Goal: Task Accomplishment & Management: Contribute content

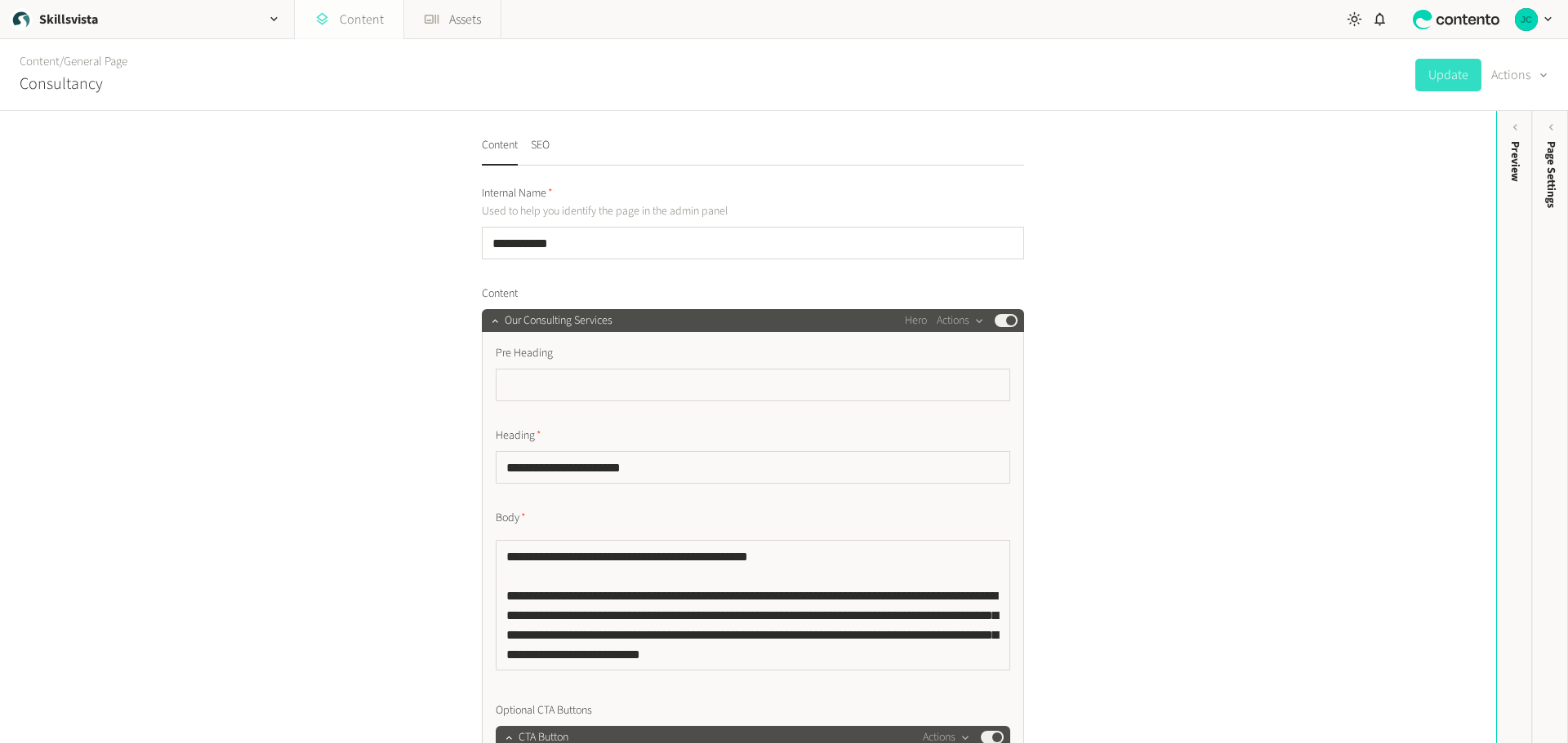
click at [351, 18] on link "Content" at bounding box center [349, 20] width 109 height 39
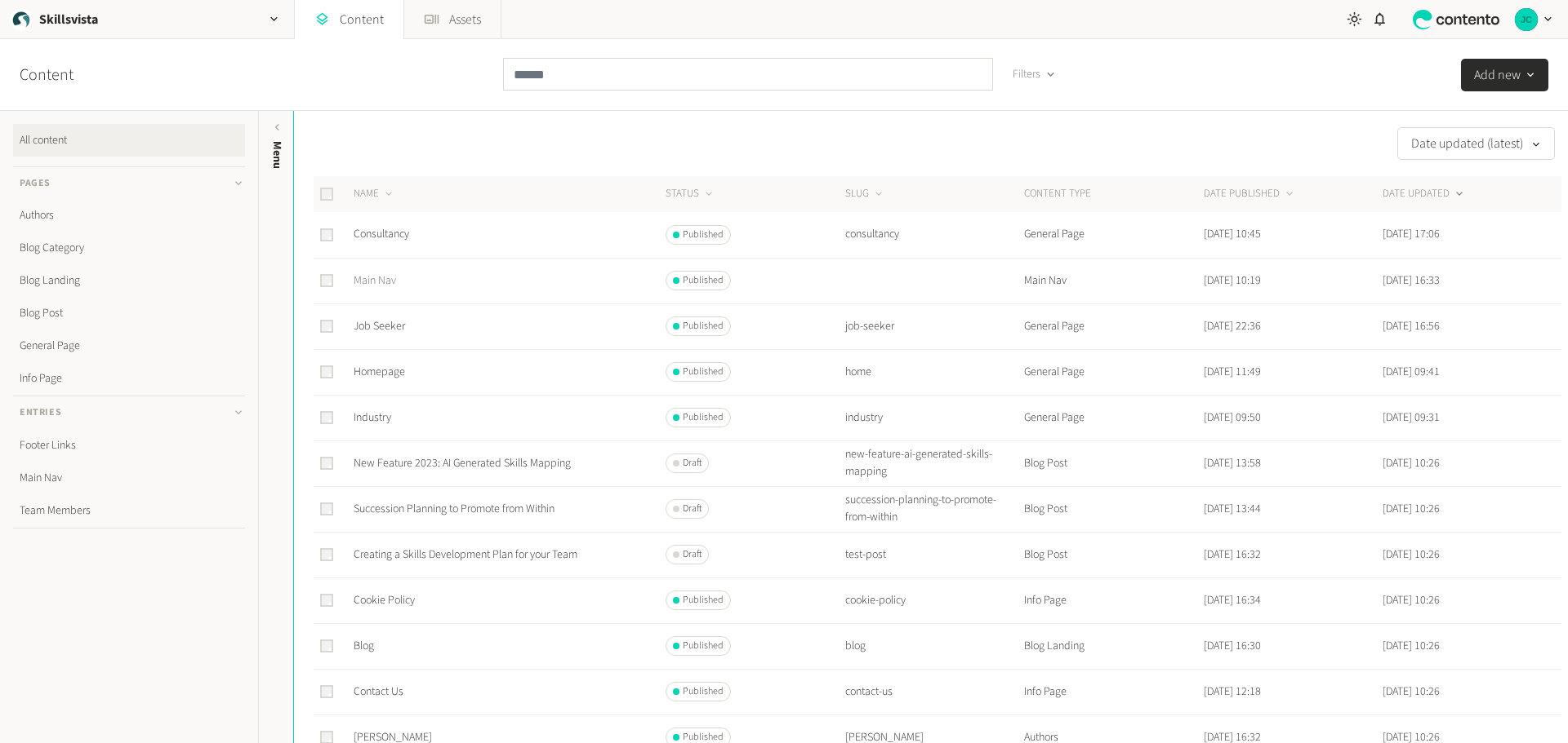
click at [379, 282] on link "Main Nav" at bounding box center [374, 280] width 42 height 17
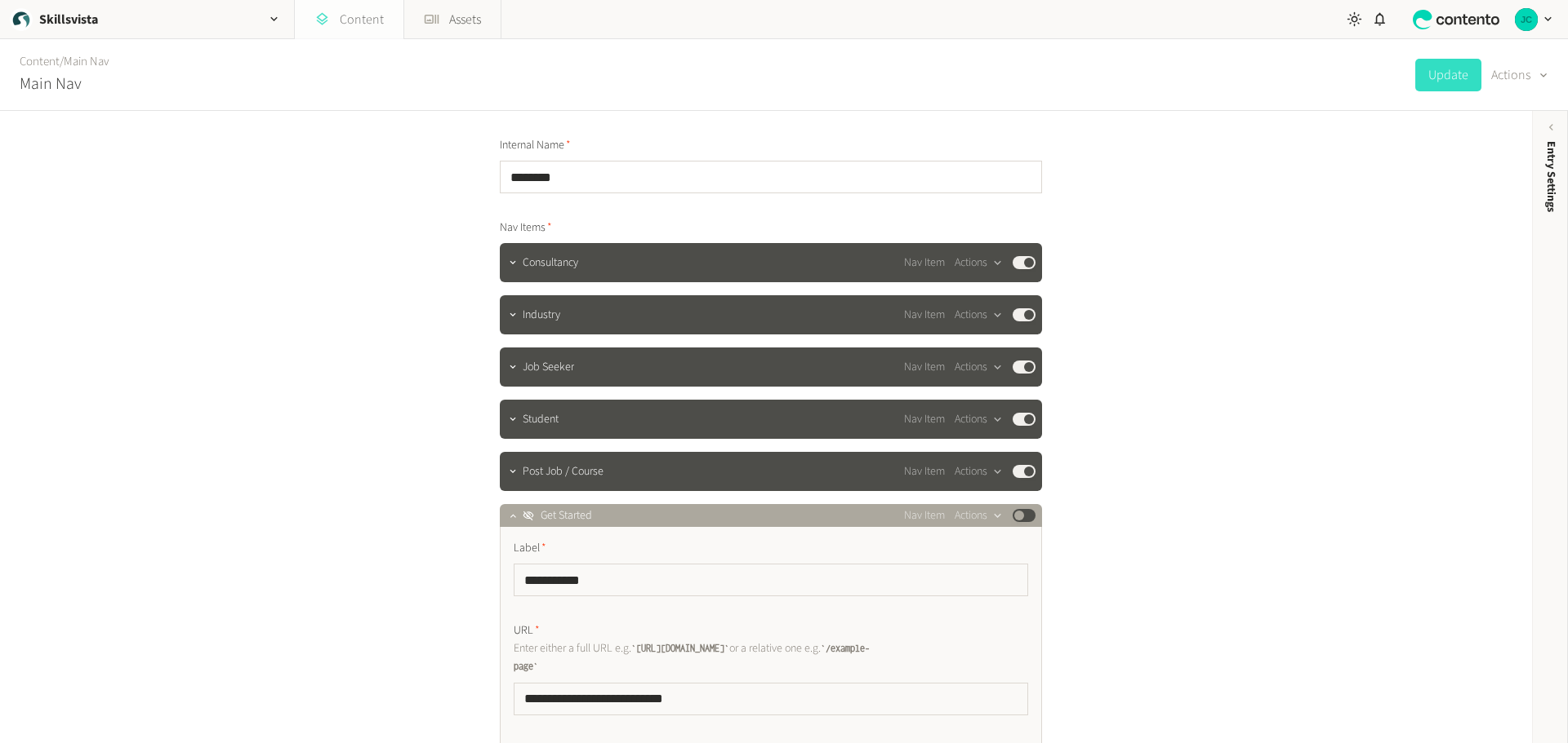
click at [338, 27] on link "Content" at bounding box center [349, 20] width 109 height 39
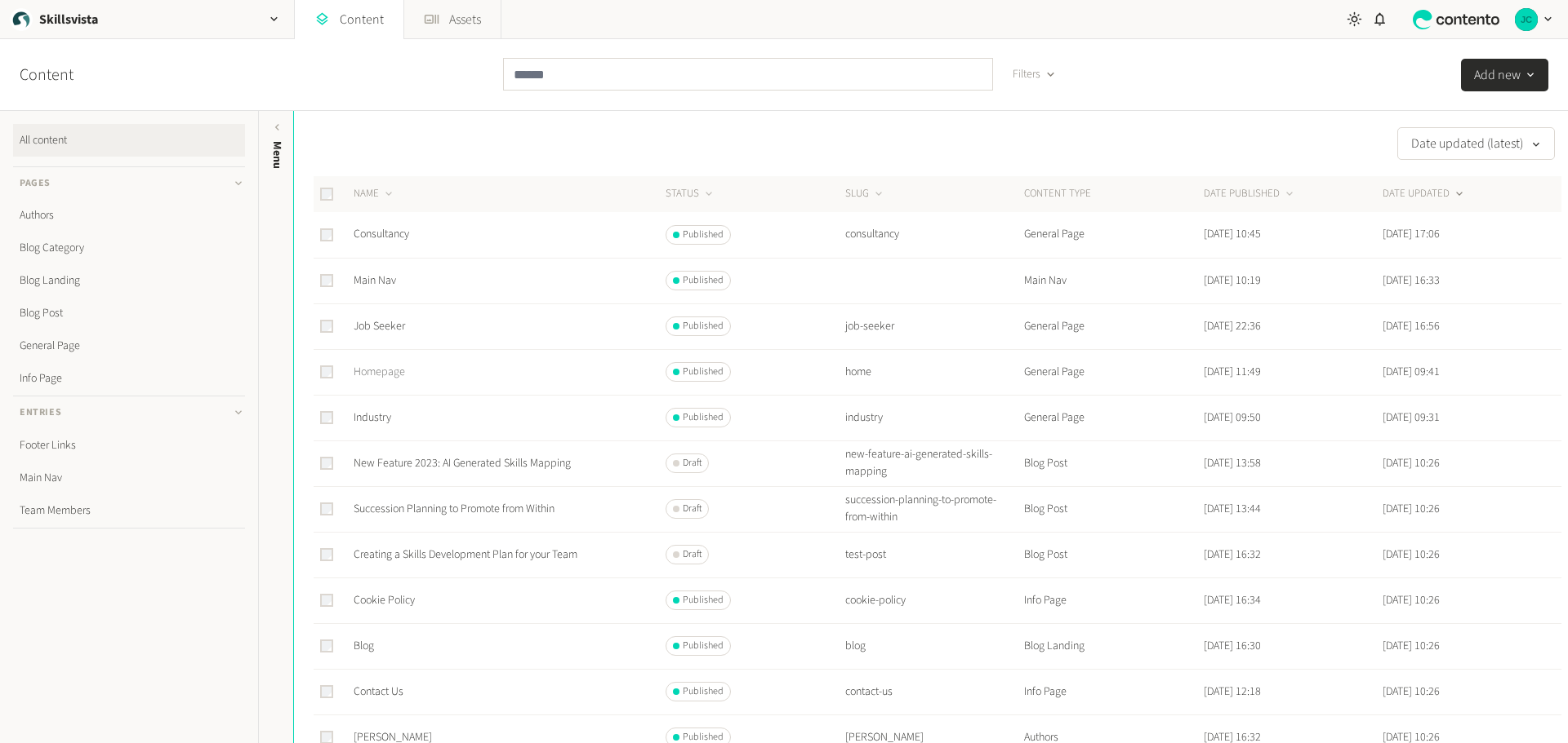
click at [376, 371] on link "Homepage" at bounding box center [379, 372] width 52 height 17
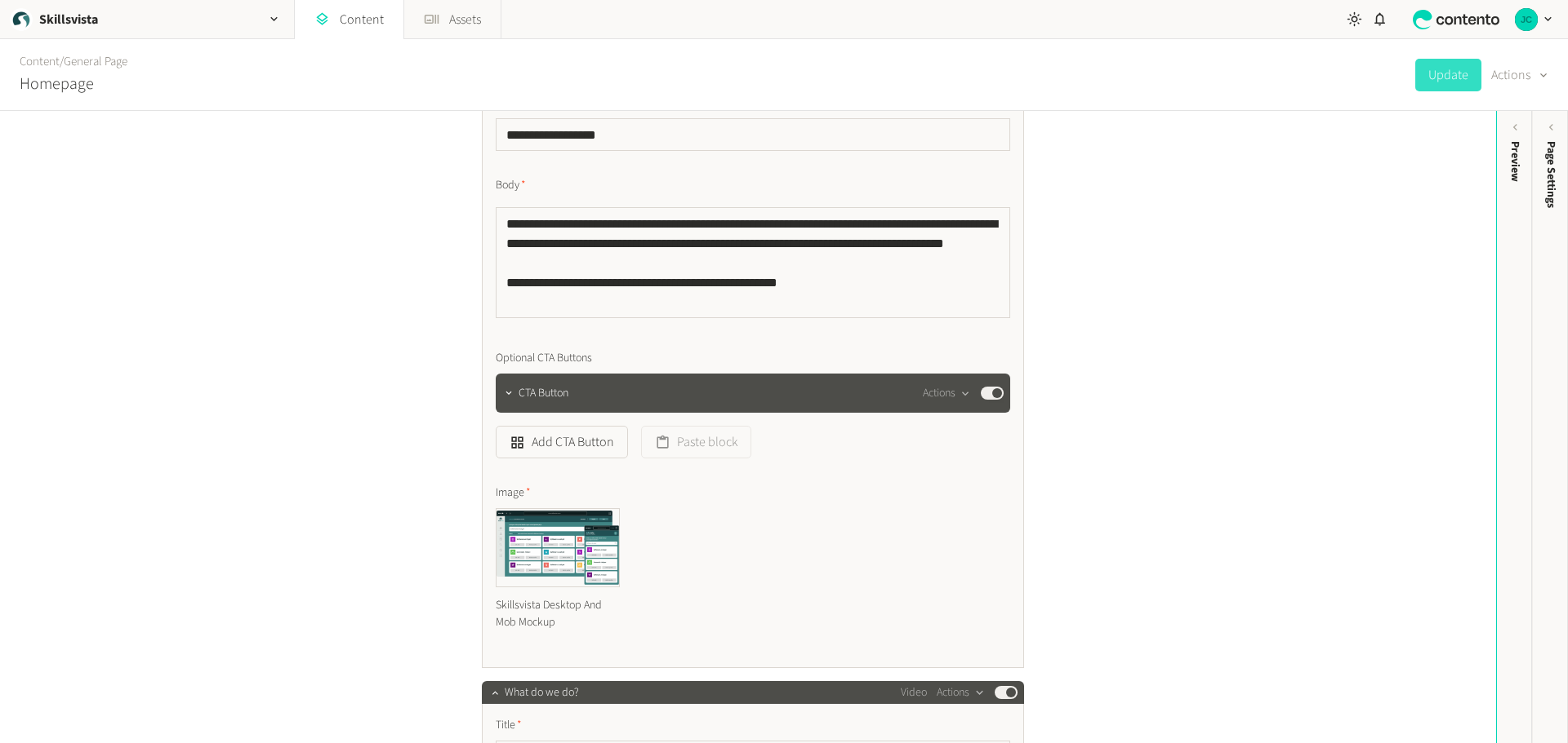
scroll to position [408, 0]
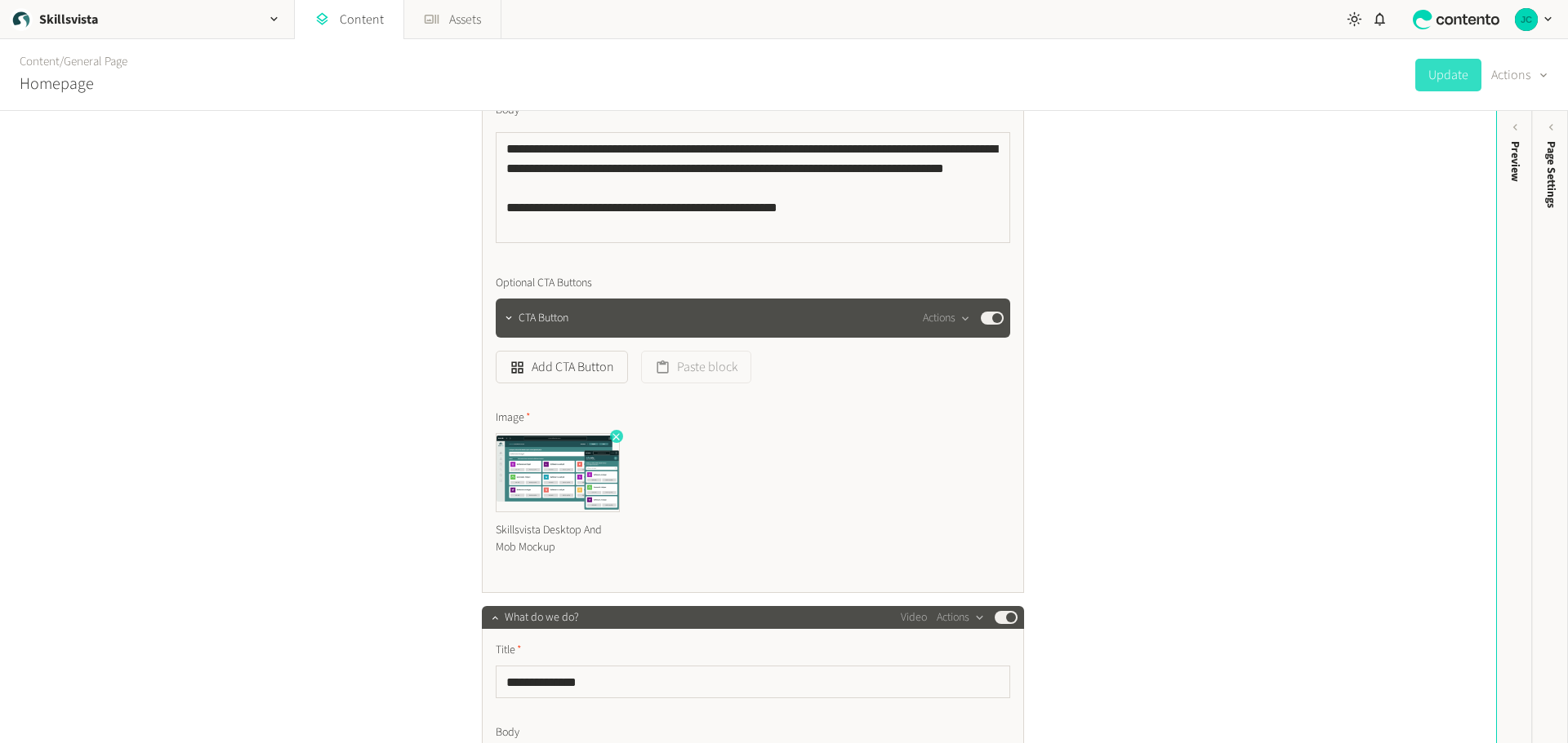
click at [611, 439] on icon "button" at bounding box center [616, 437] width 12 height 12
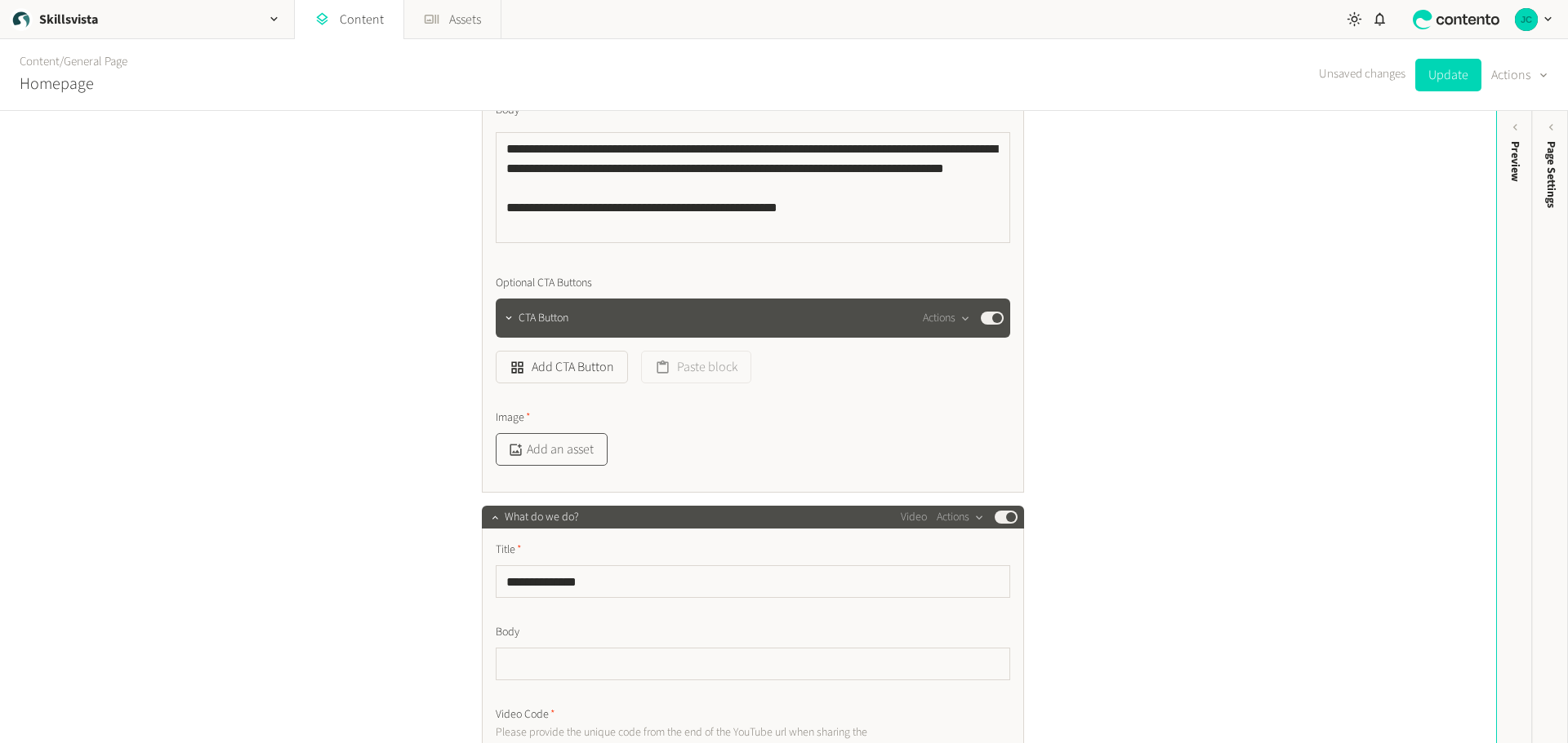
click at [565, 444] on button "Add an asset" at bounding box center [551, 449] width 112 height 32
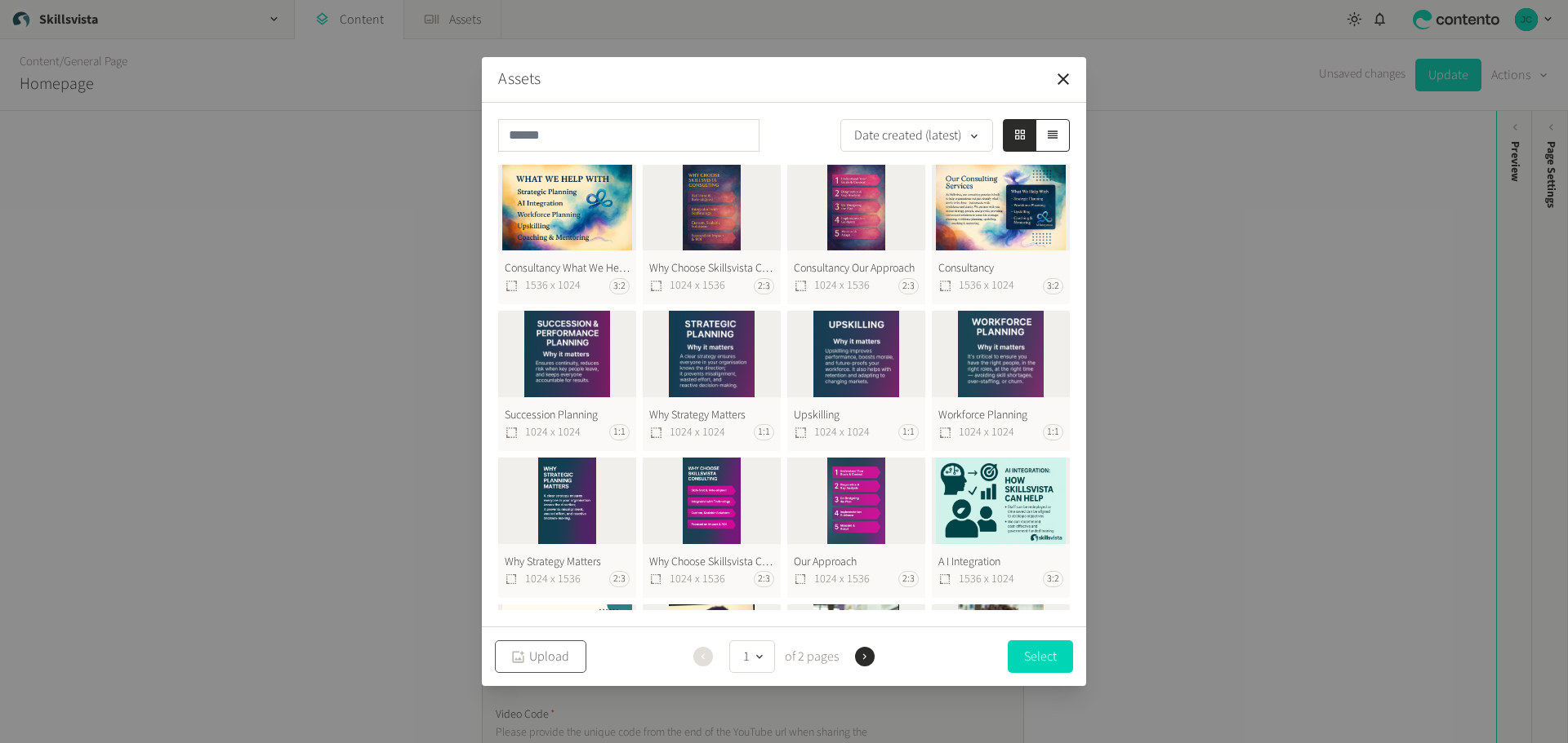
click at [542, 661] on button "Upload" at bounding box center [540, 656] width 91 height 32
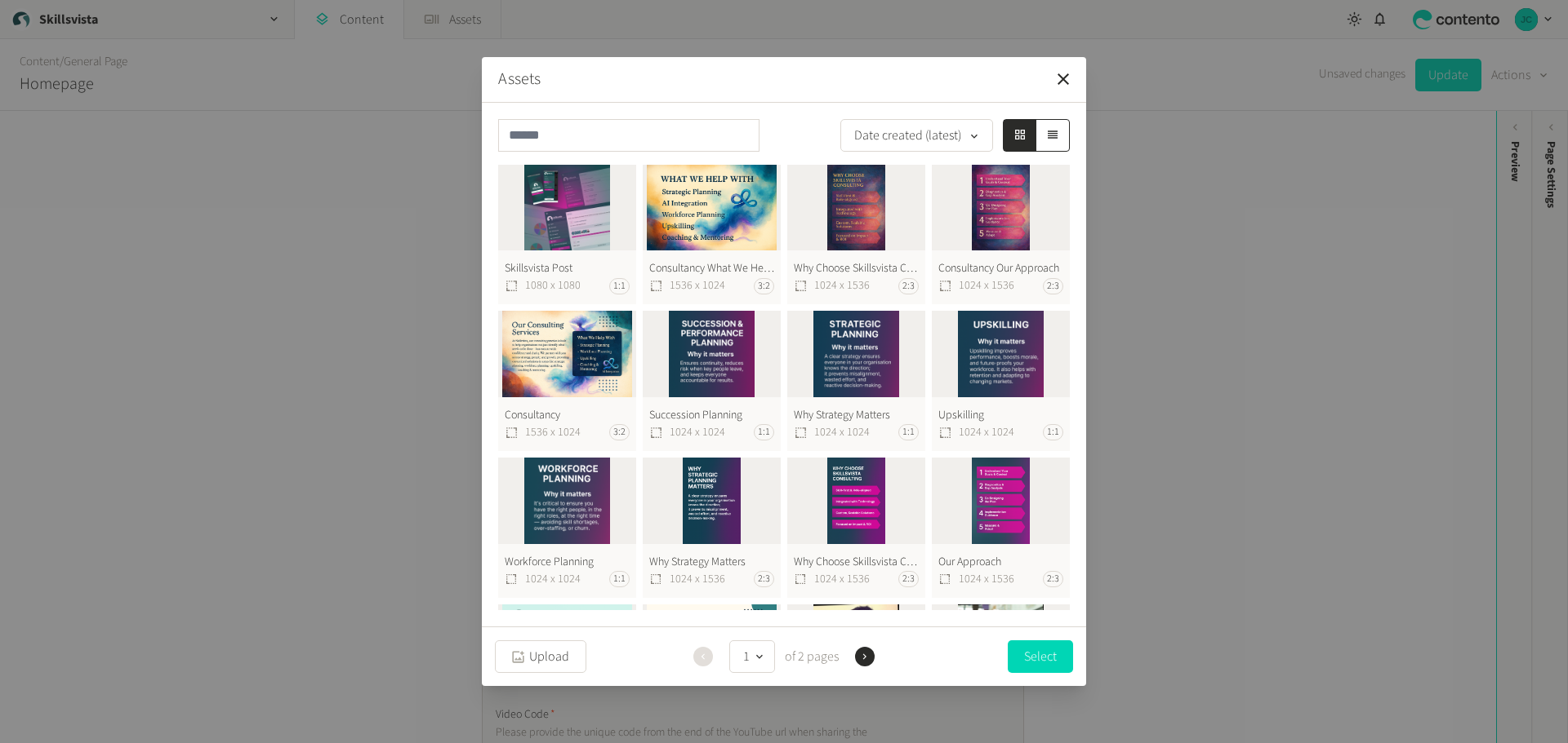
click at [577, 214] on button "Skillsvista Post 1080 x 1080 1:1" at bounding box center [567, 234] width 138 height 140
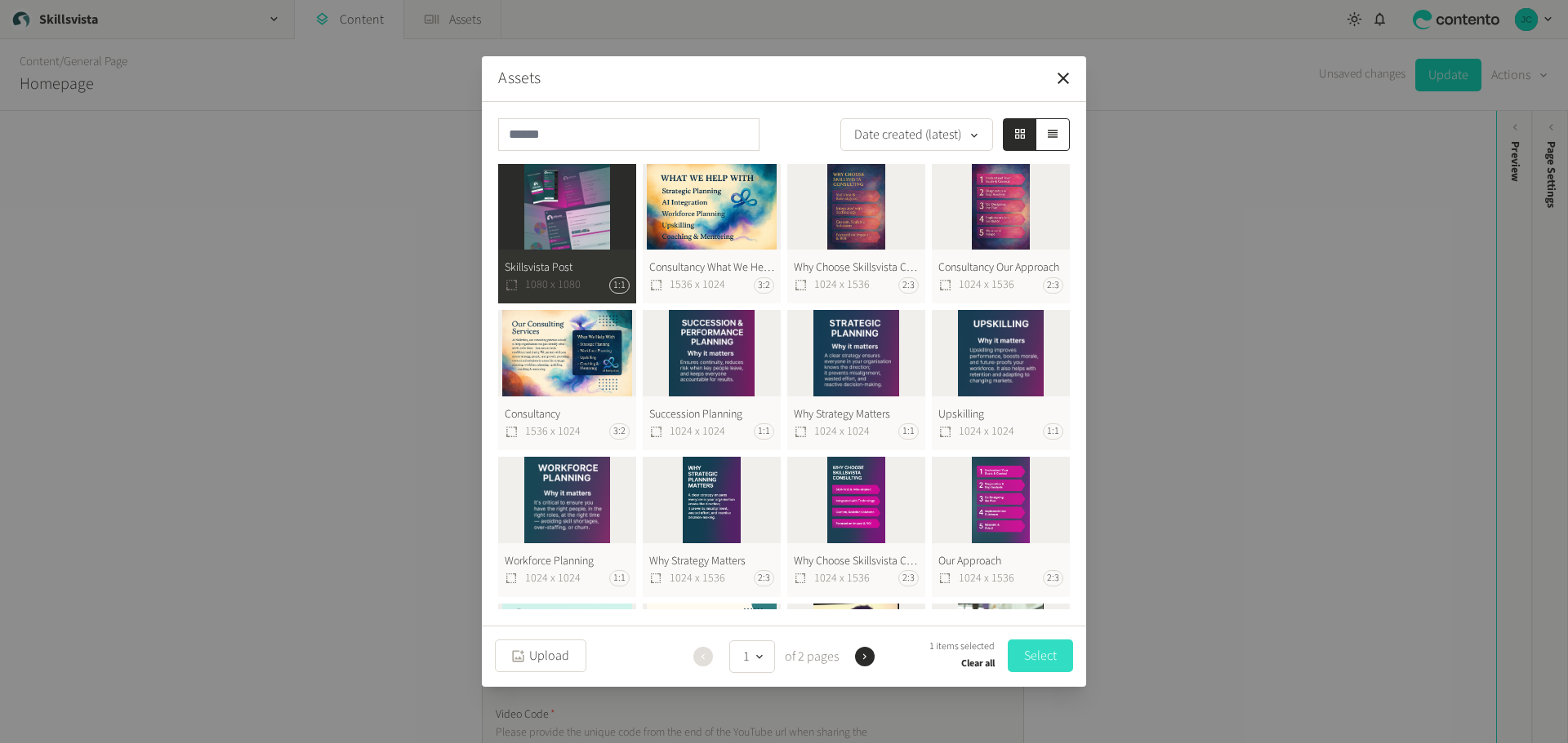
click at [1035, 657] on button "Select" at bounding box center [1040, 656] width 66 height 32
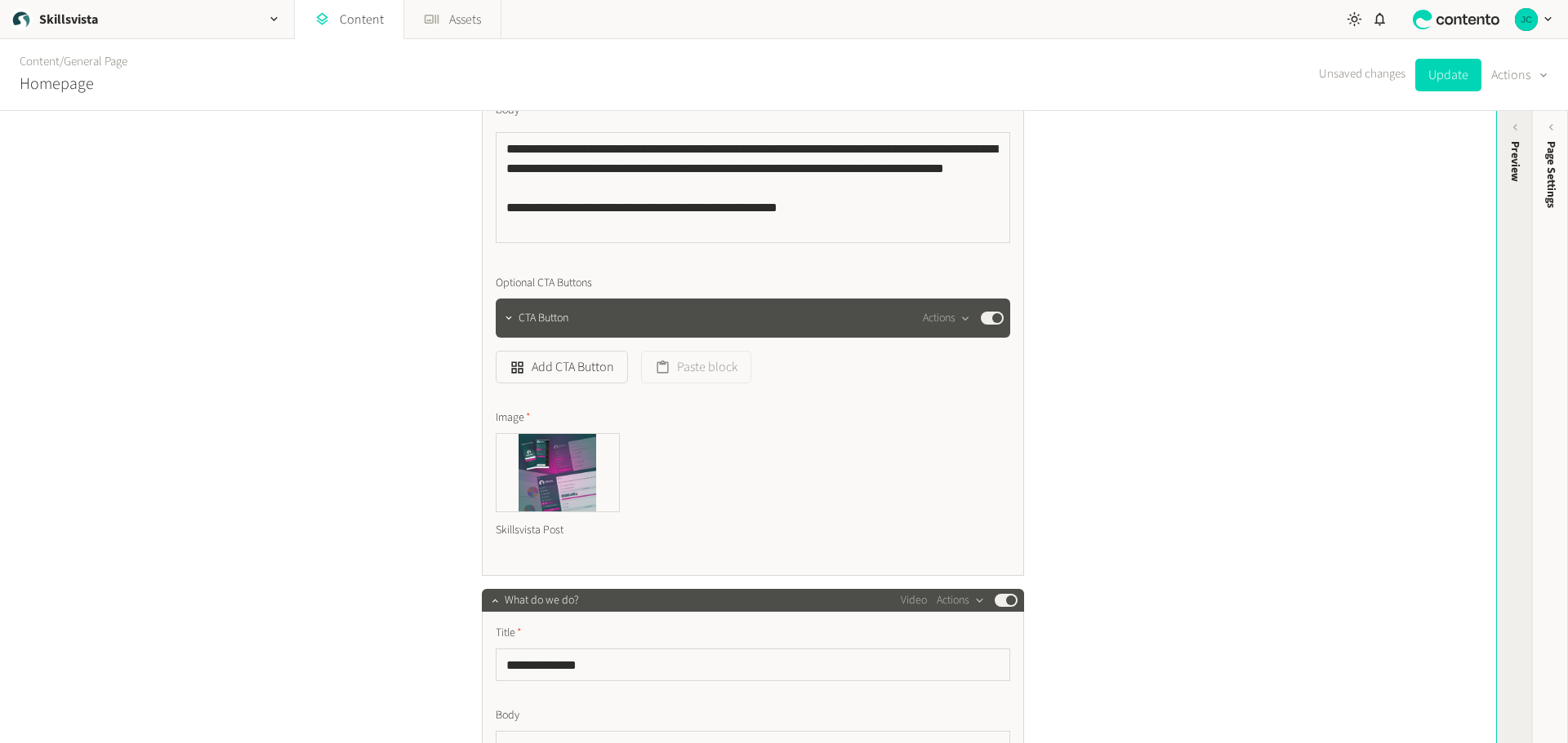
click at [1512, 163] on div "Preview" at bounding box center [1515, 162] width 18 height 41
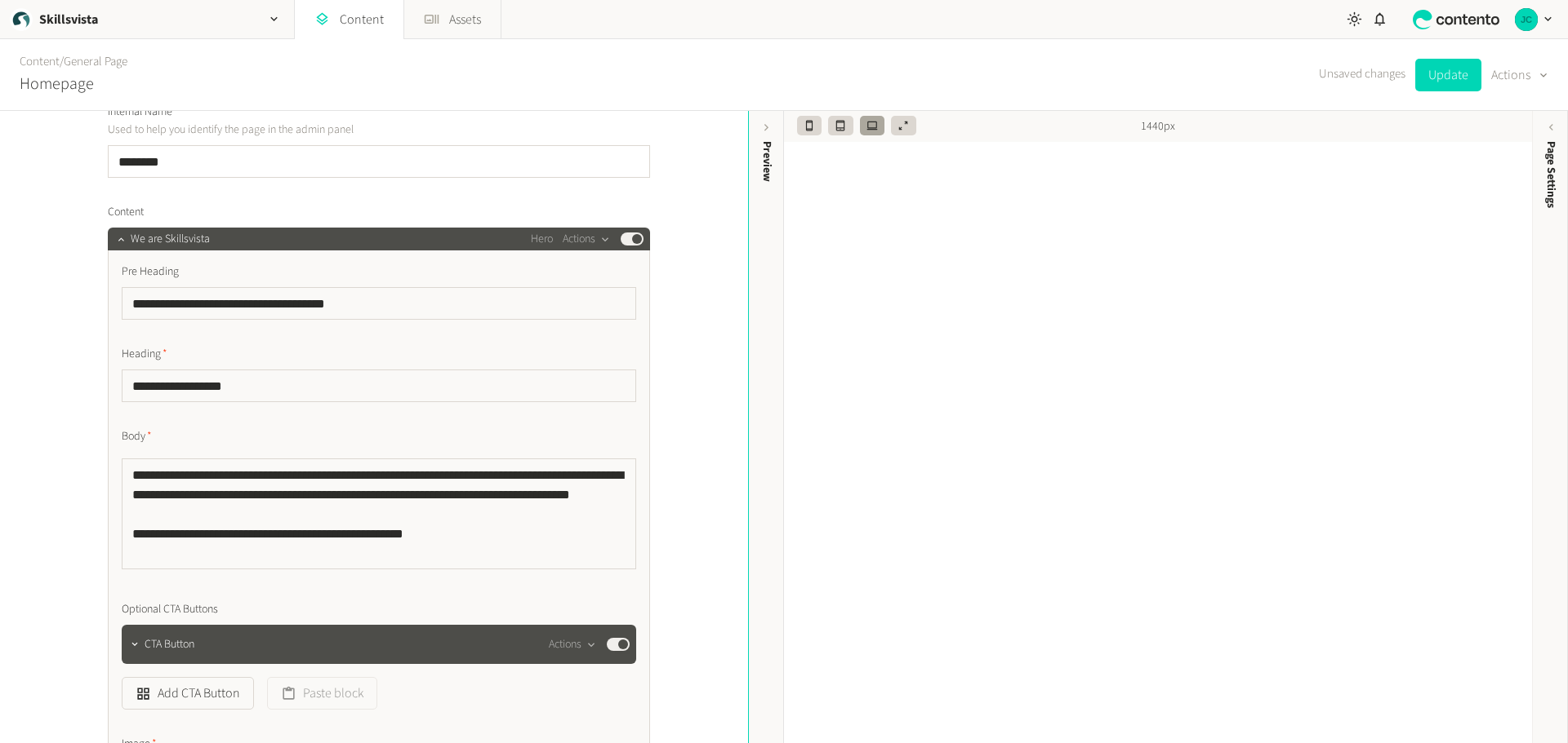
scroll to position [0, 0]
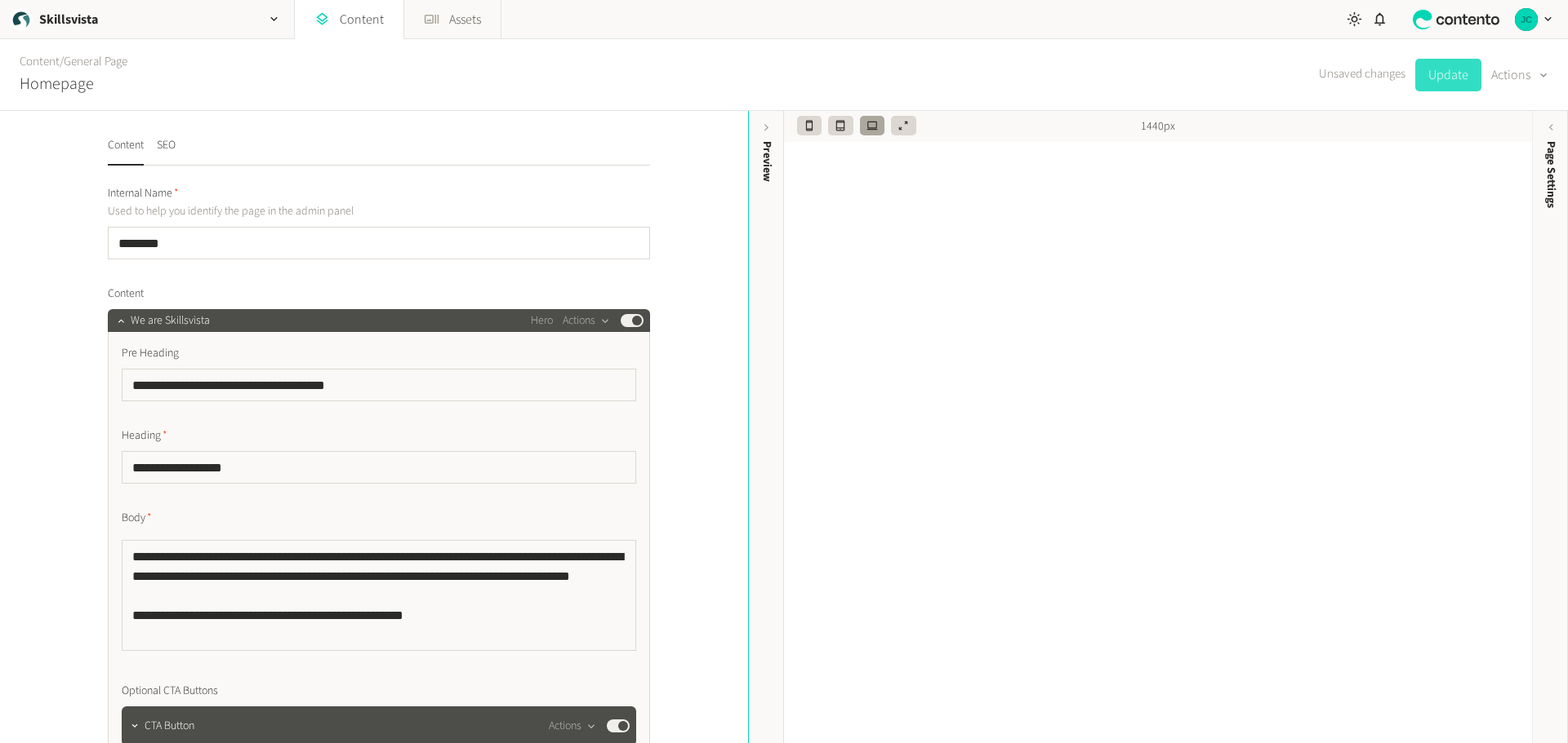
click at [1426, 80] on button "Update" at bounding box center [1449, 74] width 67 height 32
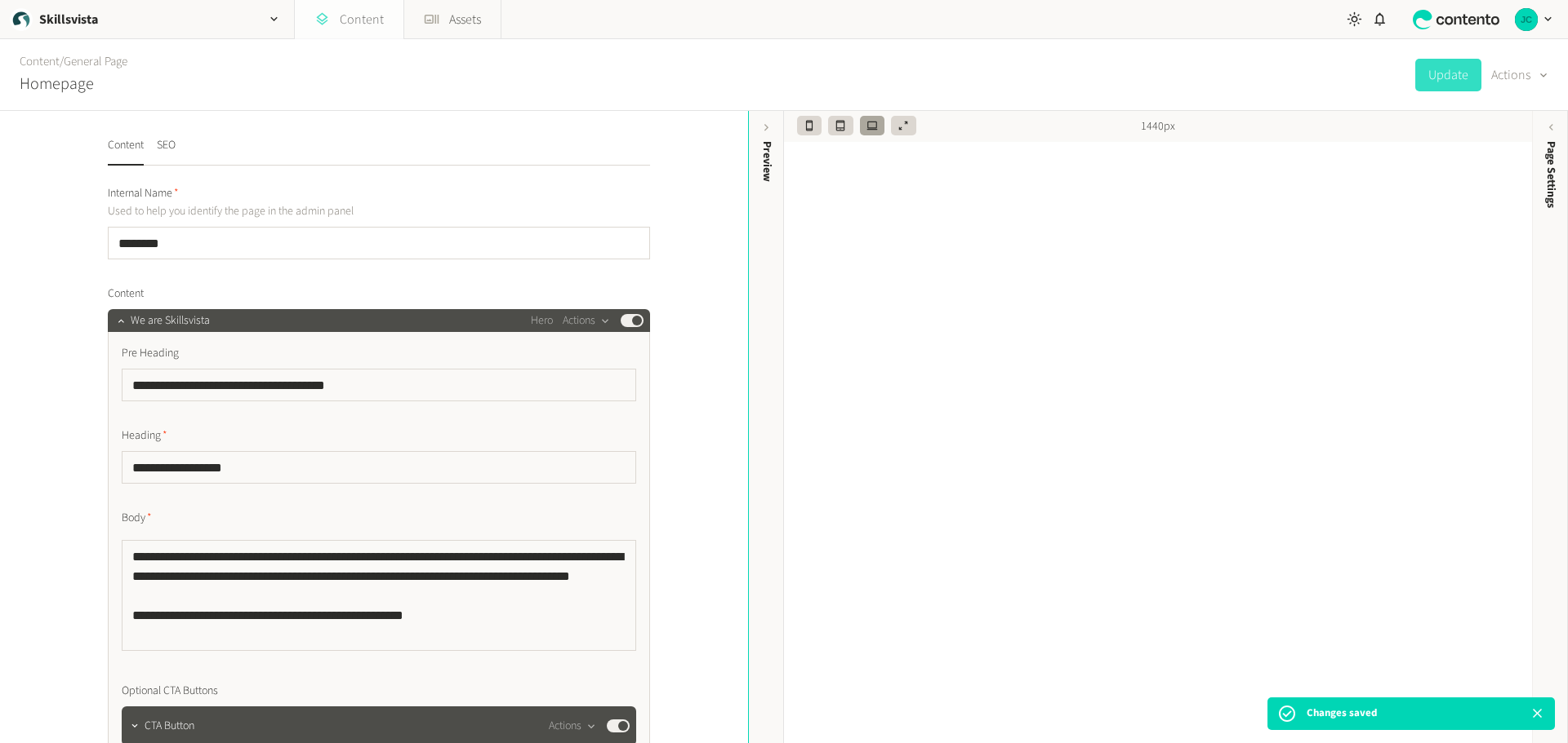
click at [357, 14] on link "Content" at bounding box center [349, 20] width 109 height 39
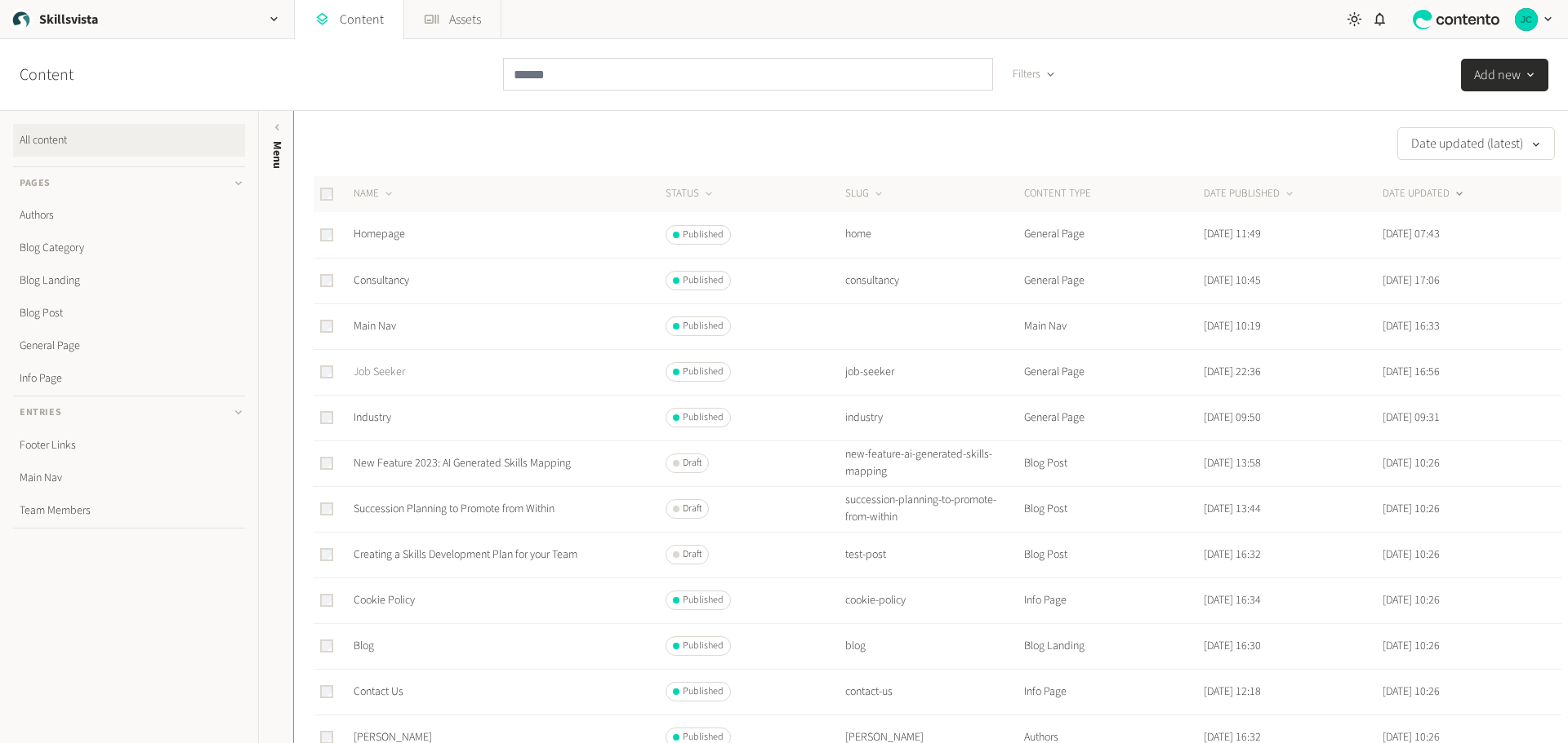
click at [388, 371] on link "Job Seeker" at bounding box center [379, 372] width 52 height 17
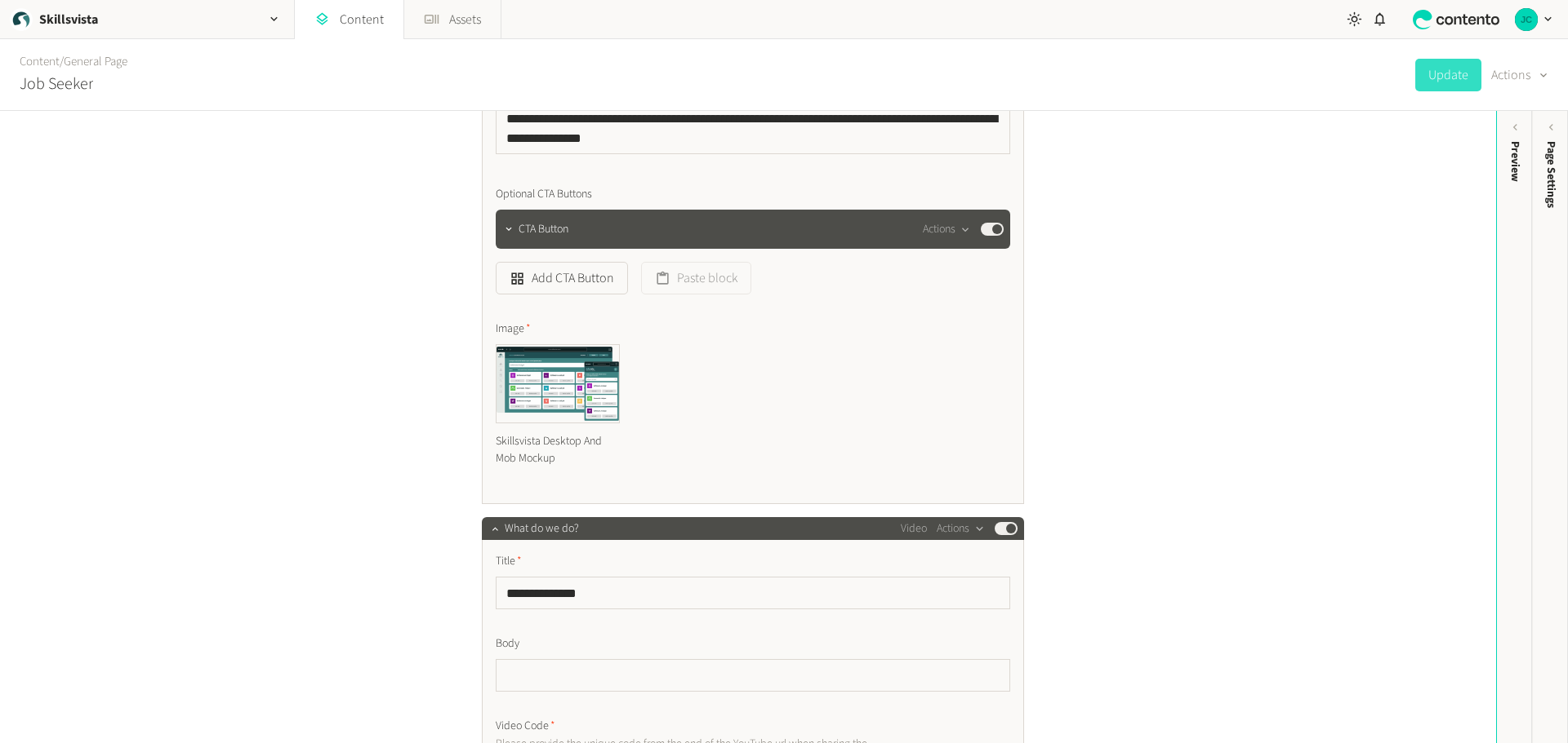
scroll to position [572, 0]
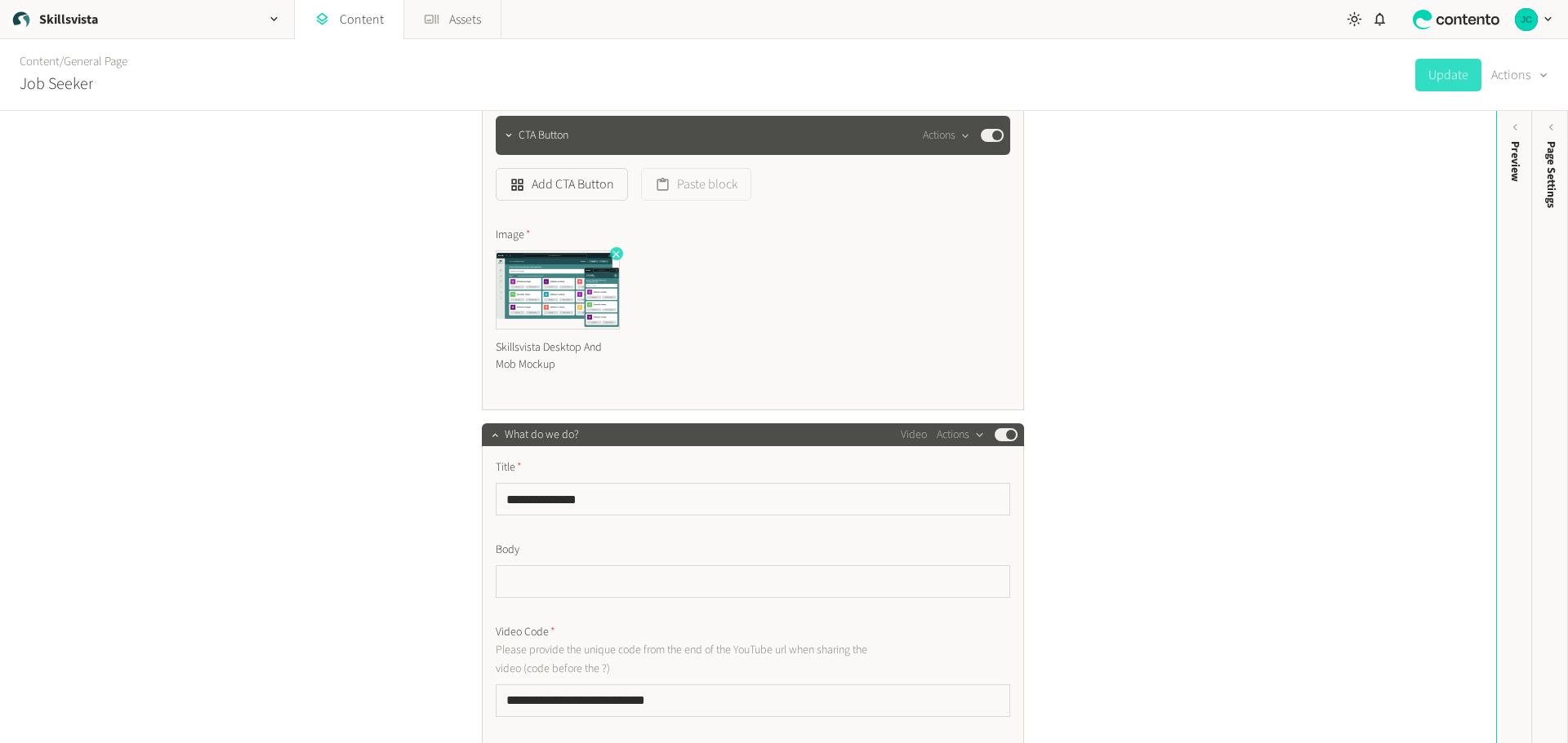
click at [611, 251] on icon "button" at bounding box center [616, 254] width 12 height 12
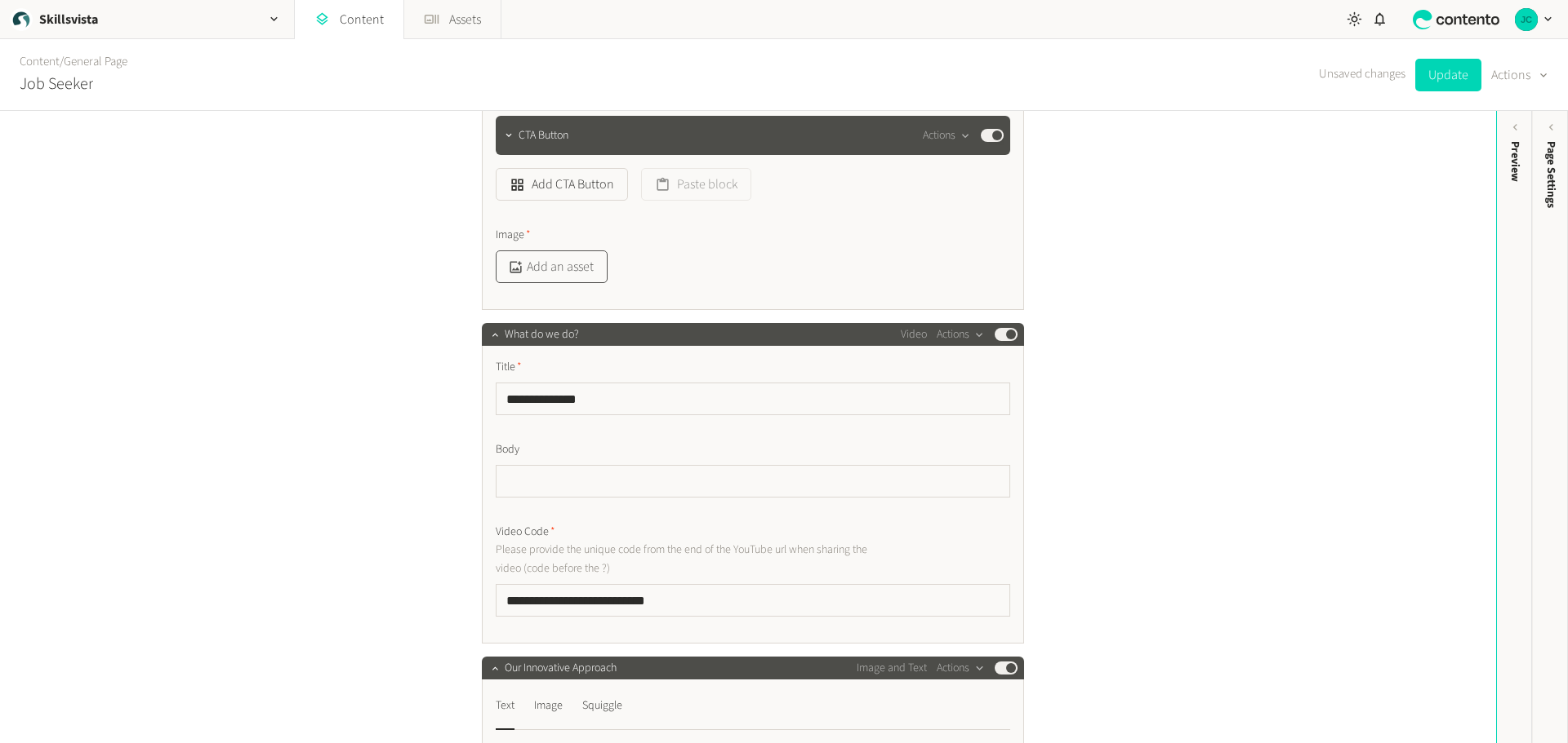
click at [575, 271] on button "Add an asset" at bounding box center [551, 266] width 112 height 32
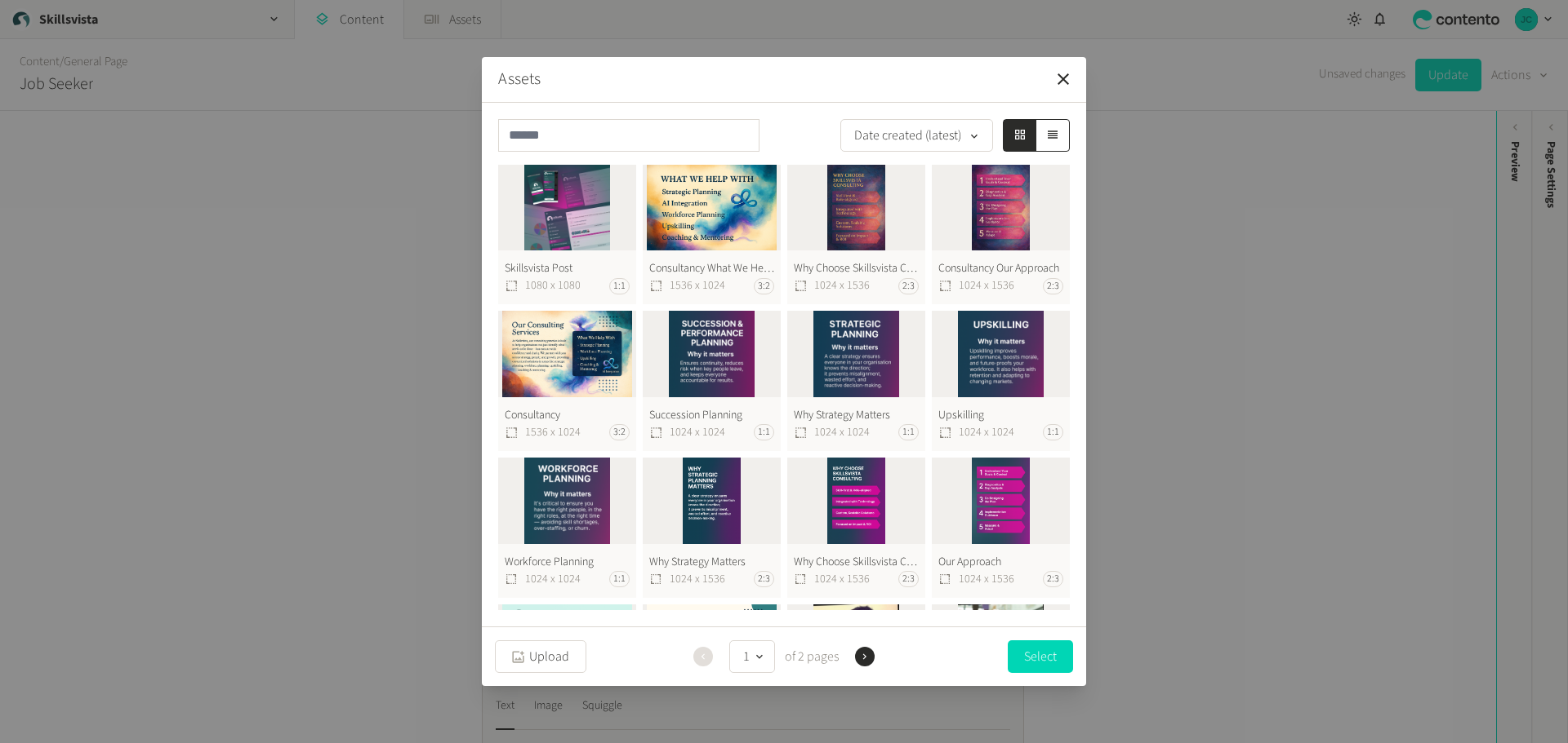
click at [578, 230] on button "Skillsvista Post 1080 x 1080 1:1" at bounding box center [567, 234] width 138 height 140
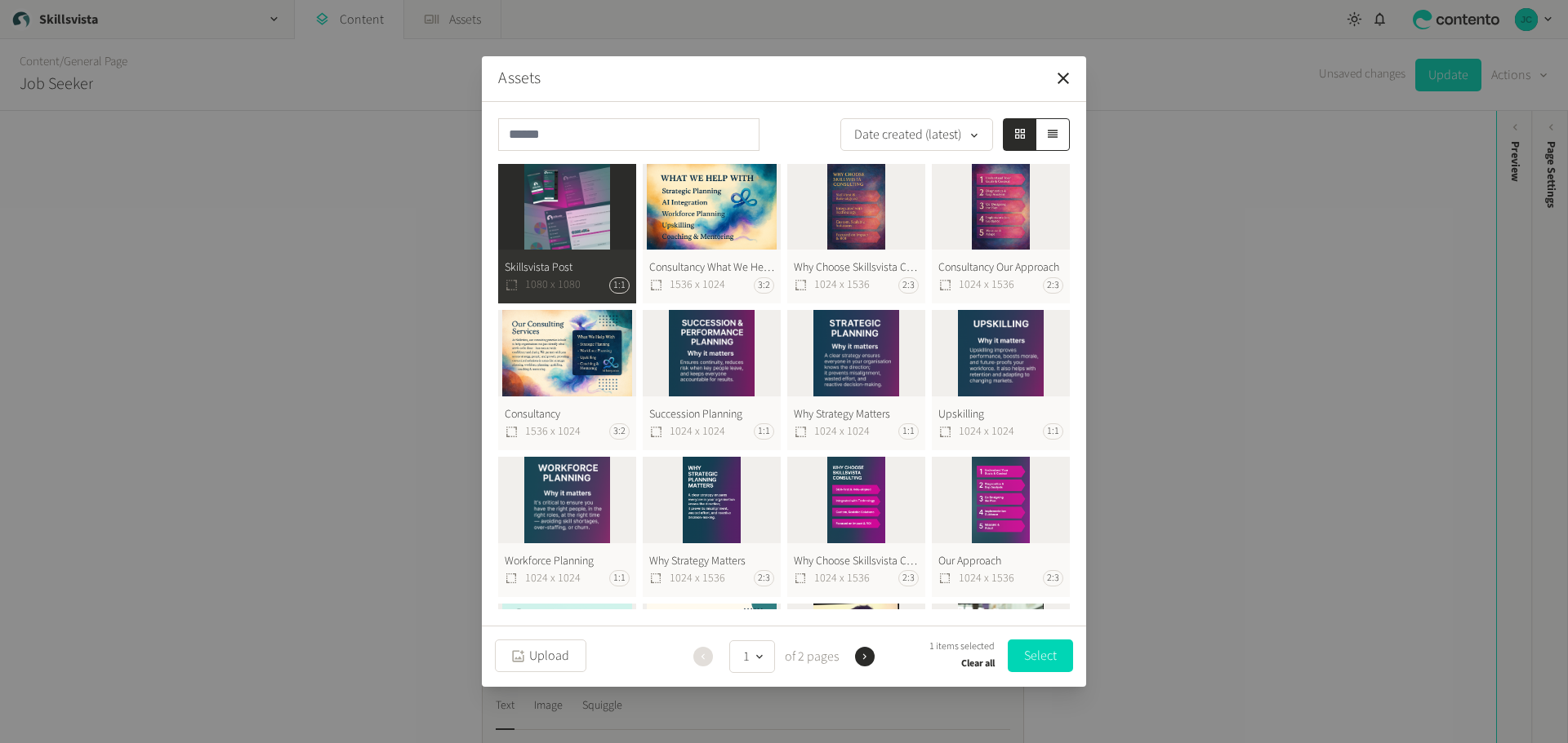
click at [1042, 660] on button "Select" at bounding box center [1040, 656] width 66 height 32
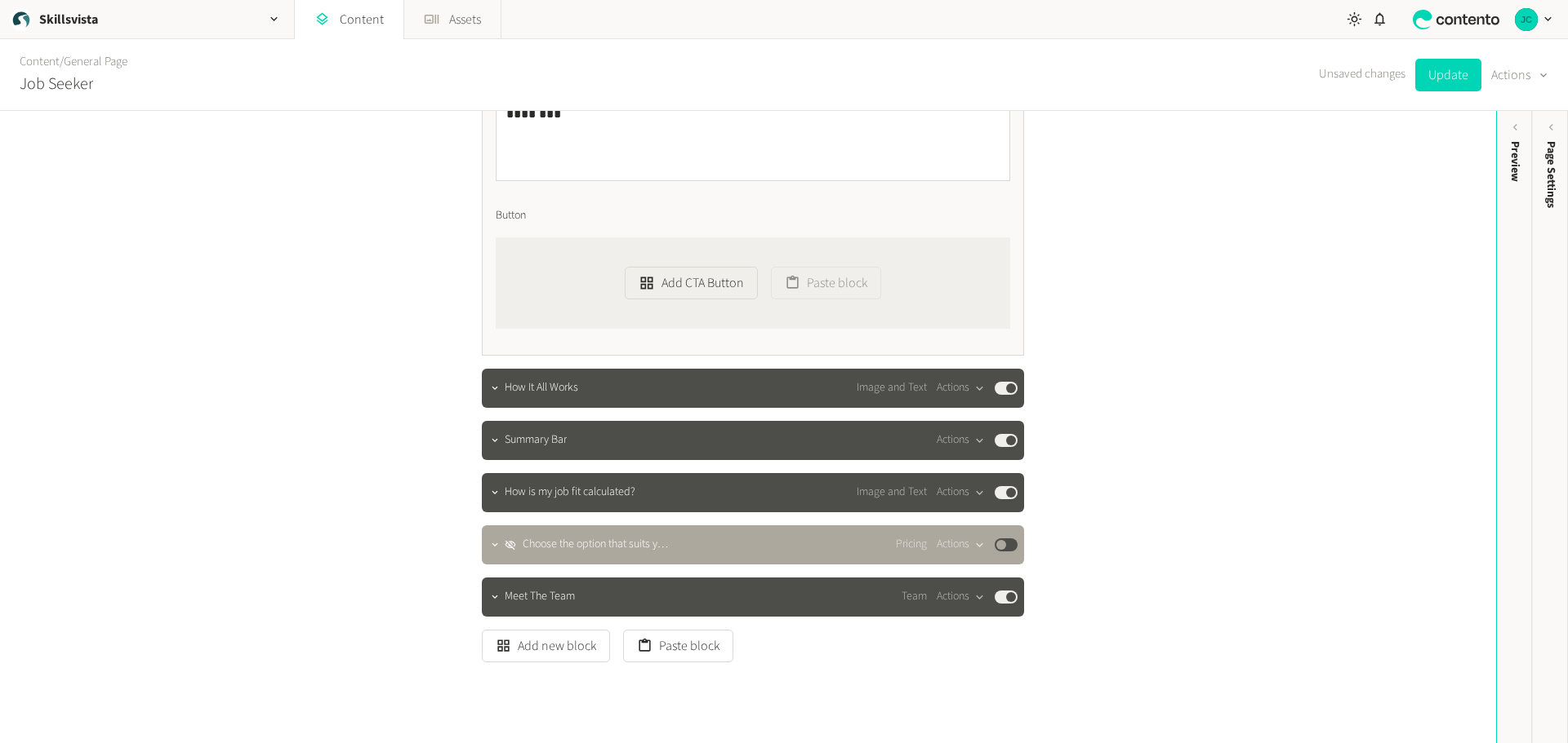
scroll to position [1682, 0]
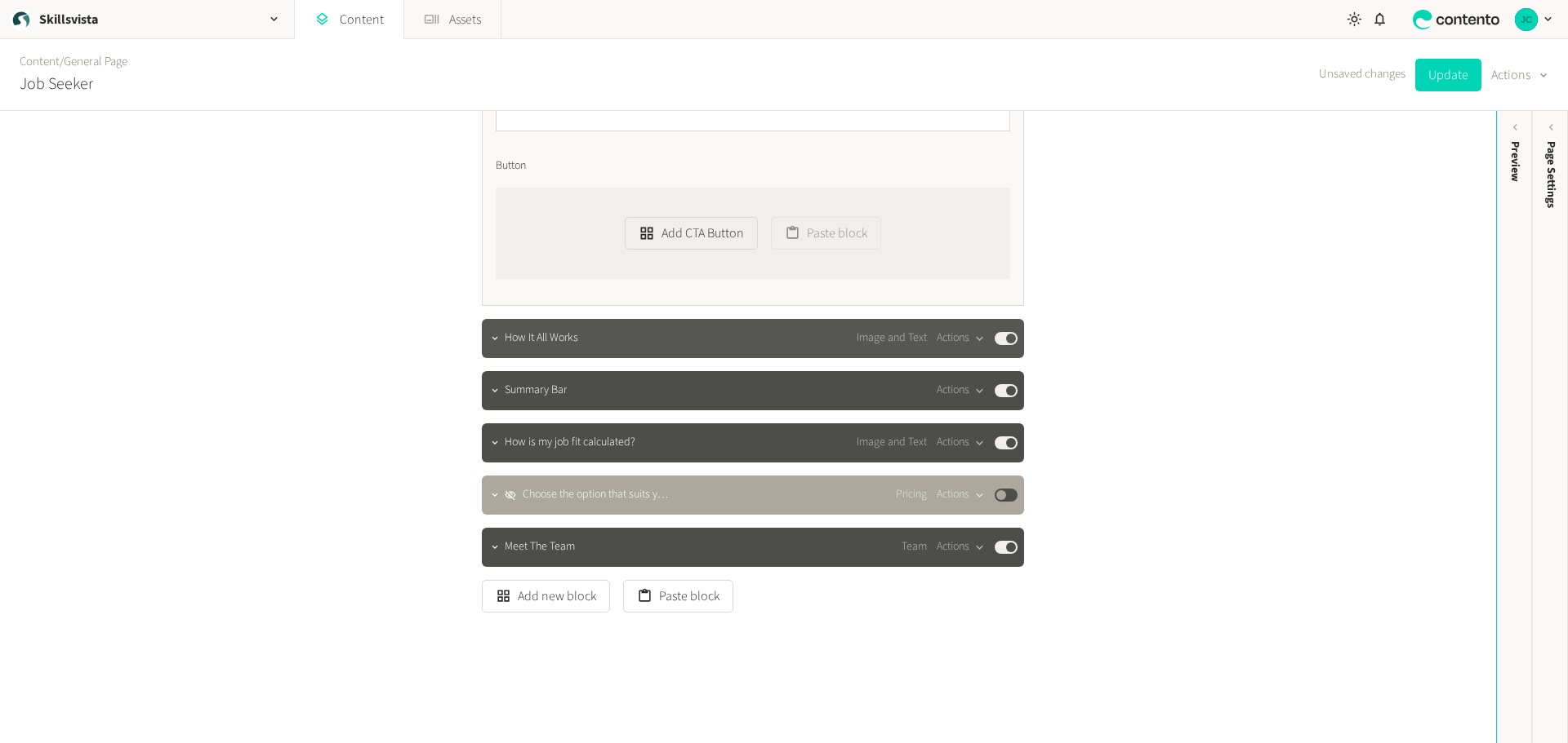
click at [547, 339] on span "How It All Works" at bounding box center [541, 339] width 73 height 18
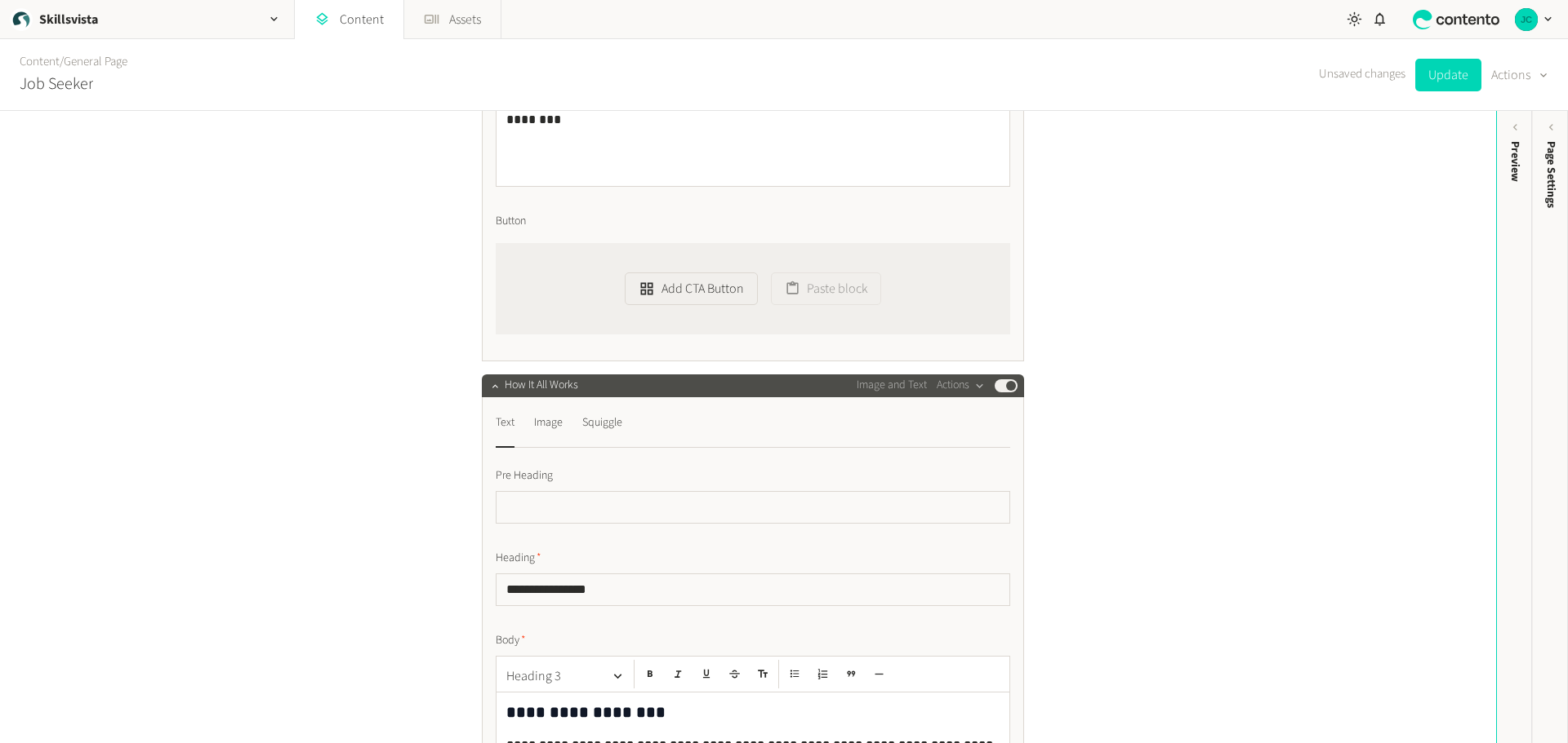
scroll to position [1518, 0]
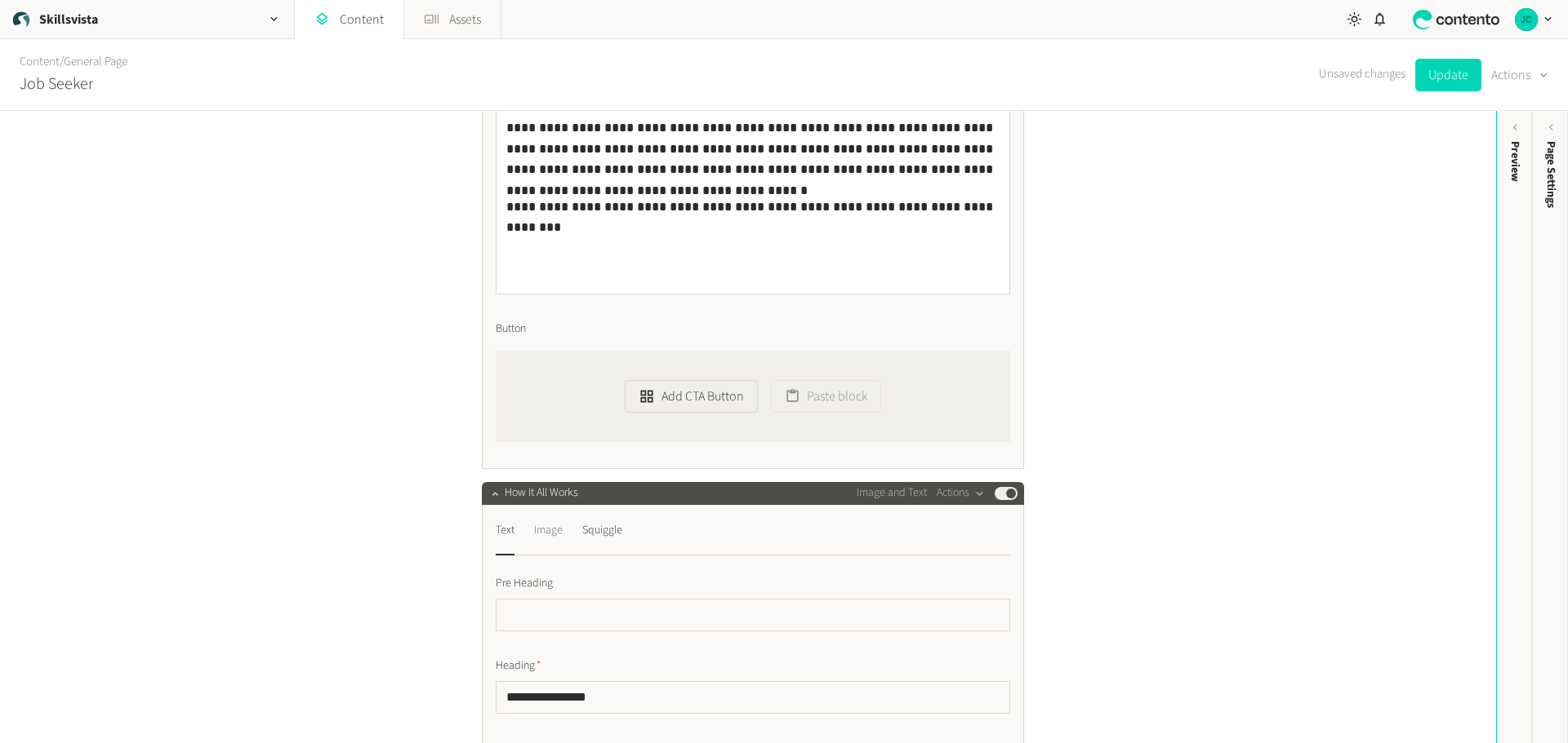
click at [547, 530] on div "Image" at bounding box center [547, 531] width 28 height 26
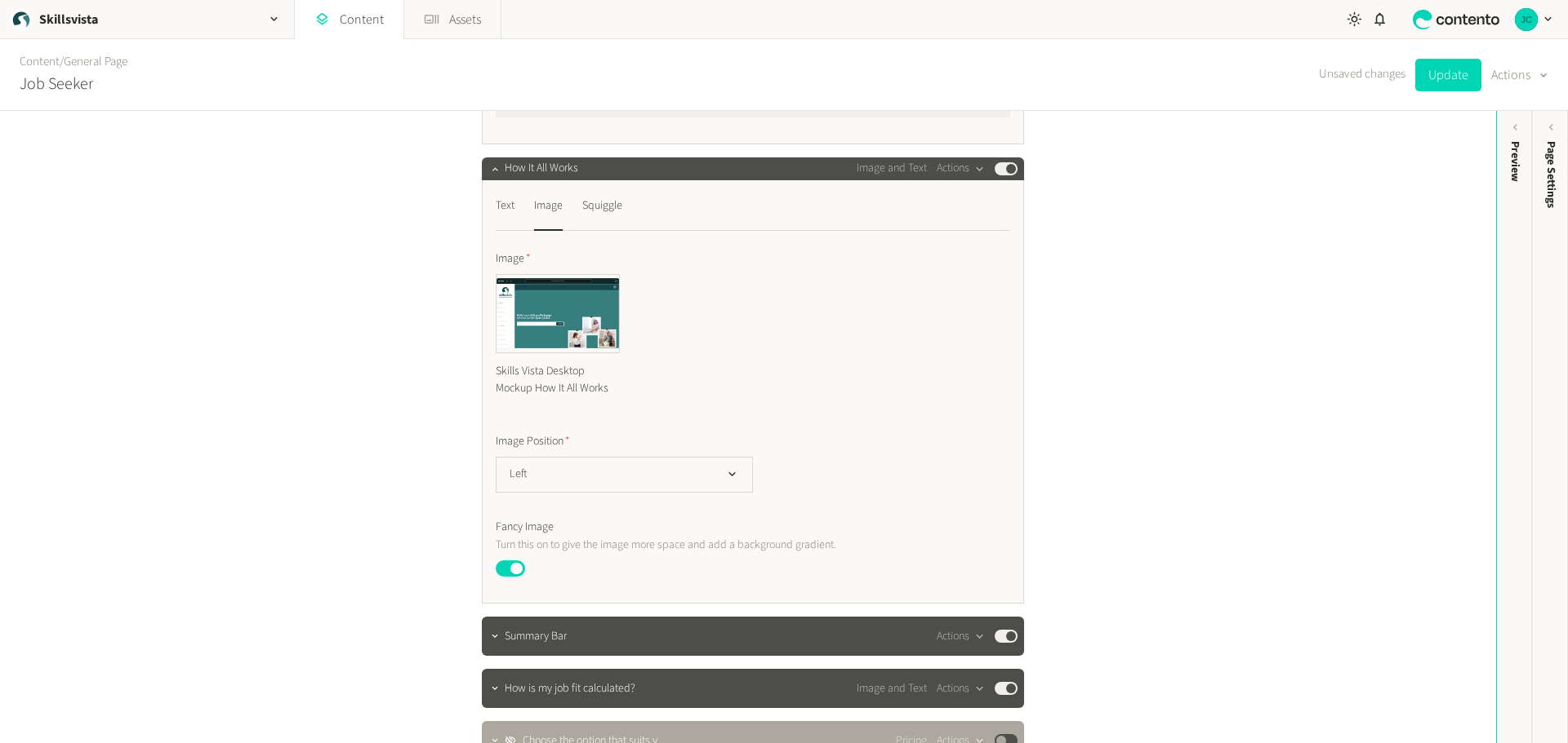
scroll to position [1845, 0]
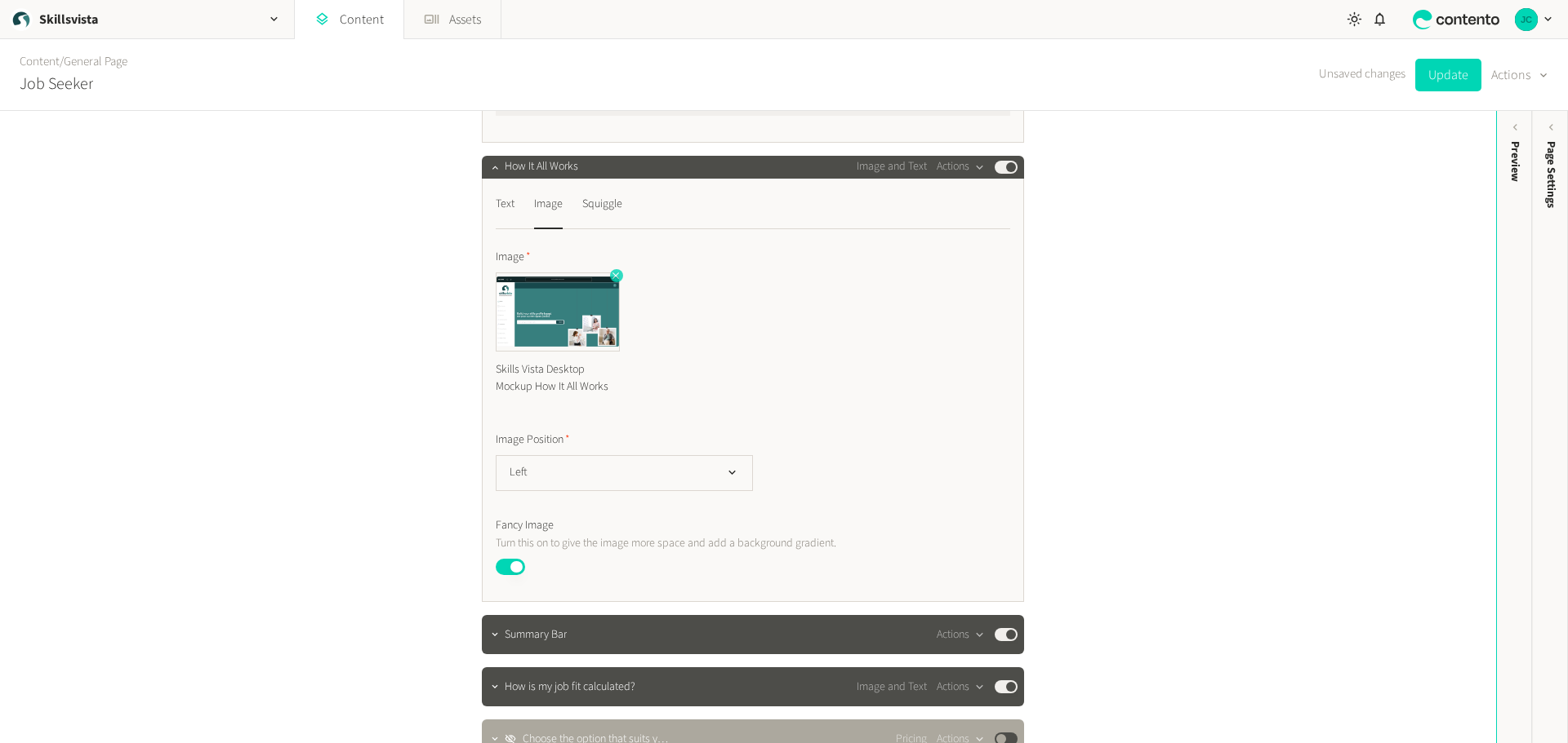
click at [612, 277] on icon "button" at bounding box center [615, 275] width 7 height 7
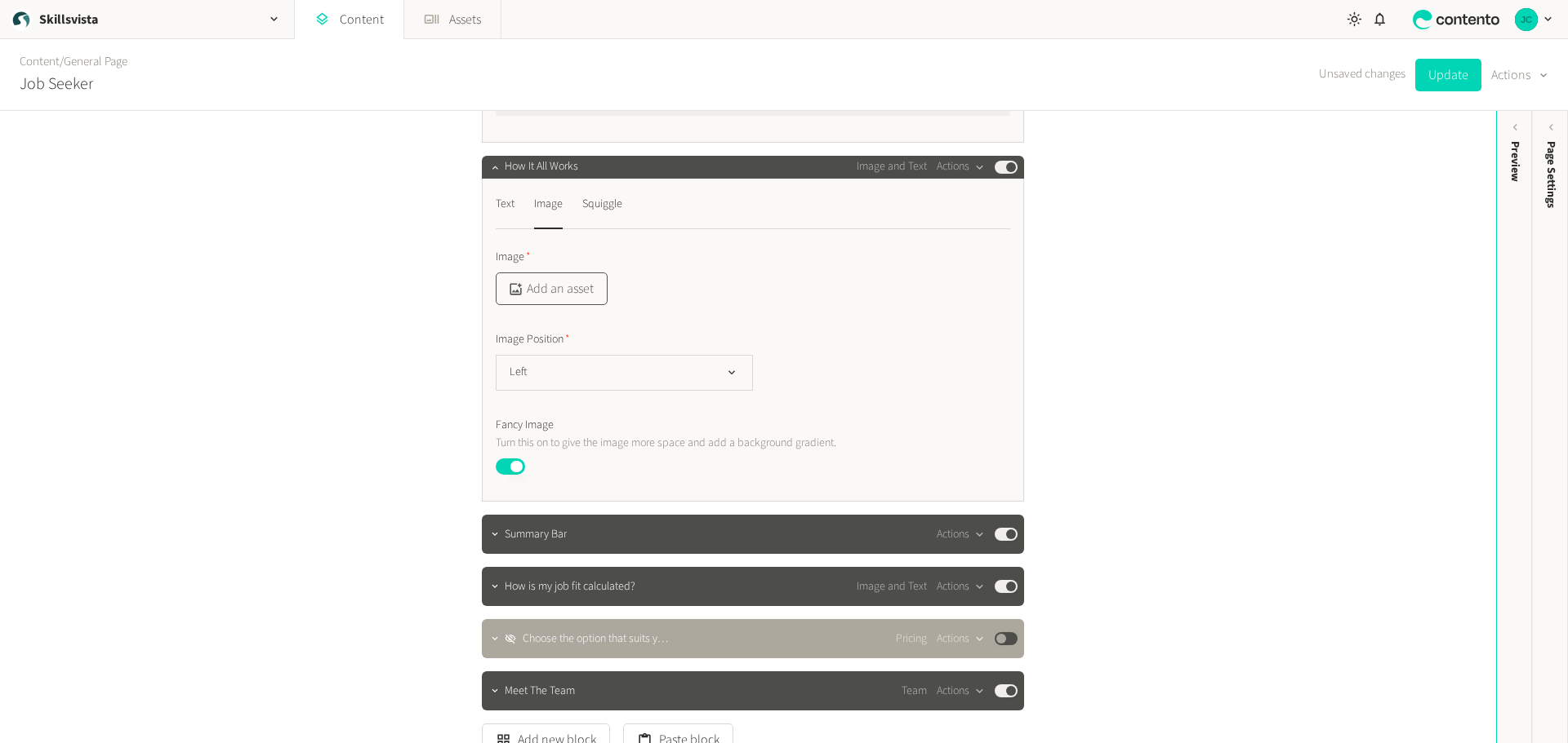
click at [572, 293] on button "Add an asset" at bounding box center [551, 288] width 112 height 32
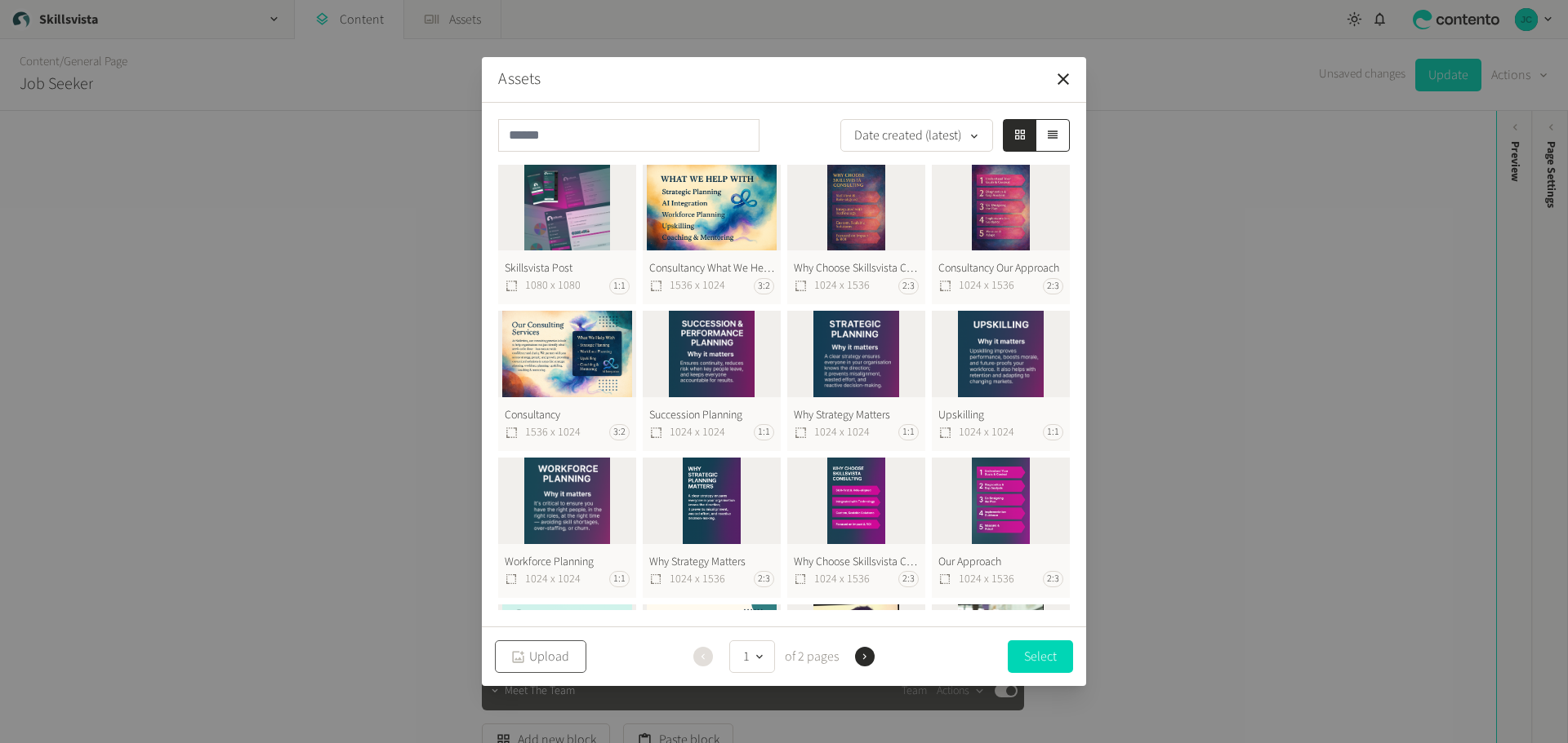
click at [551, 654] on button "Upload" at bounding box center [540, 656] width 91 height 32
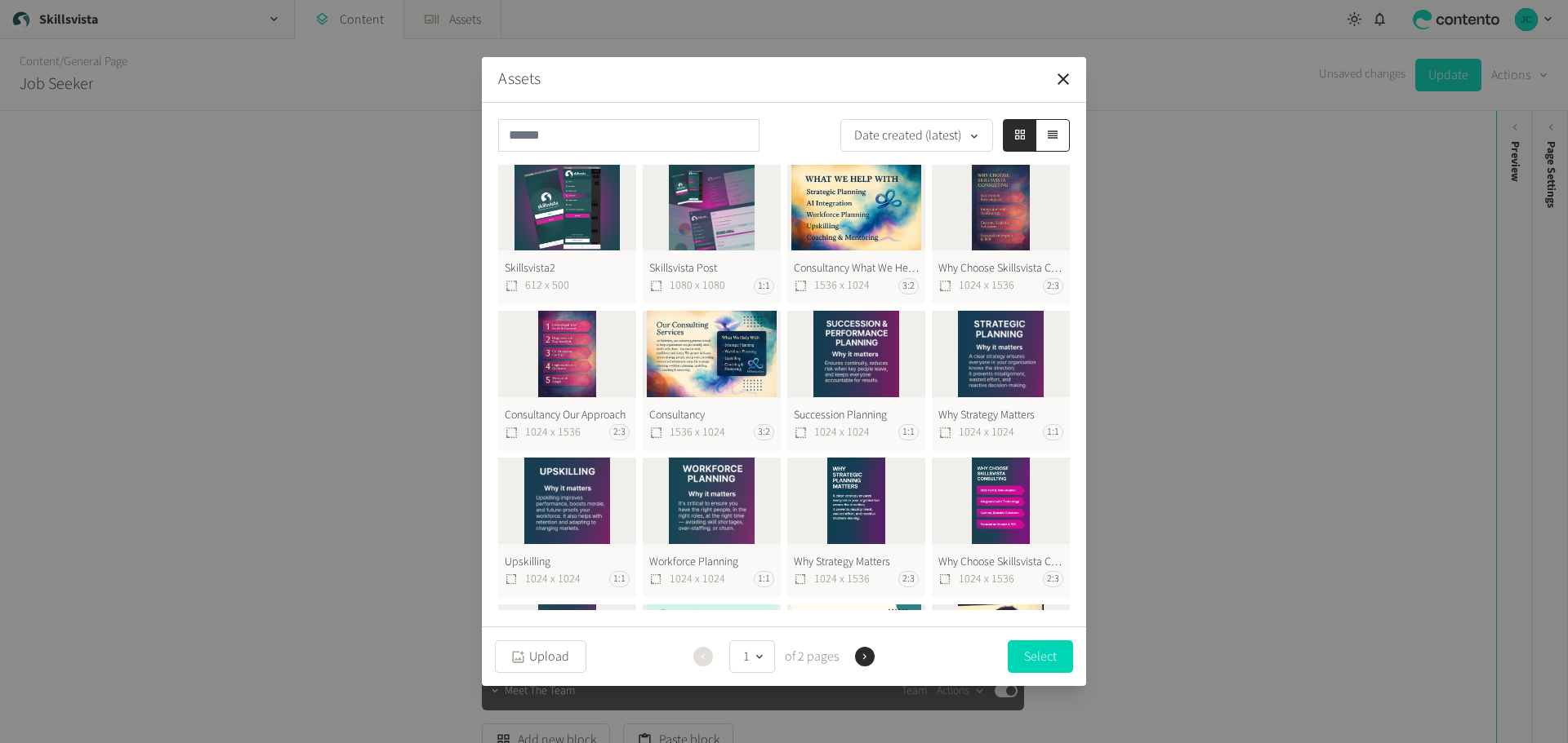
click at [584, 212] on button "Skillsvista2 612 x 500" at bounding box center [567, 234] width 138 height 140
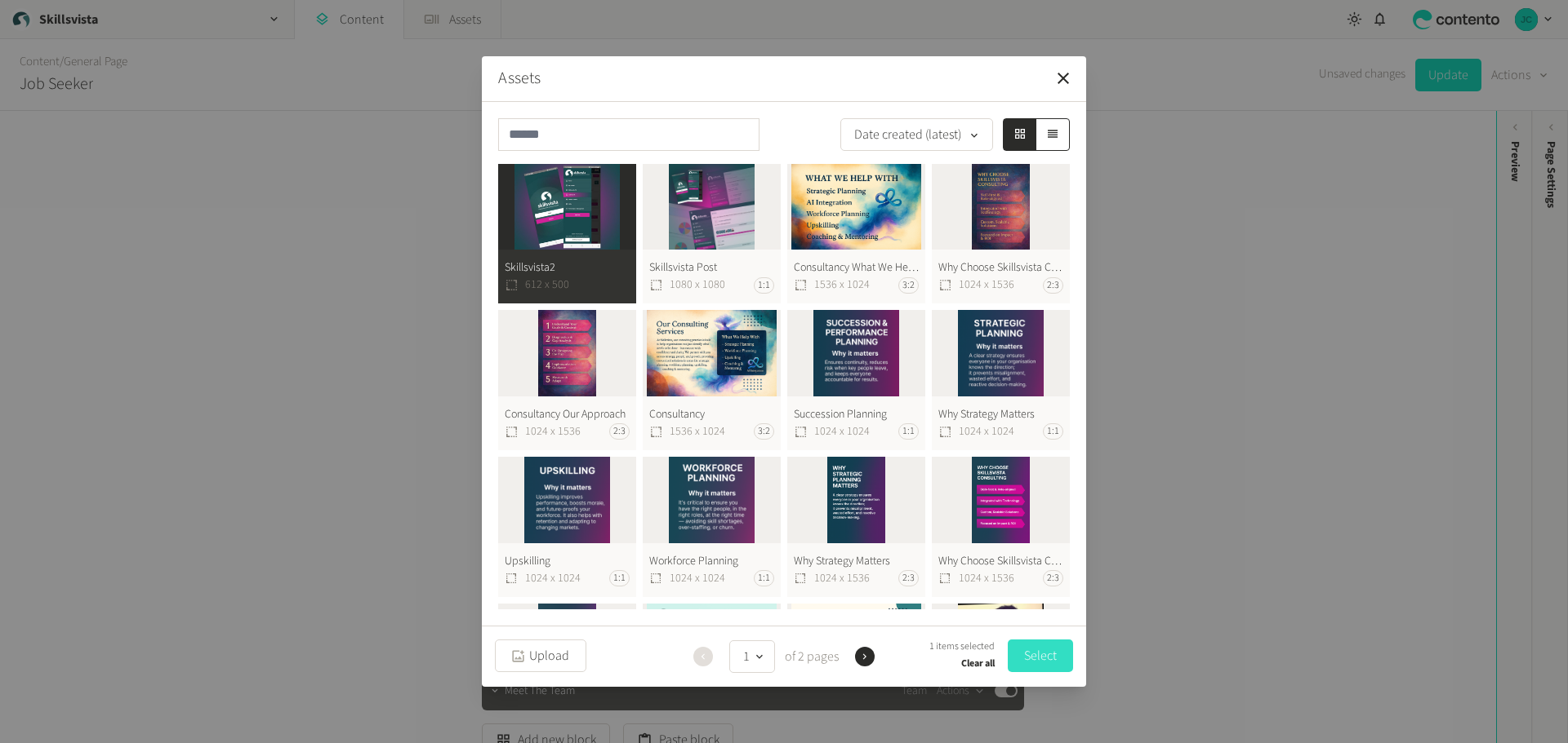
click at [1041, 658] on button "Select" at bounding box center [1040, 656] width 66 height 32
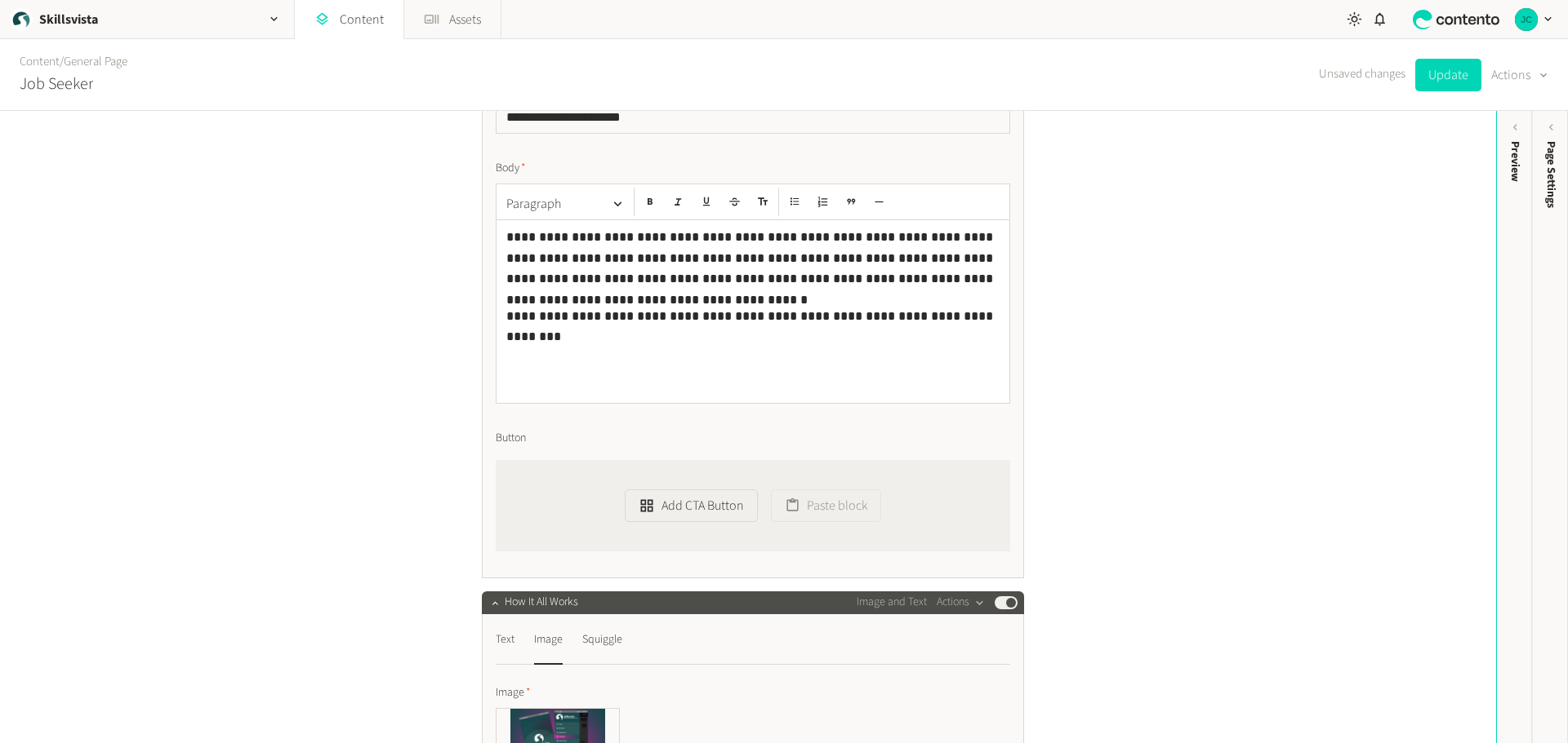
scroll to position [1256, 0]
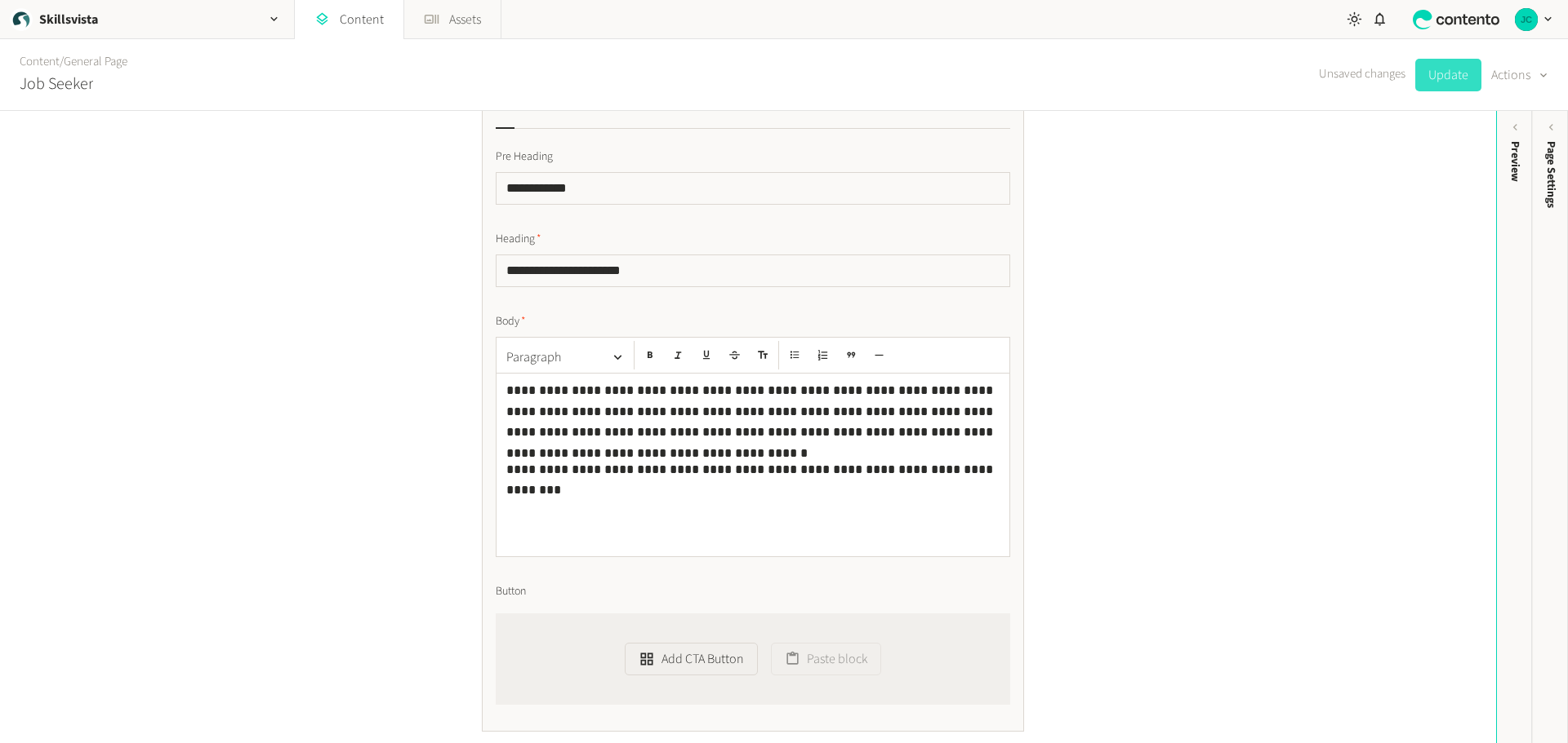
click at [1448, 82] on button "Update" at bounding box center [1449, 74] width 67 height 32
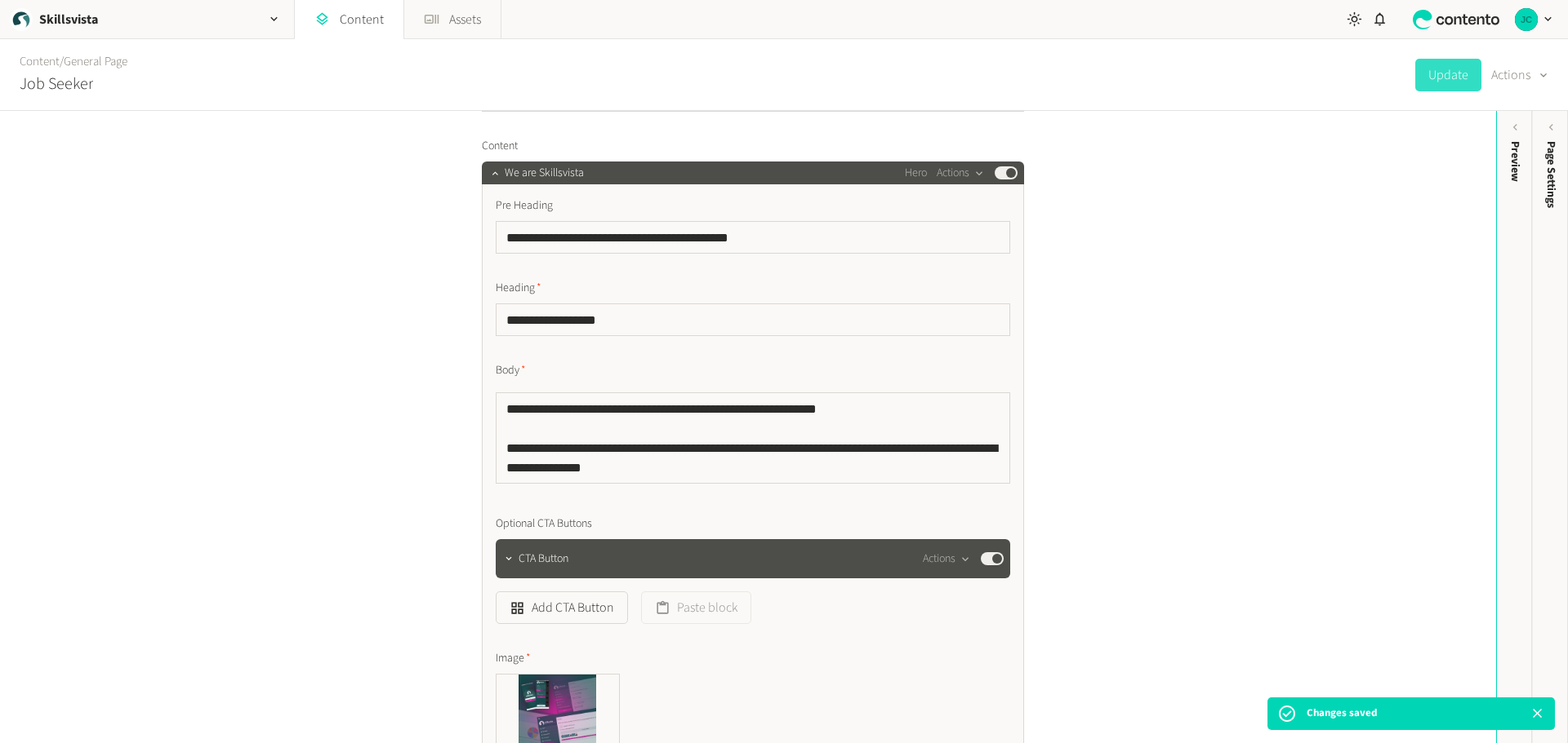
scroll to position [0, 0]
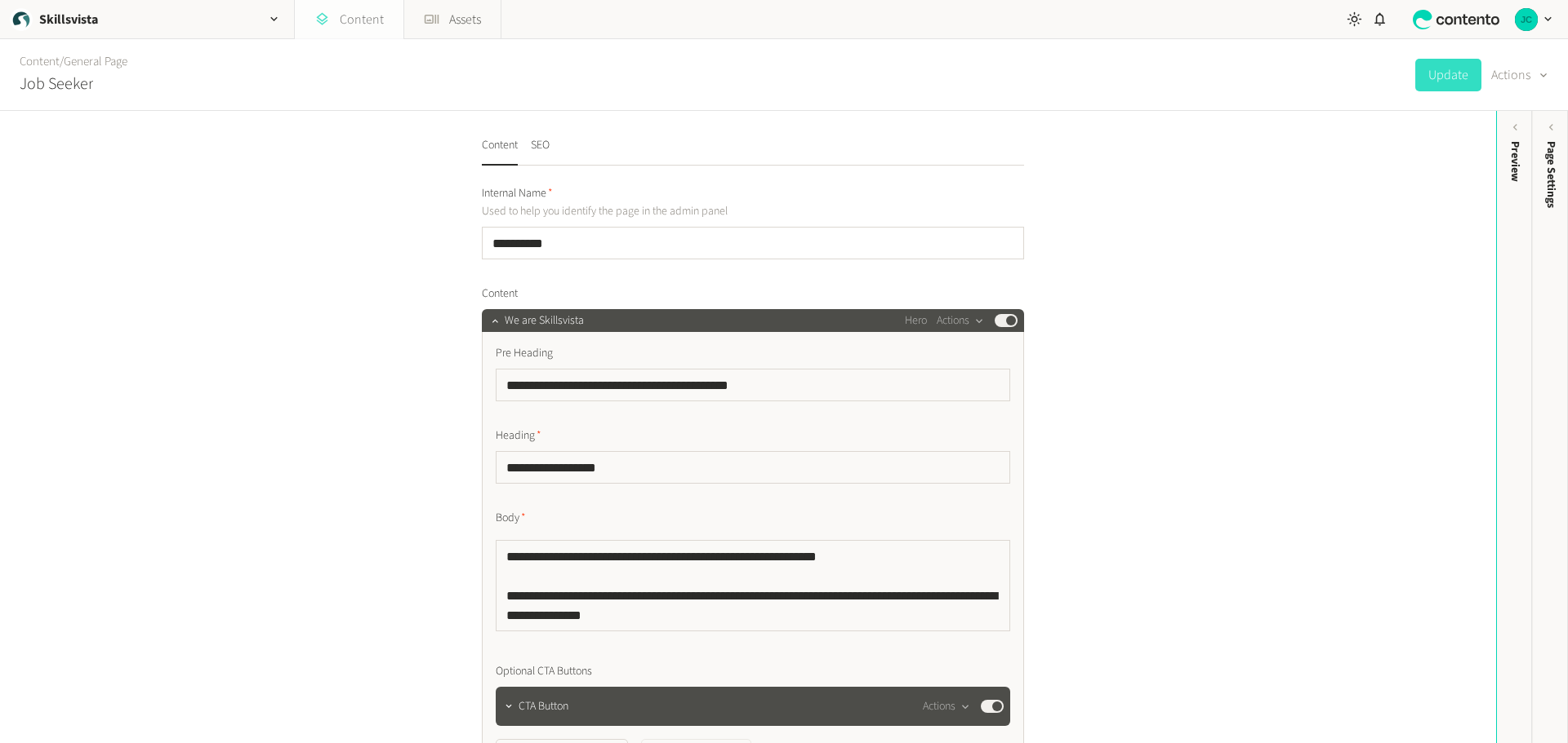
click at [363, 13] on link "Content" at bounding box center [349, 20] width 109 height 39
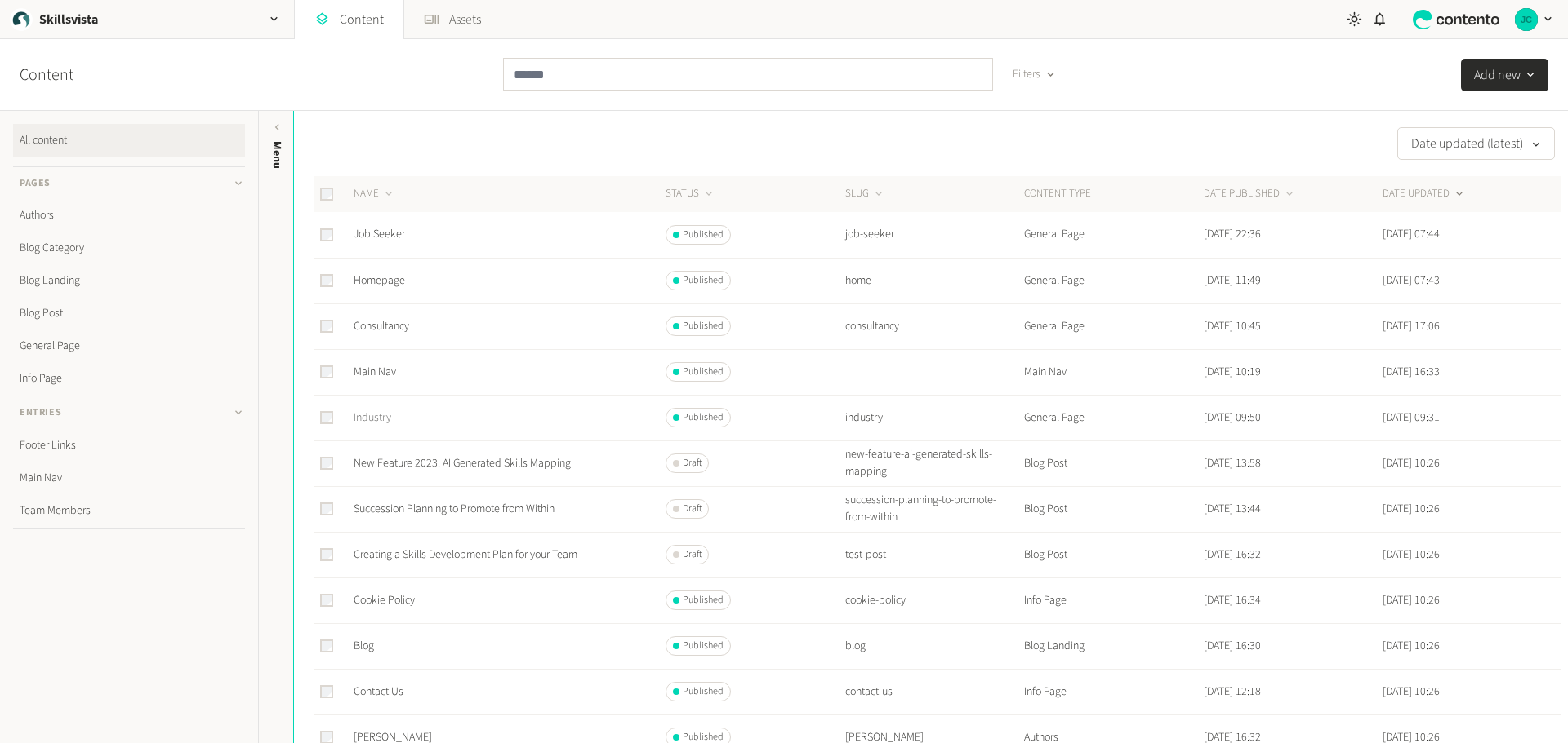
click at [377, 417] on link "Industry" at bounding box center [372, 418] width 37 height 17
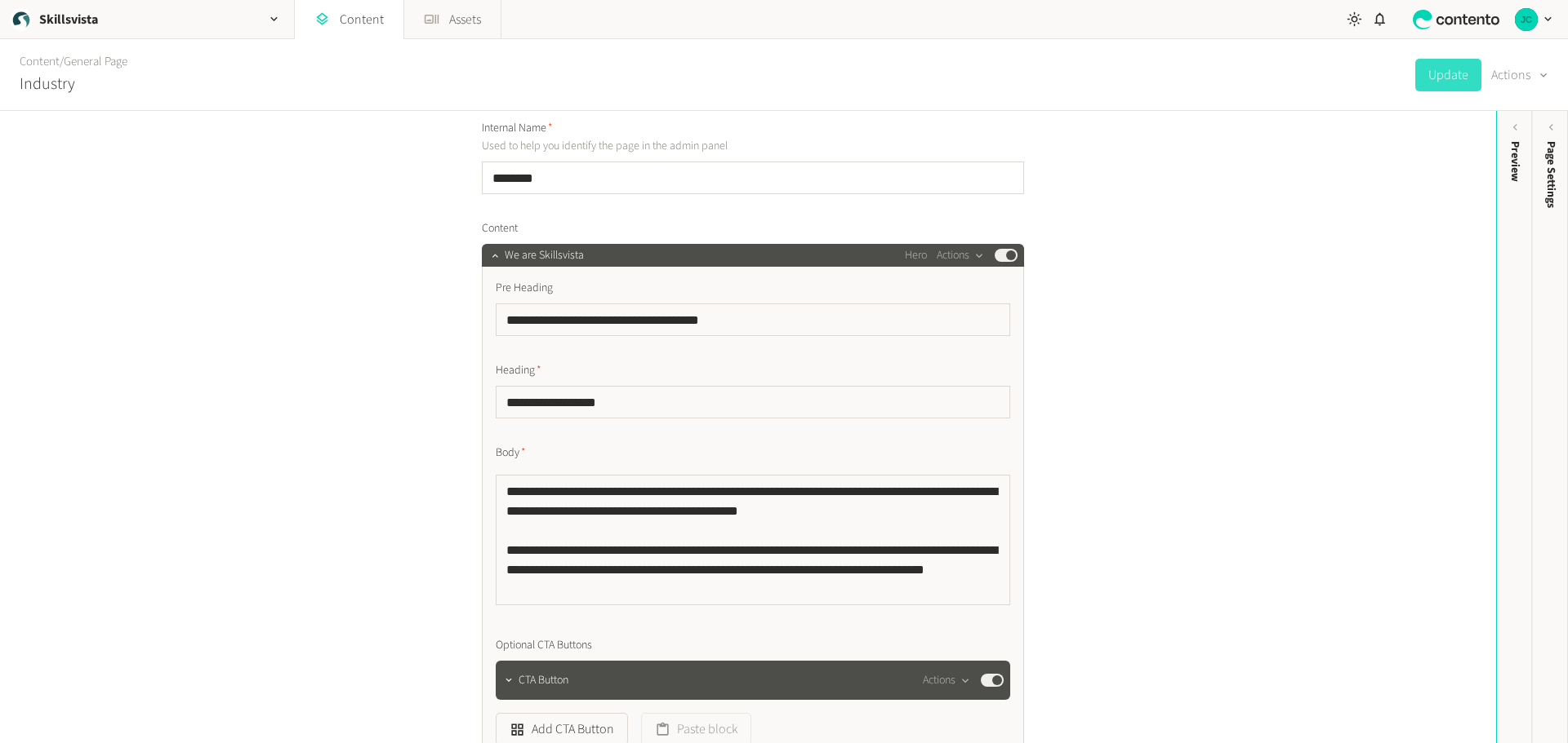
scroll to position [163, 0]
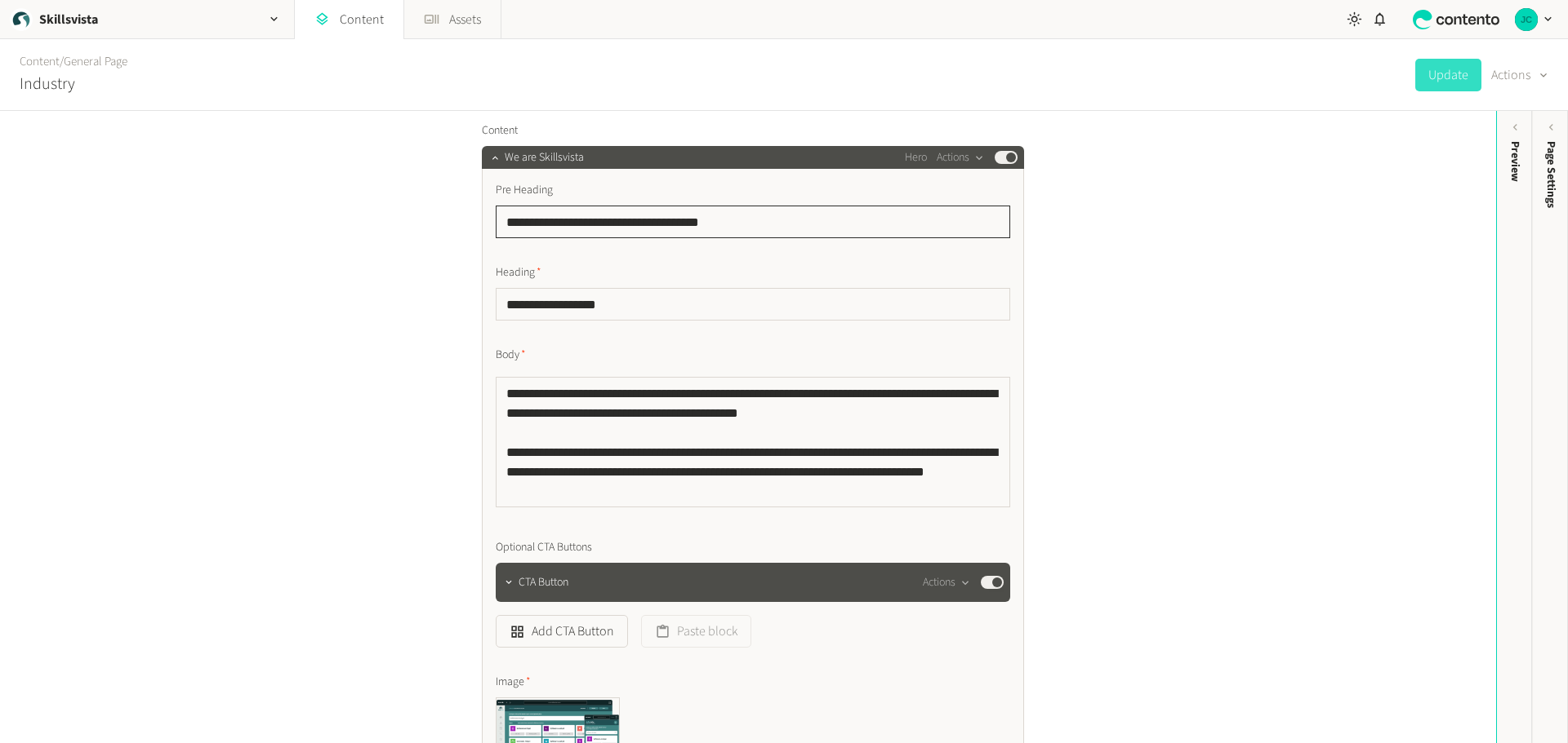
drag, startPoint x: 787, startPoint y: 221, endPoint x: 449, endPoint y: 211, distance: 338.1
click at [449, 211] on div "**********" at bounding box center [747, 427] width 1496 height 632
drag, startPoint x: 616, startPoint y: 303, endPoint x: 489, endPoint y: 305, distance: 127.0
click at [489, 305] on div "**********" at bounding box center [753, 514] width 543 height 689
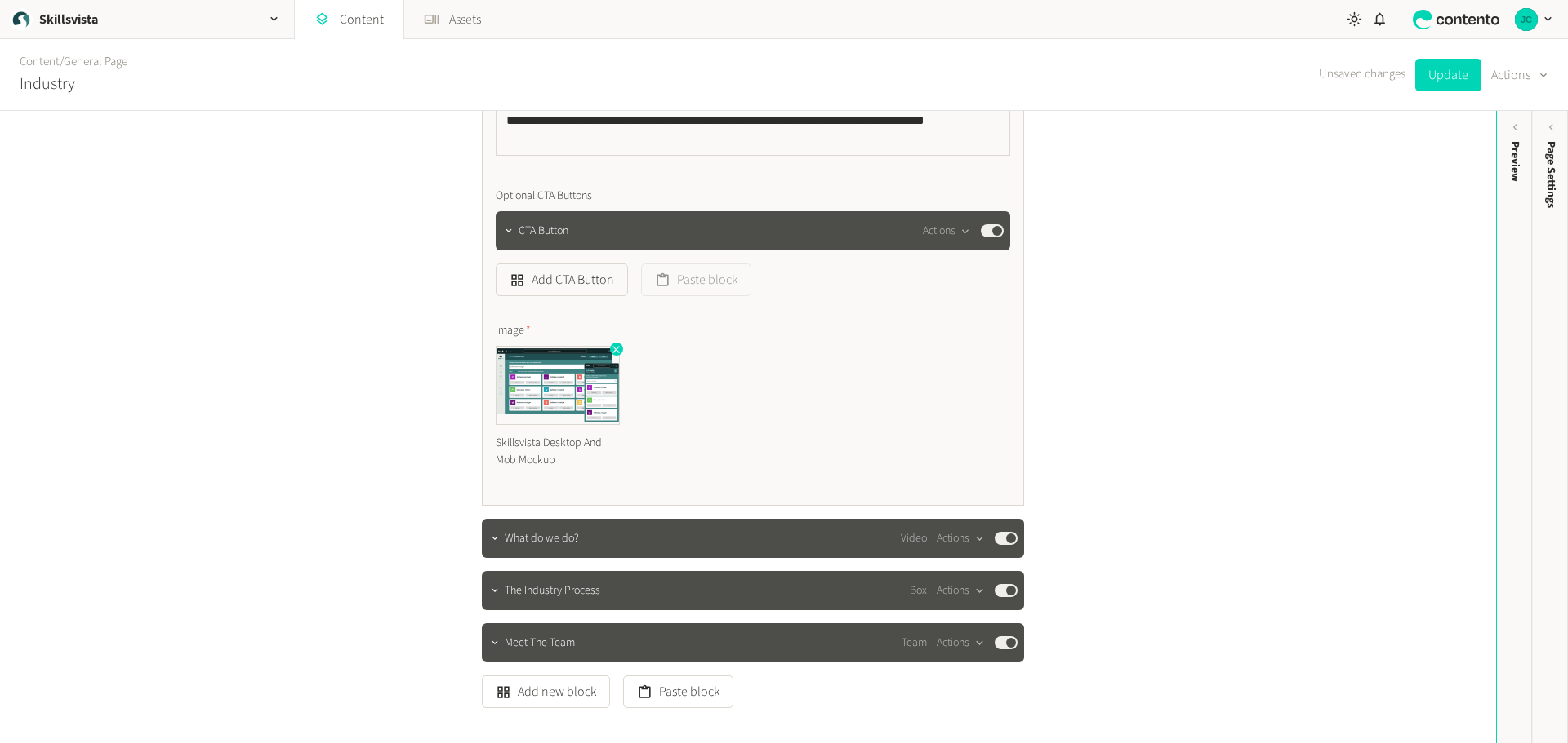
scroll to position [572, 0]
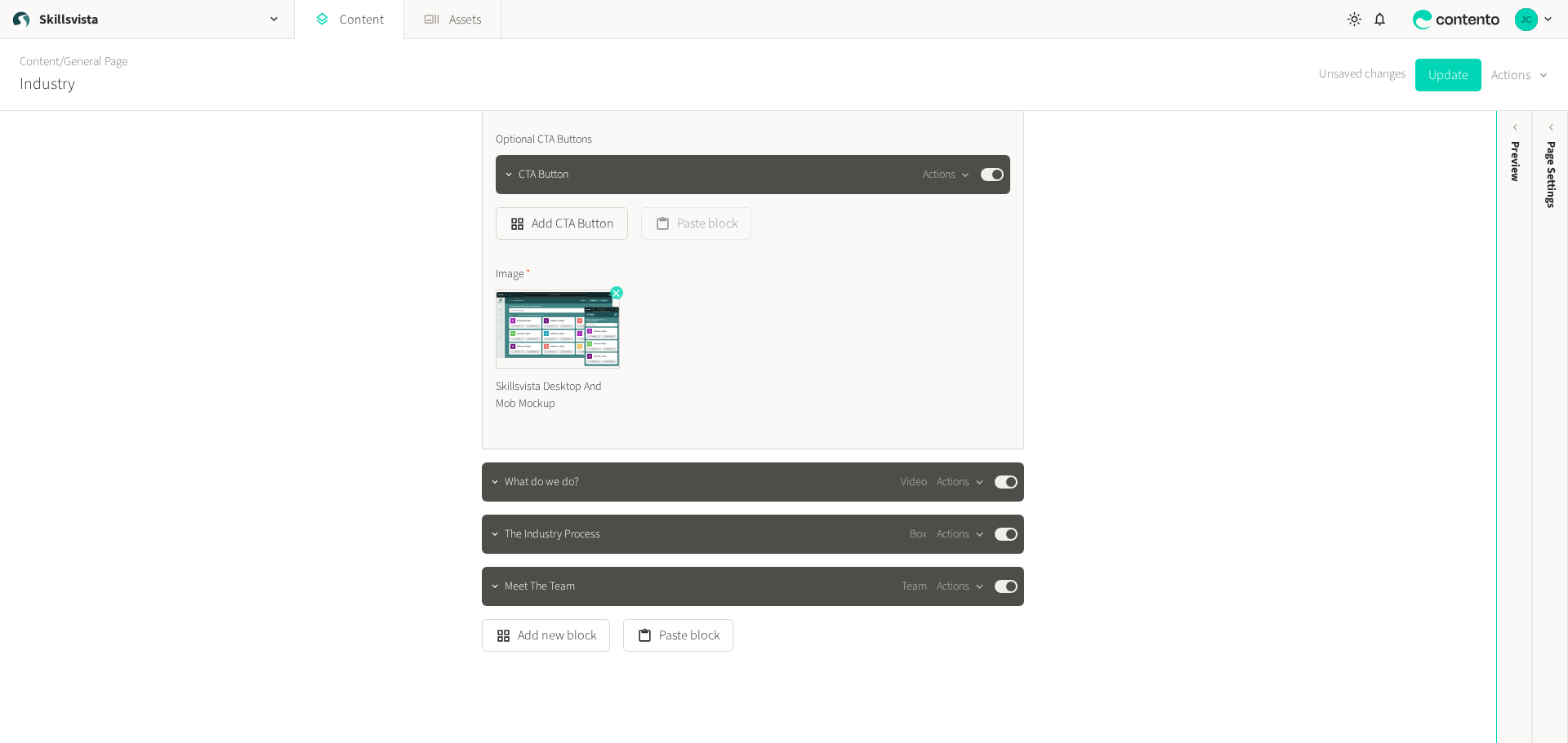
click at [610, 292] on icon "button" at bounding box center [616, 293] width 12 height 12
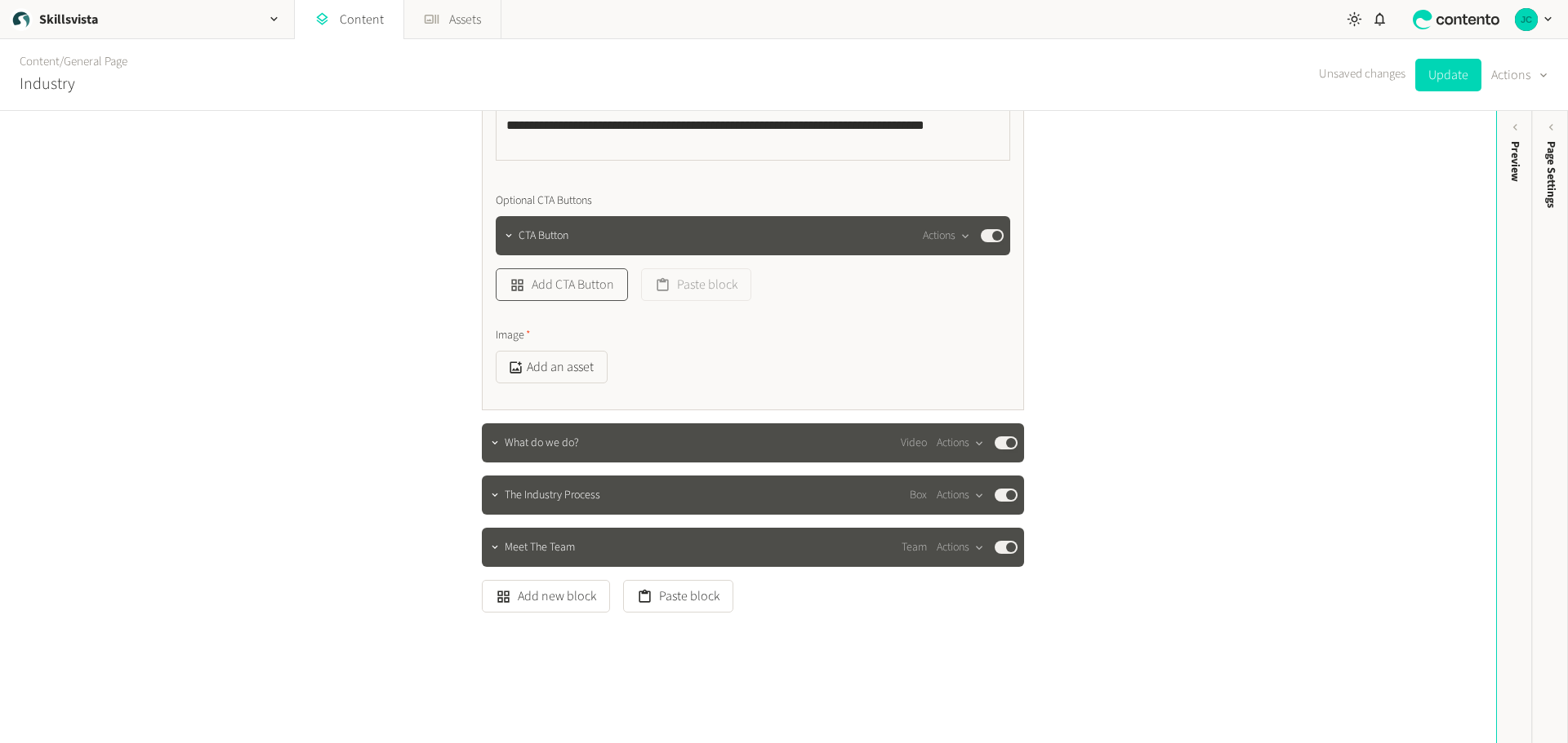
scroll to position [510, 0]
click at [557, 365] on button "Add an asset" at bounding box center [551, 366] width 112 height 32
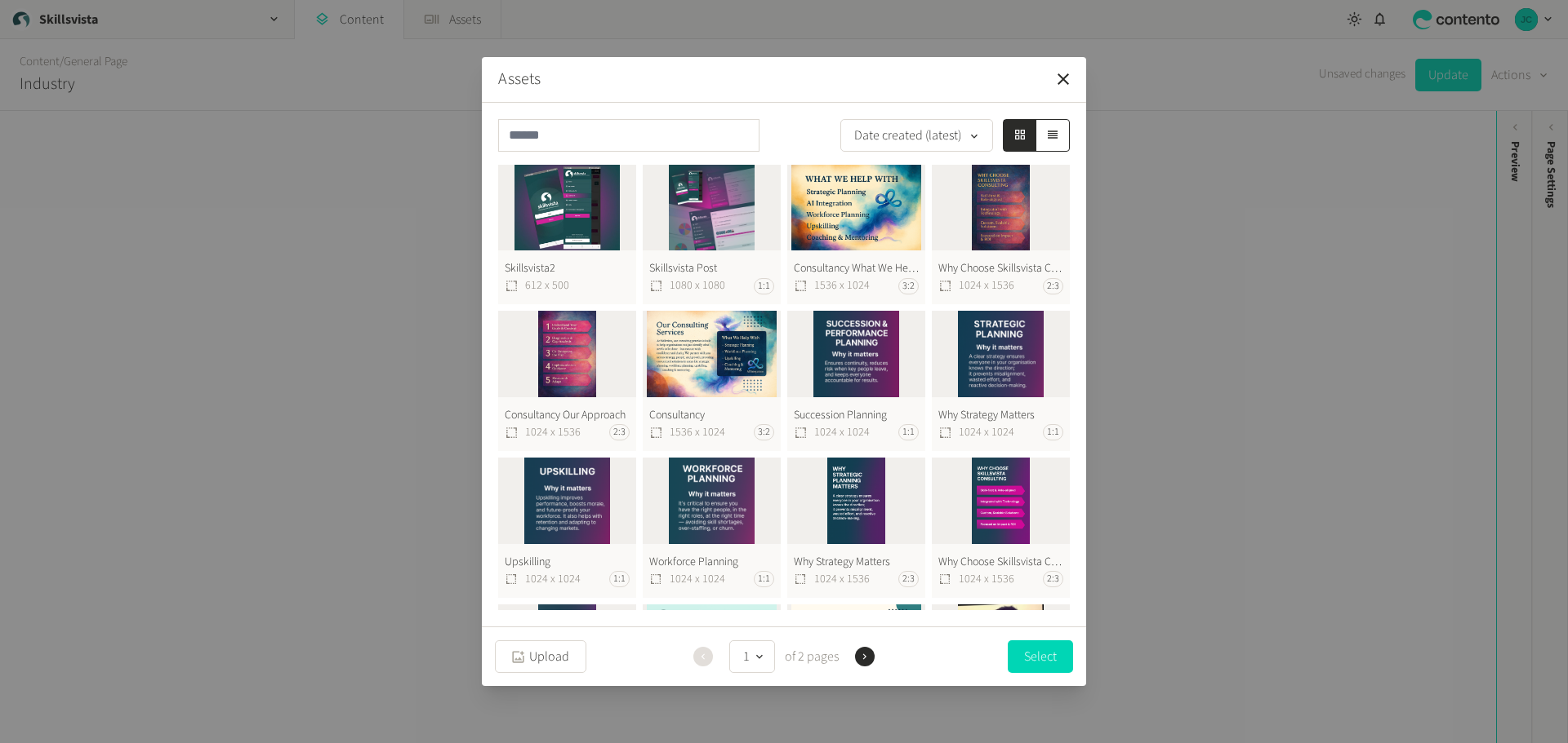
click at [714, 200] on button "Skillsvista Post 1080 x 1080 1:1" at bounding box center [711, 234] width 138 height 140
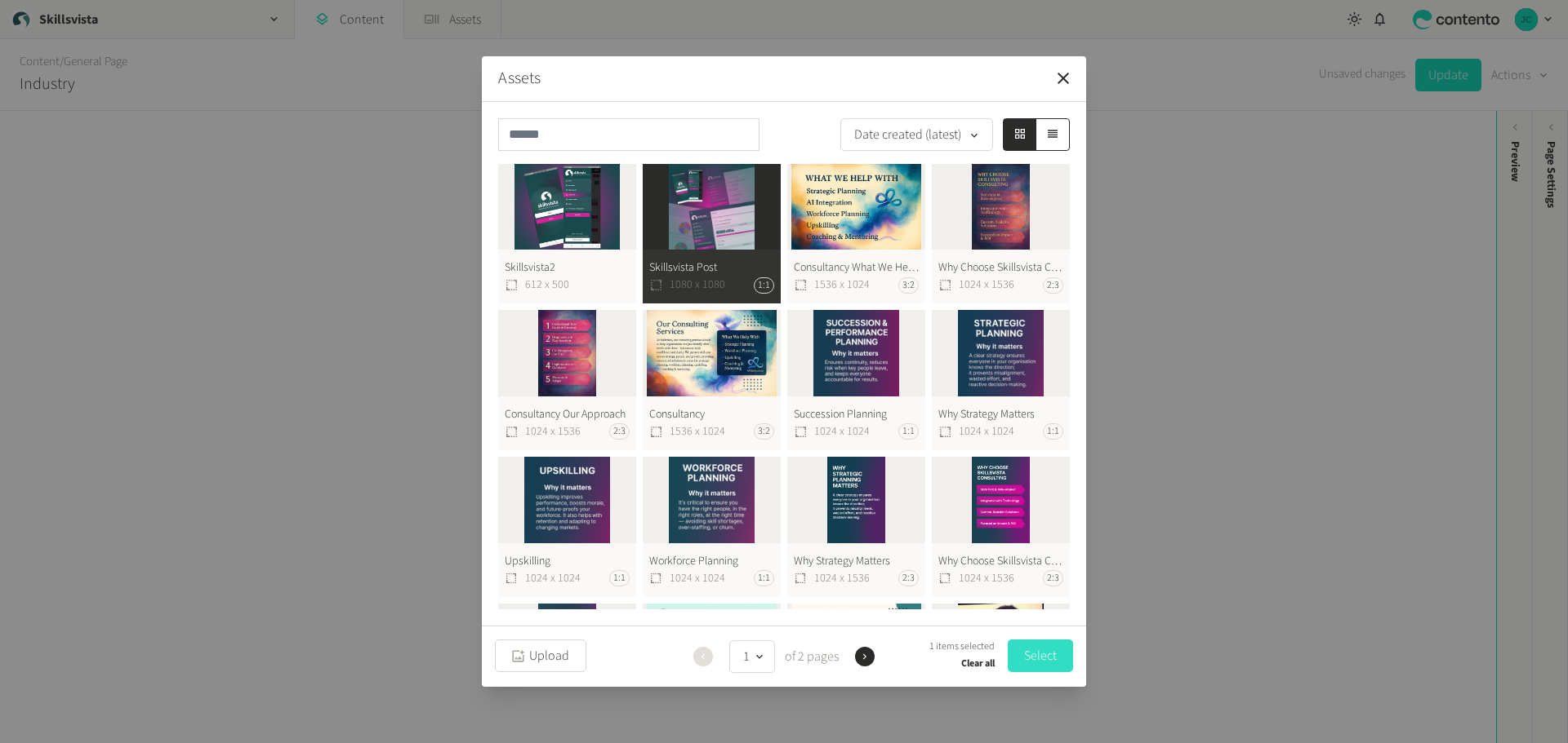
click at [1038, 662] on button "Select" at bounding box center [1040, 656] width 66 height 32
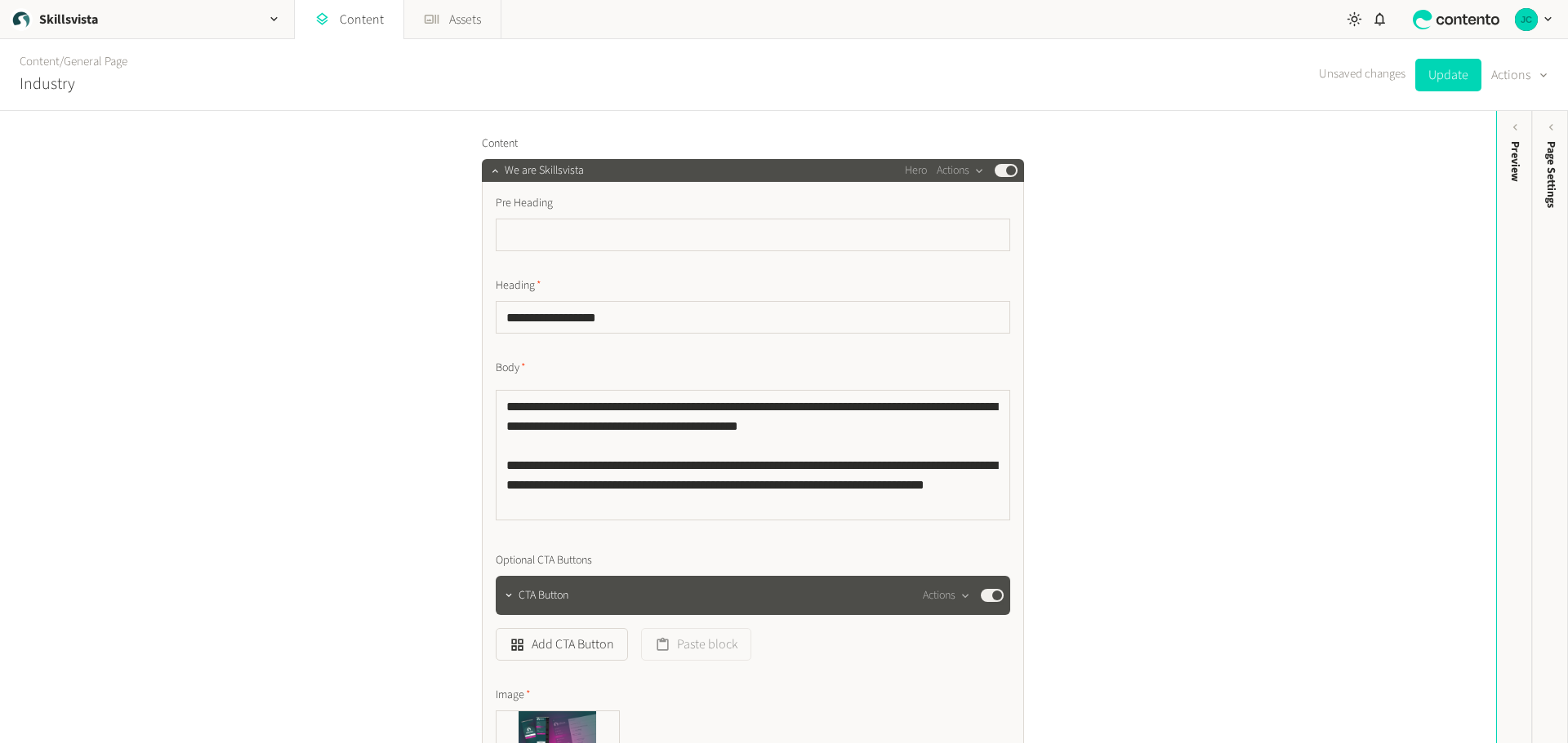
scroll to position [163, 0]
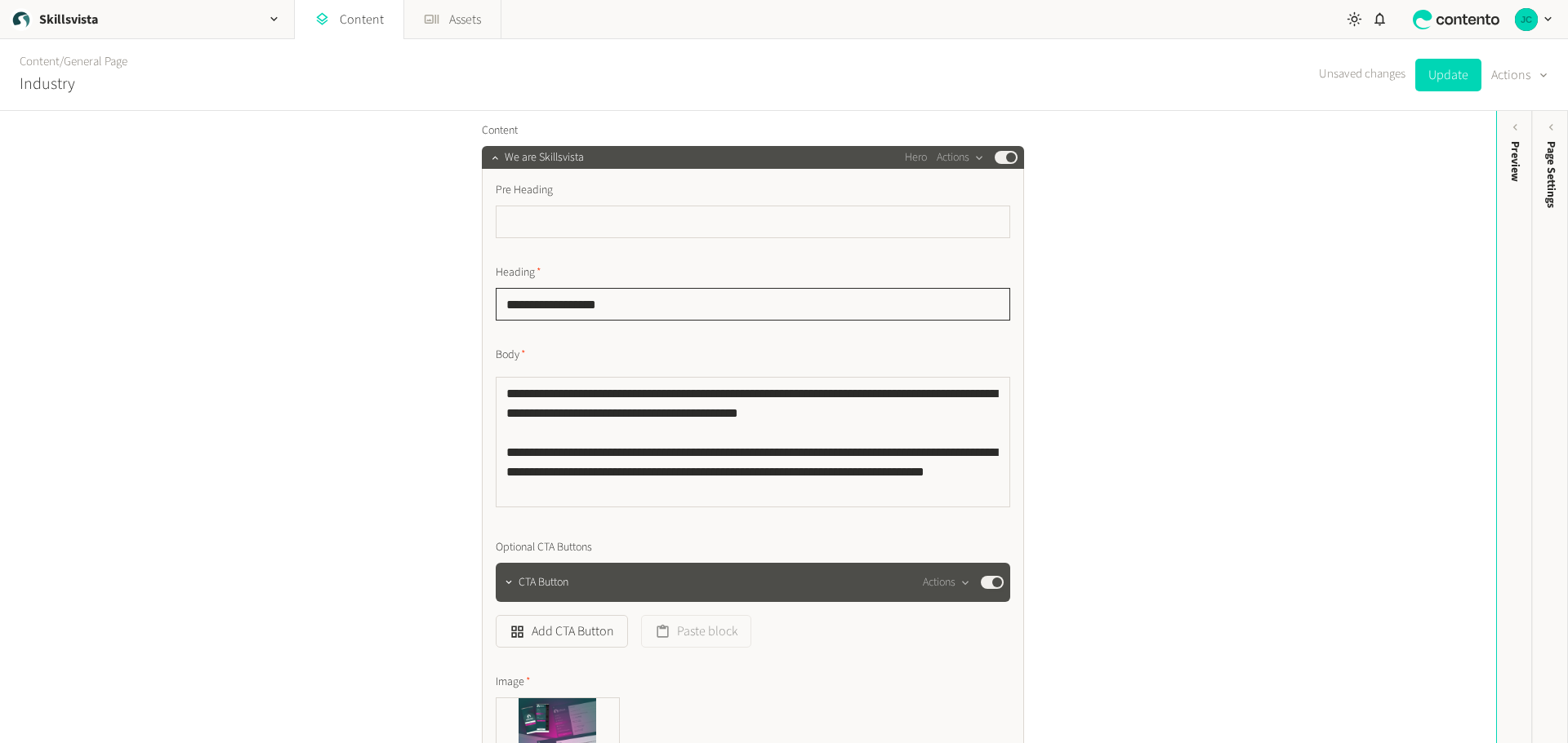
paste input "**********"
type input "**********"
click at [1448, 78] on button "Update" at bounding box center [1449, 74] width 67 height 32
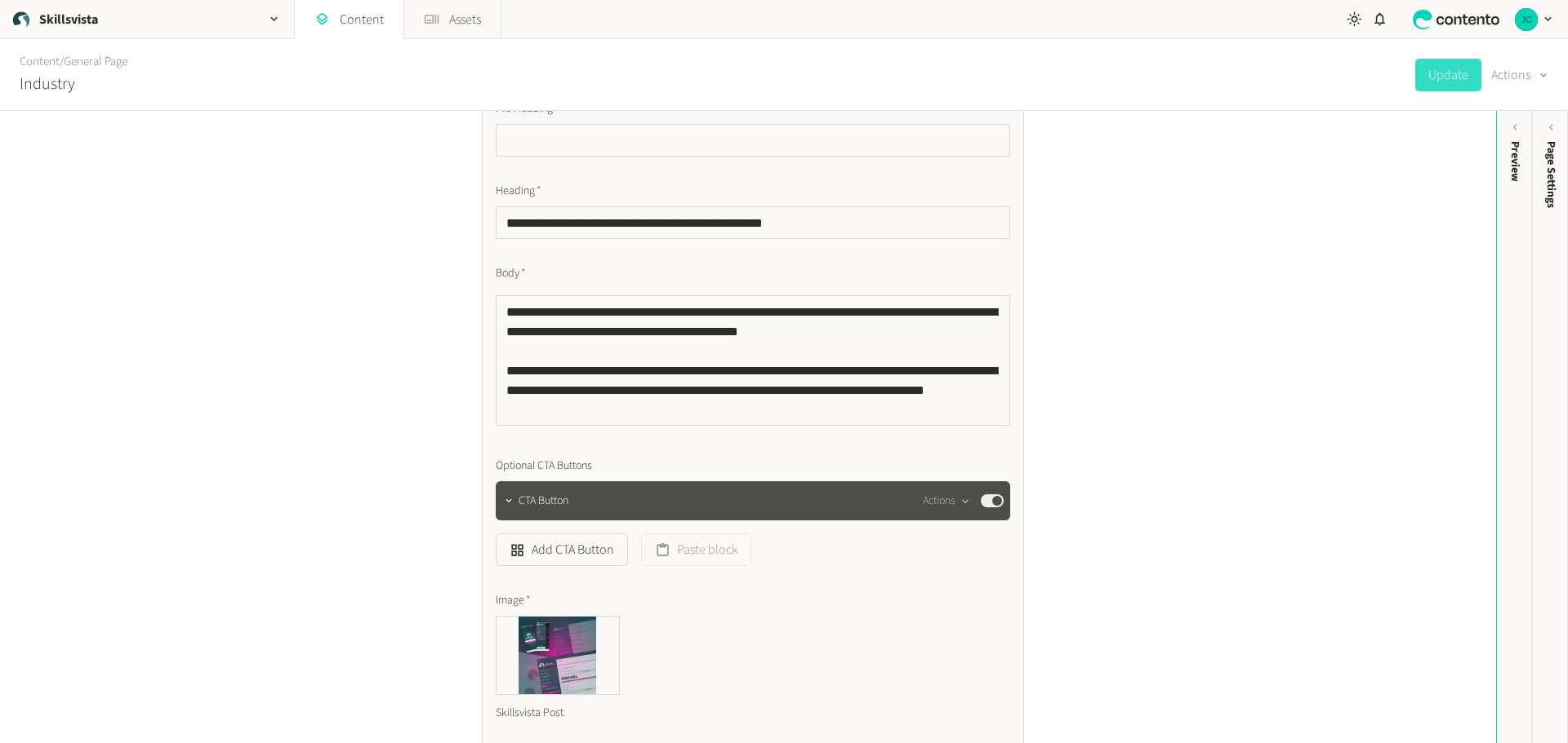
scroll to position [0, 0]
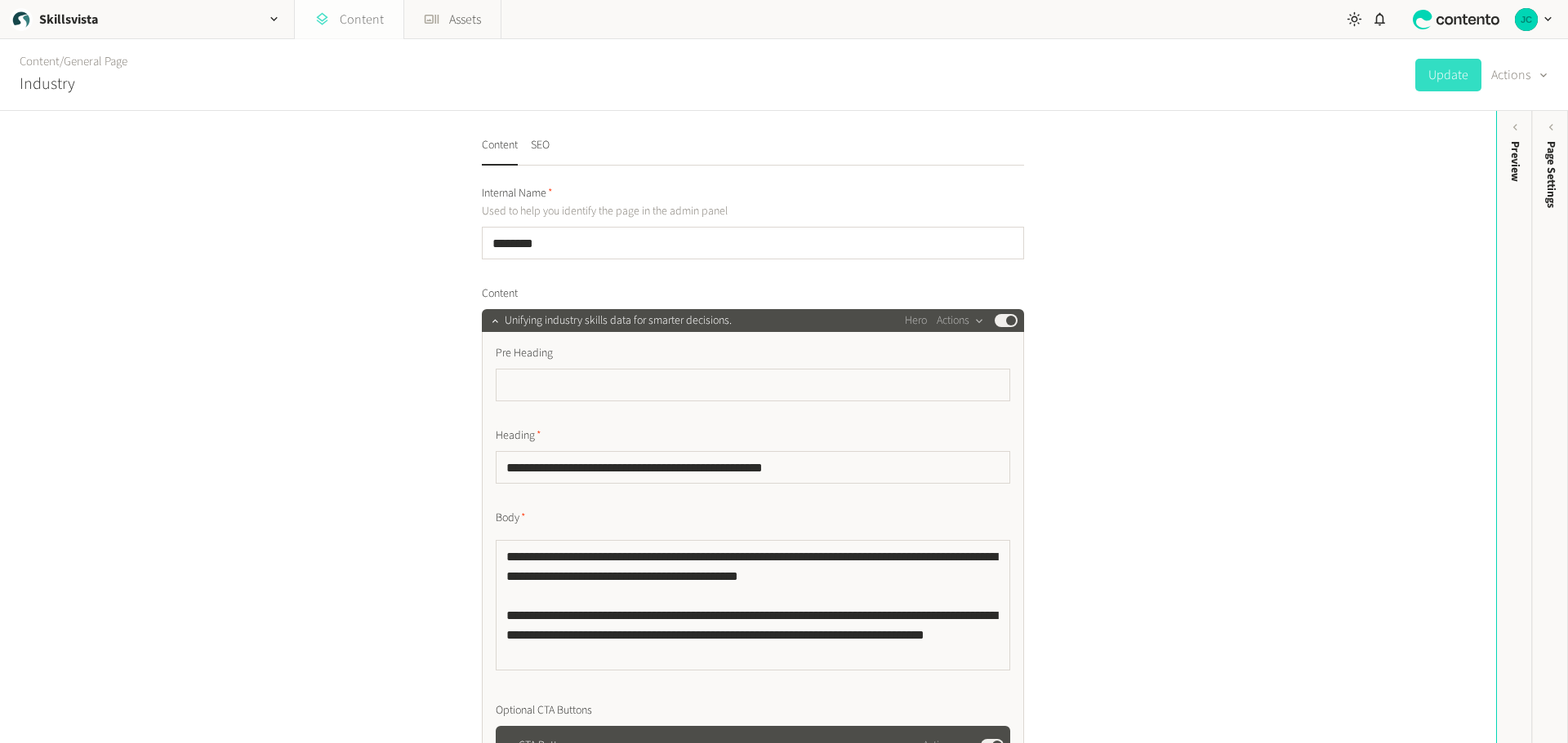
click at [356, 19] on link "Content" at bounding box center [349, 20] width 109 height 39
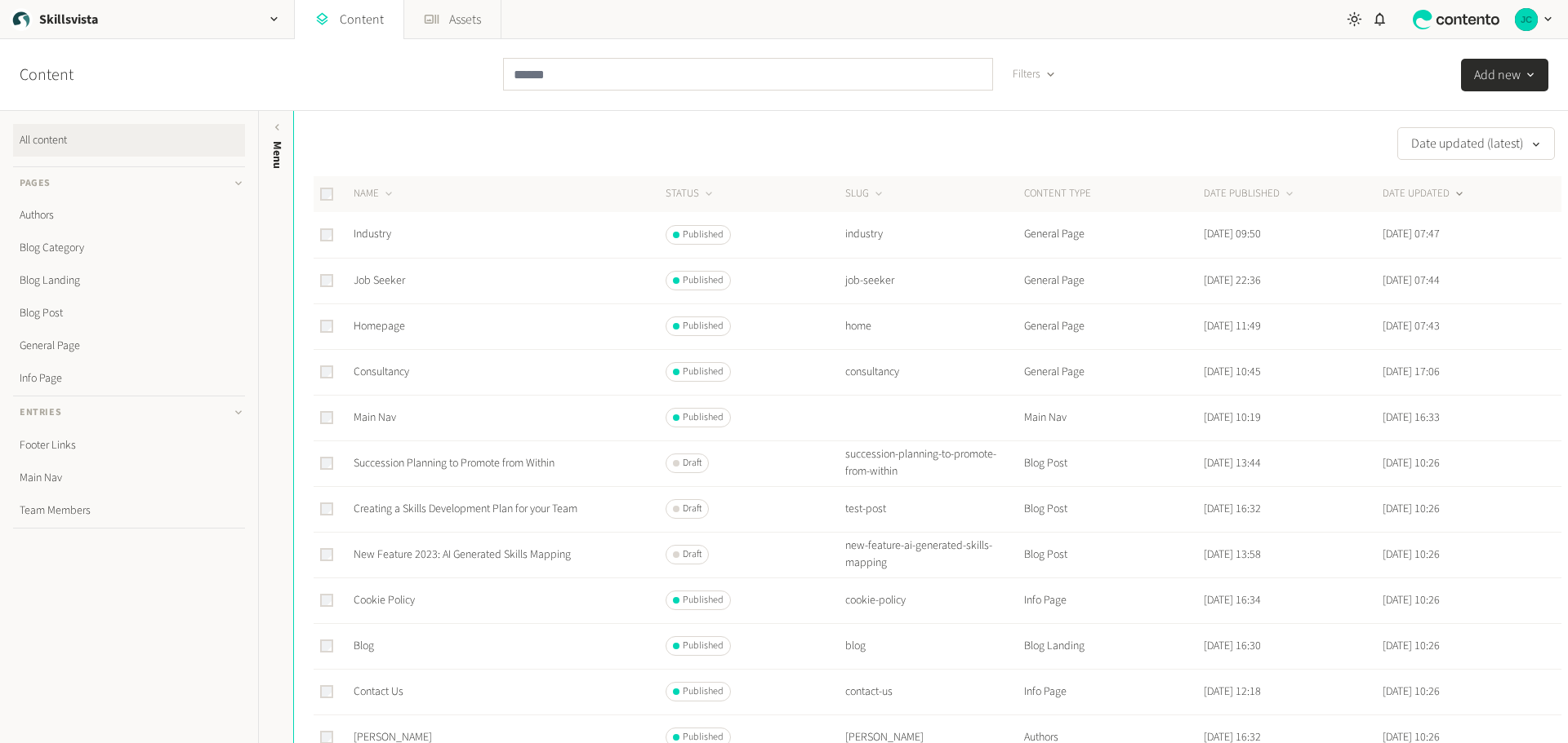
click at [371, 268] on td "Job Seeker" at bounding box center [508, 280] width 311 height 46
click at [373, 283] on link "Job Seeker" at bounding box center [379, 280] width 52 height 17
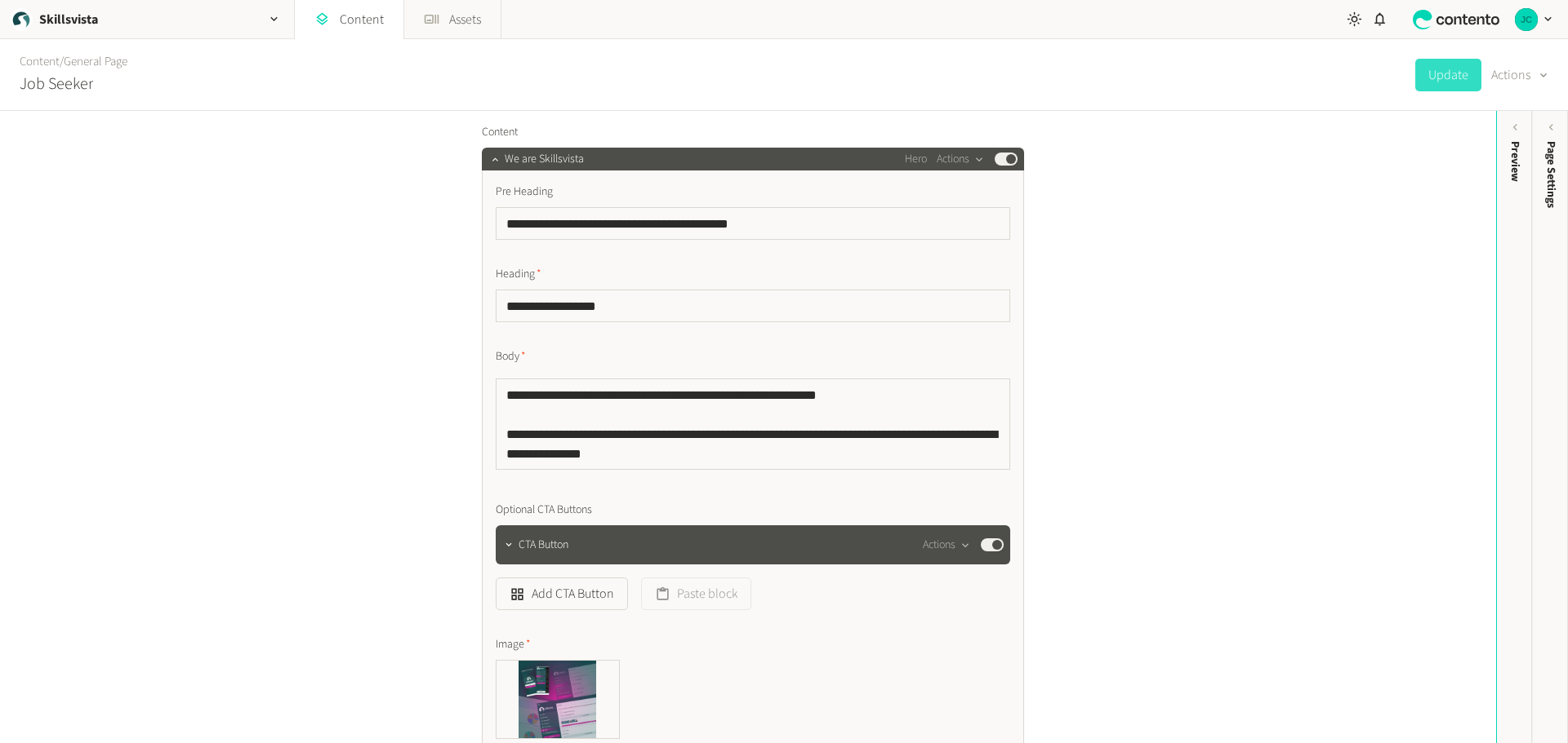
scroll to position [163, 0]
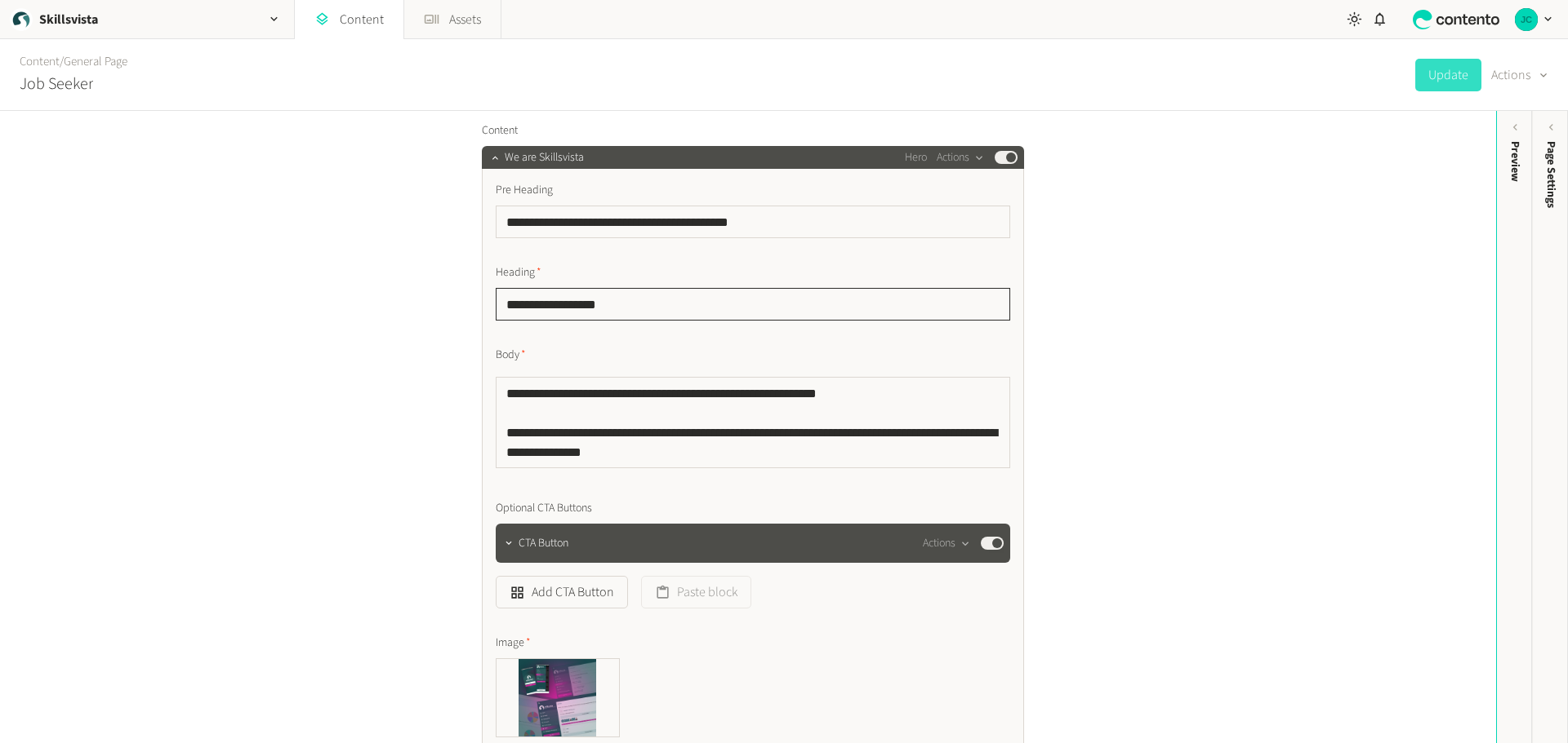
drag, startPoint x: 626, startPoint y: 301, endPoint x: 490, endPoint y: 298, distance: 136.0
click at [490, 298] on div "**********" at bounding box center [753, 486] width 543 height 632
paste input "**********"
type input "**********"
click at [1454, 69] on button "Update" at bounding box center [1449, 74] width 67 height 32
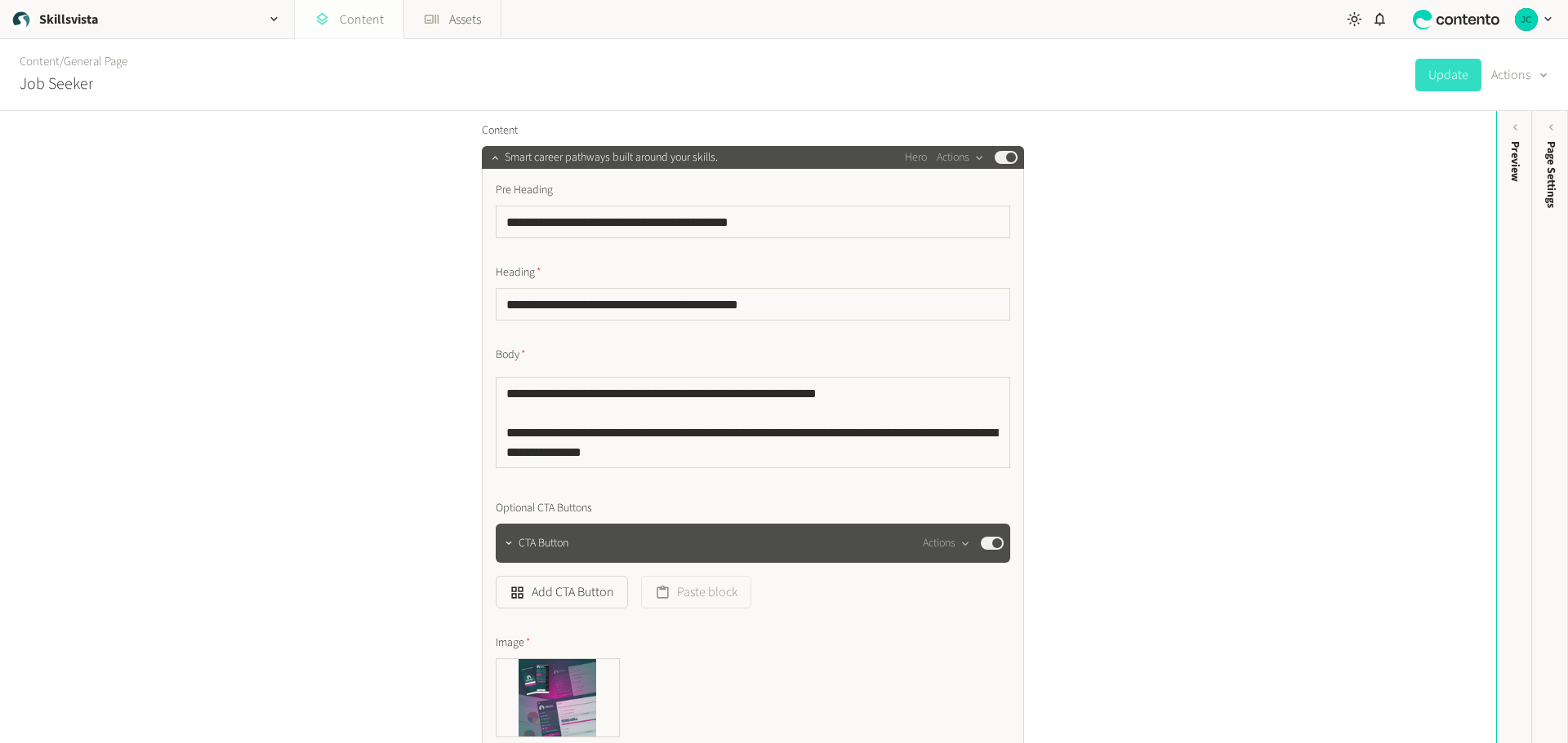
click at [359, 19] on link "Content" at bounding box center [349, 20] width 109 height 39
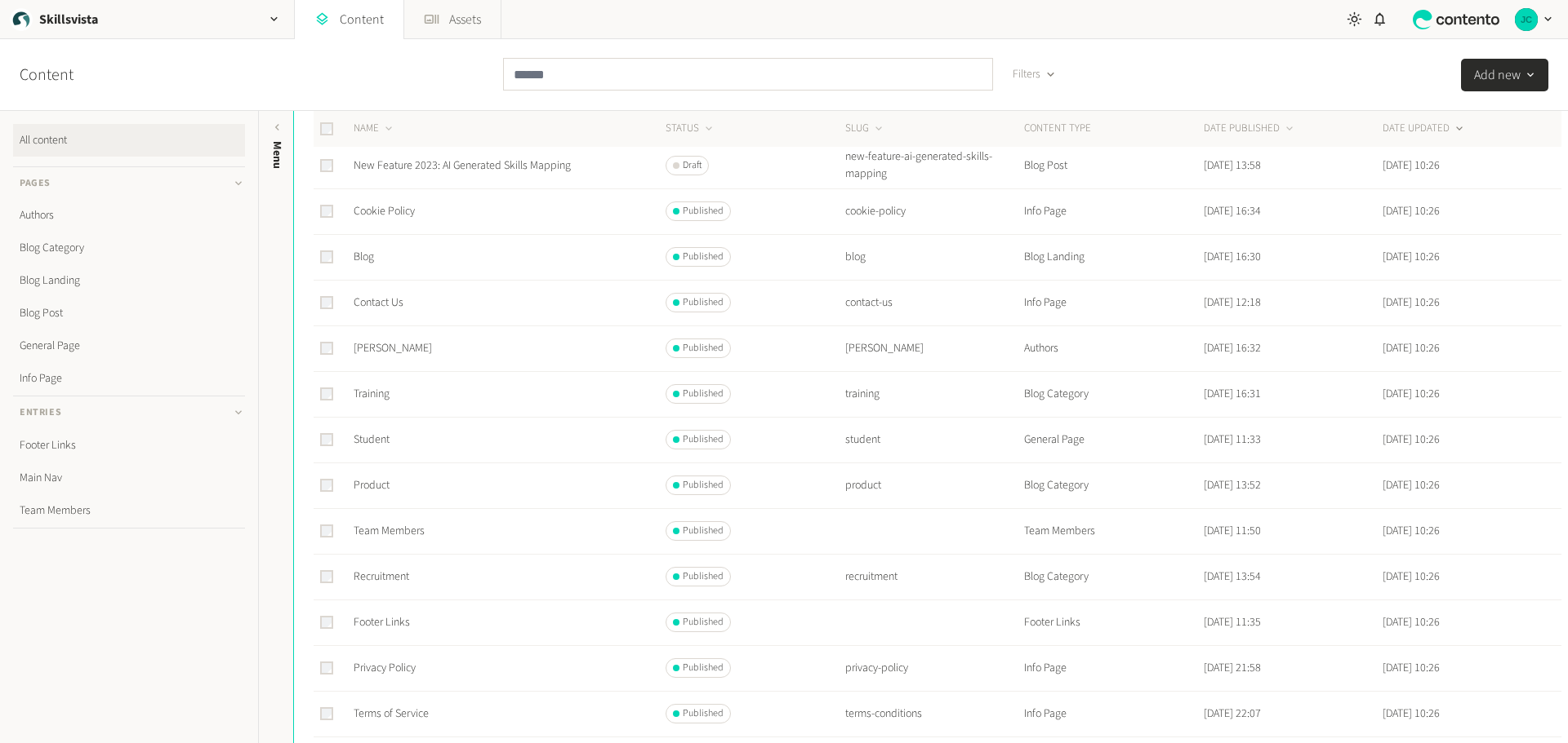
scroll to position [408, 0]
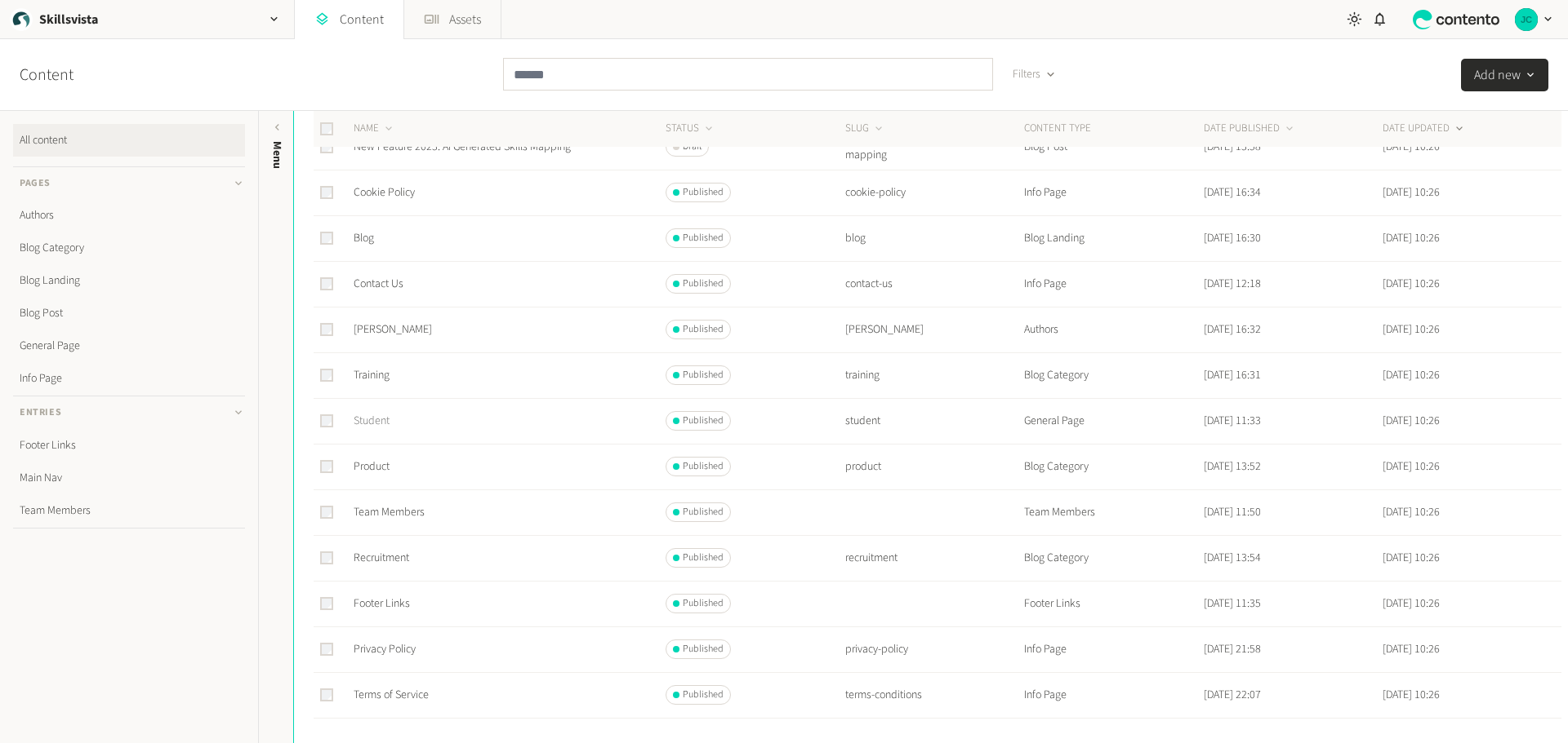
click at [373, 418] on link "Student" at bounding box center [371, 421] width 36 height 17
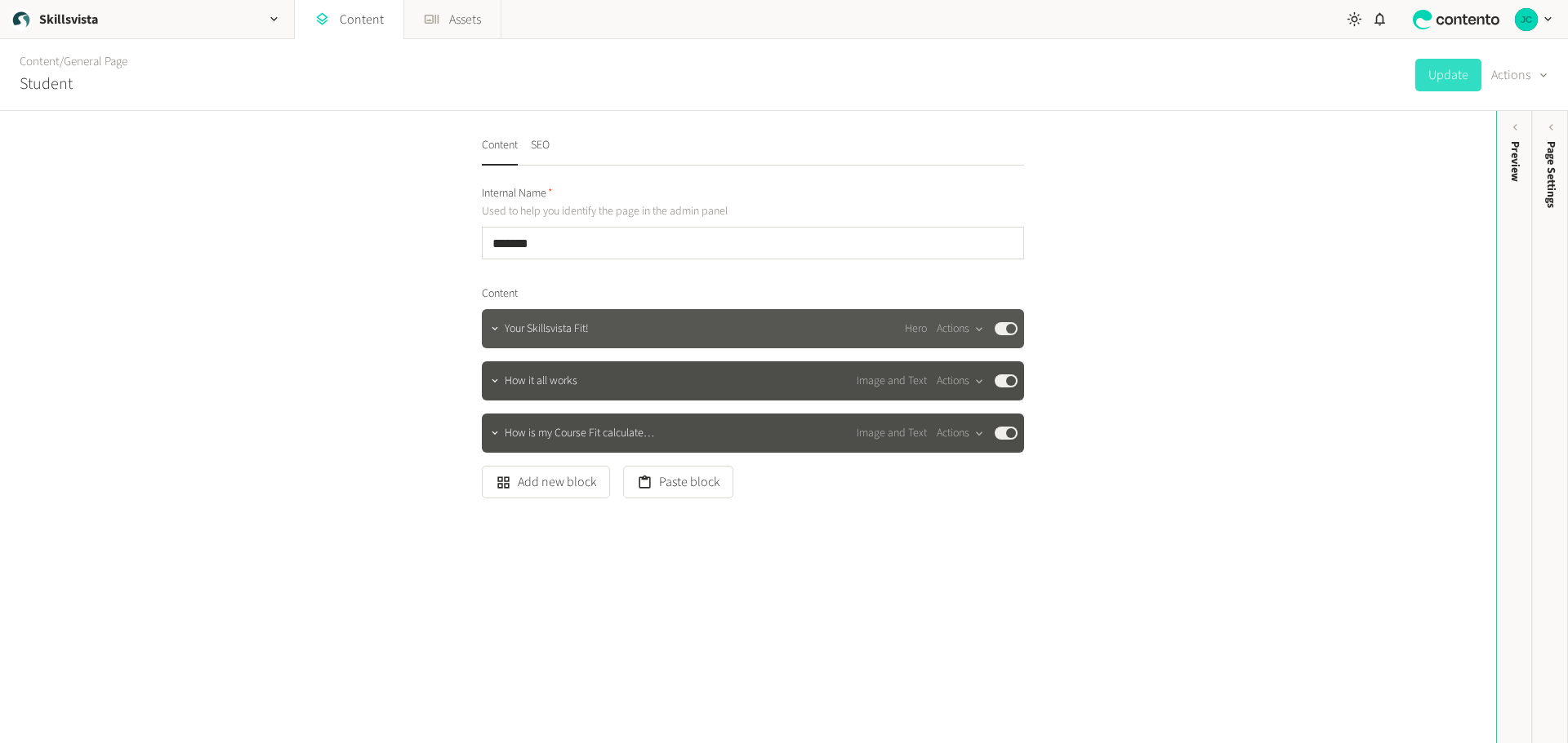
click at [582, 333] on span "Your Skillsvista Fit!" at bounding box center [546, 330] width 84 height 18
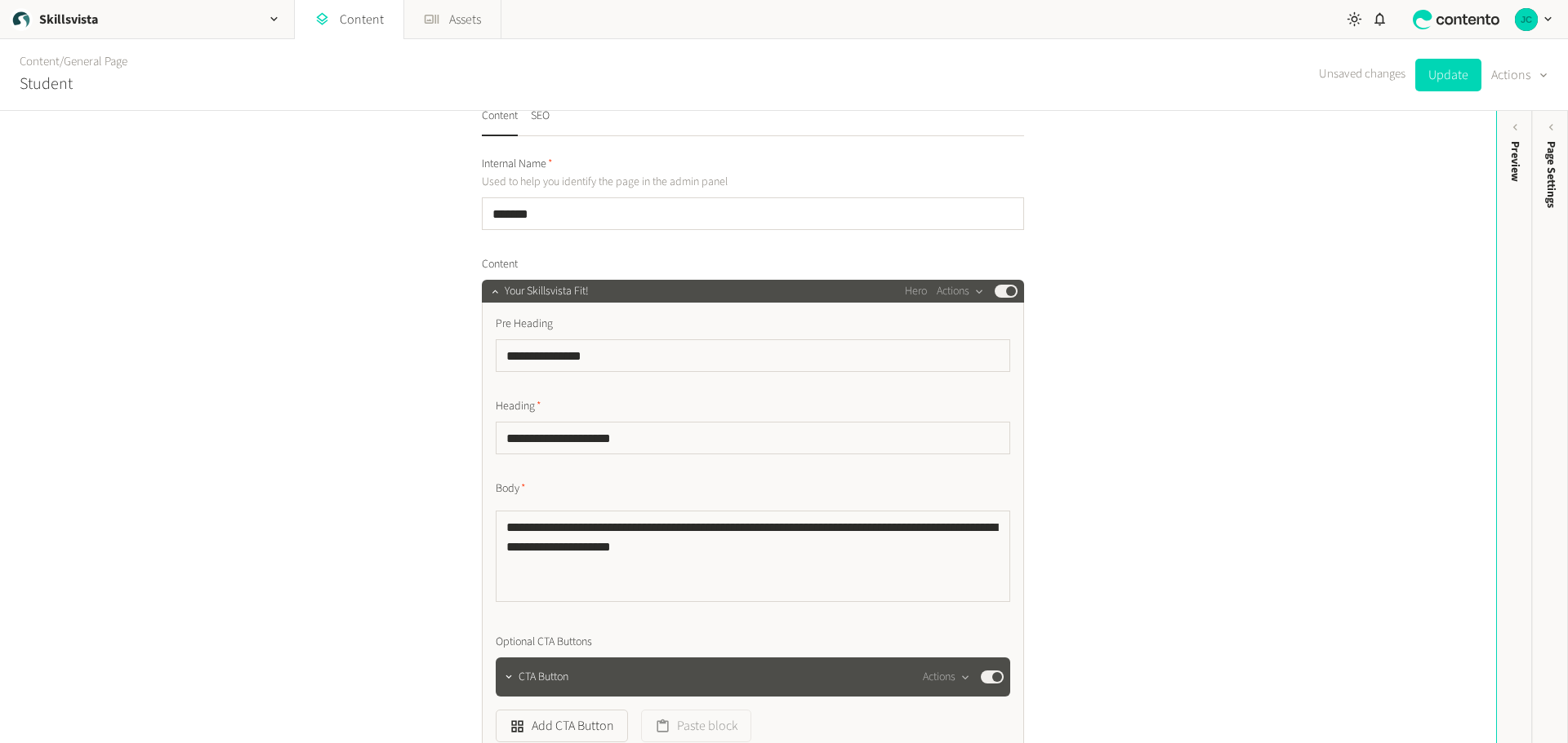
scroll to position [81, 0]
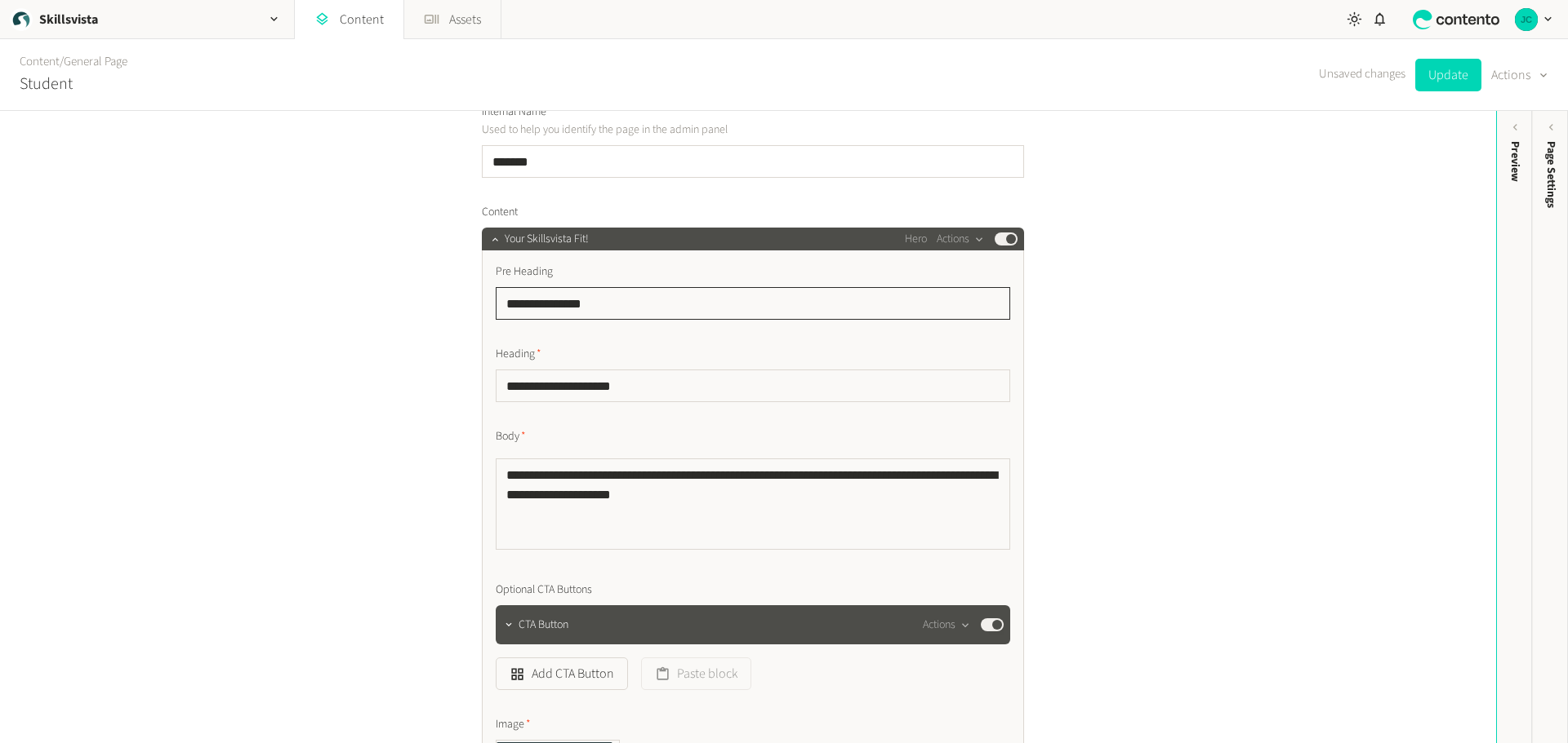
drag, startPoint x: 605, startPoint y: 302, endPoint x: 494, endPoint y: 306, distance: 111.1
click at [496, 306] on input "**********" at bounding box center [752, 302] width 514 height 32
paste input "**********"
type input "**********"
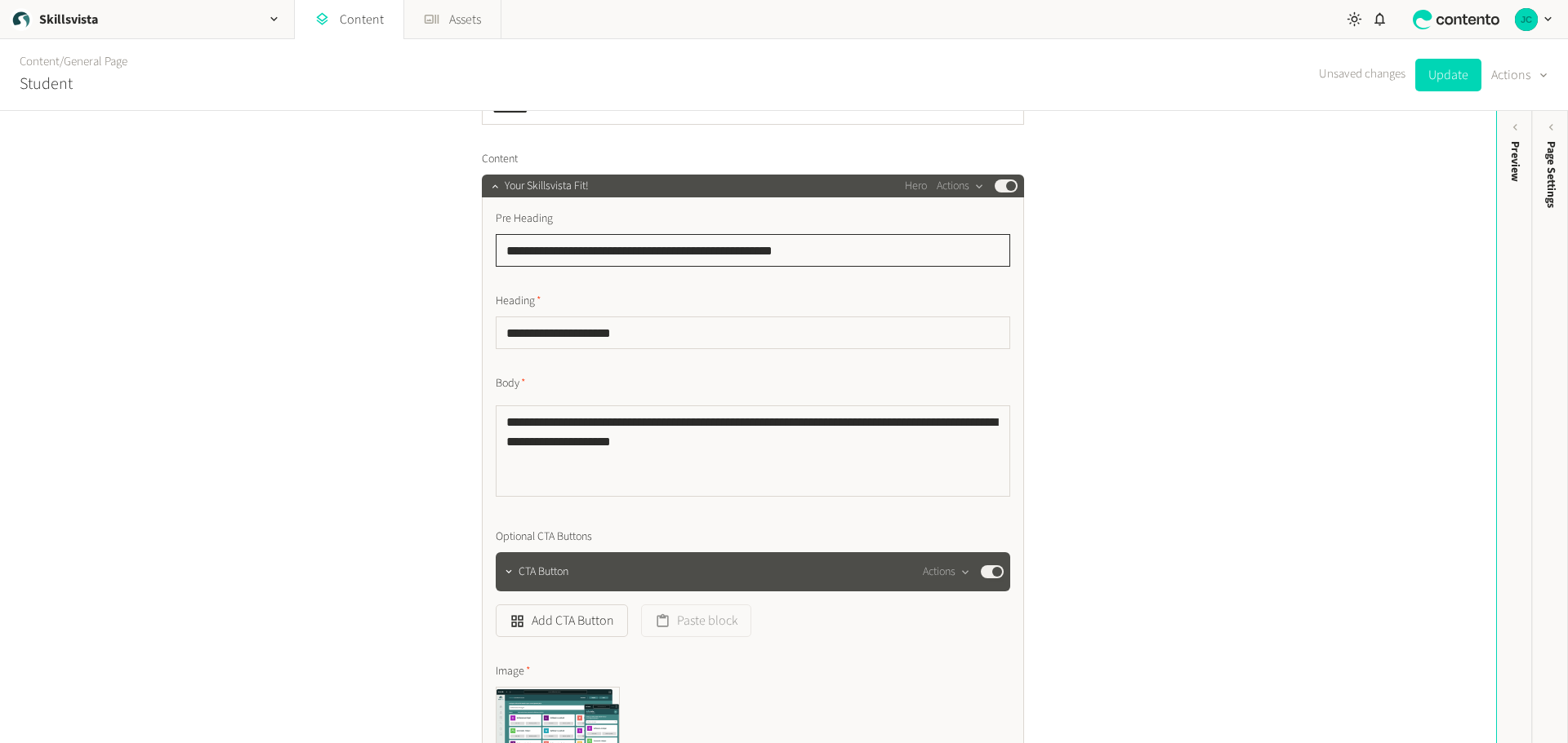
scroll to position [163, 0]
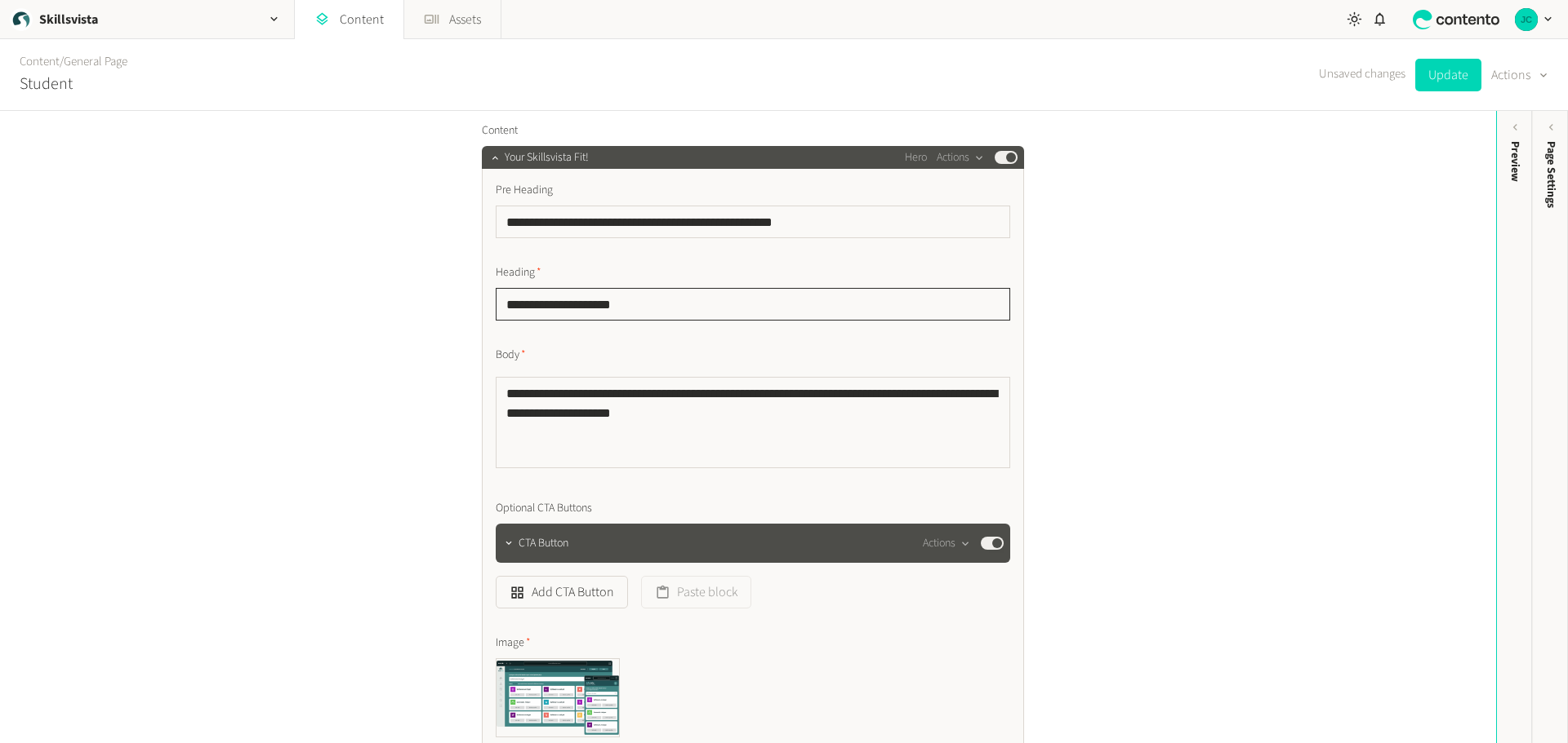
drag, startPoint x: 641, startPoint y: 304, endPoint x: 494, endPoint y: 305, distance: 147.0
click at [496, 305] on input "**********" at bounding box center [752, 303] width 514 height 32
paste input "**********"
type input "**********"
drag, startPoint x: 556, startPoint y: 398, endPoint x: 501, endPoint y: 395, distance: 55.1
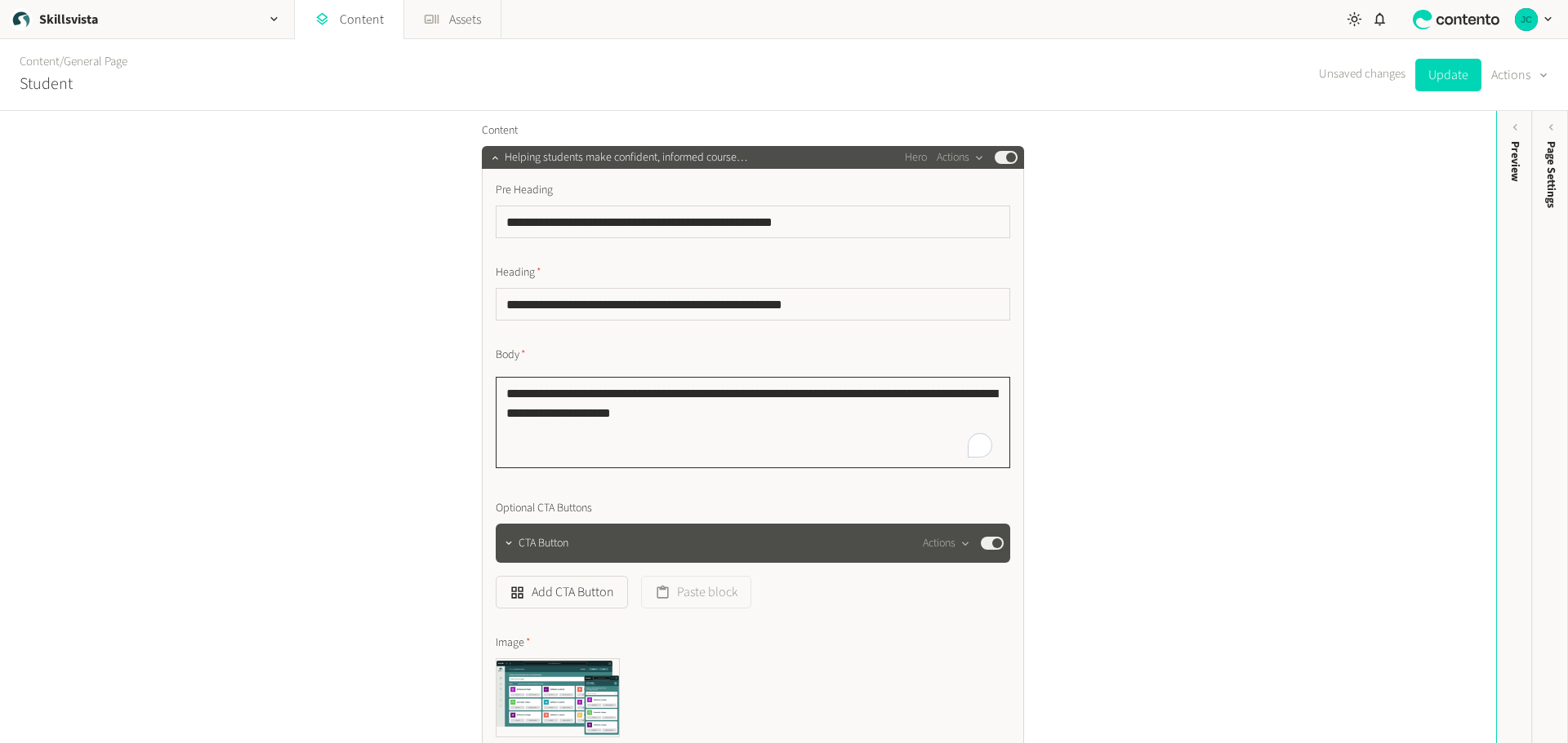
click at [501, 395] on textarea "**********" at bounding box center [752, 422] width 514 height 91
paste textarea "**********"
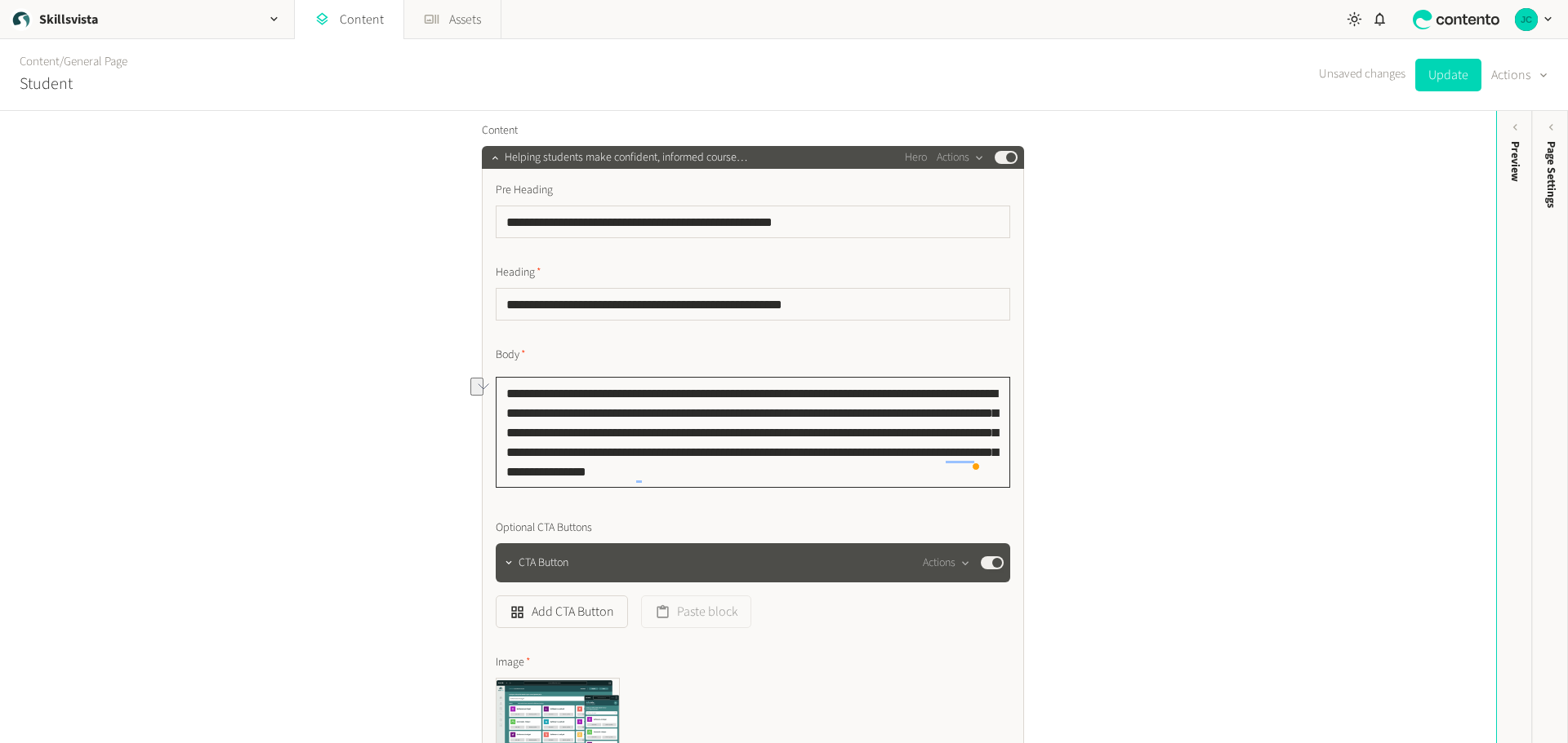
drag, startPoint x: 502, startPoint y: 393, endPoint x: 680, endPoint y: 399, distance: 178.1
click at [680, 399] on textarea "**********" at bounding box center [752, 432] width 514 height 111
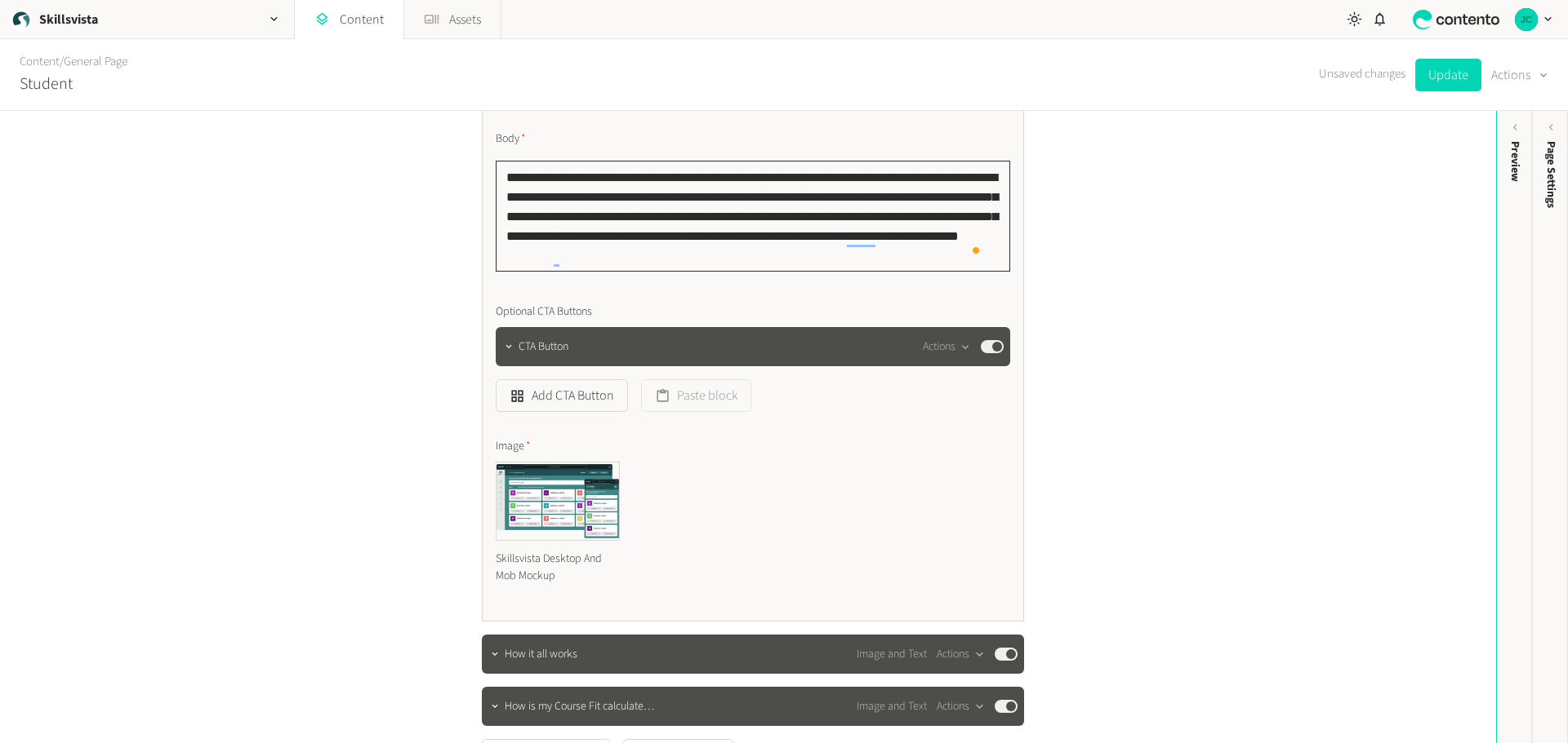
scroll to position [408, 0]
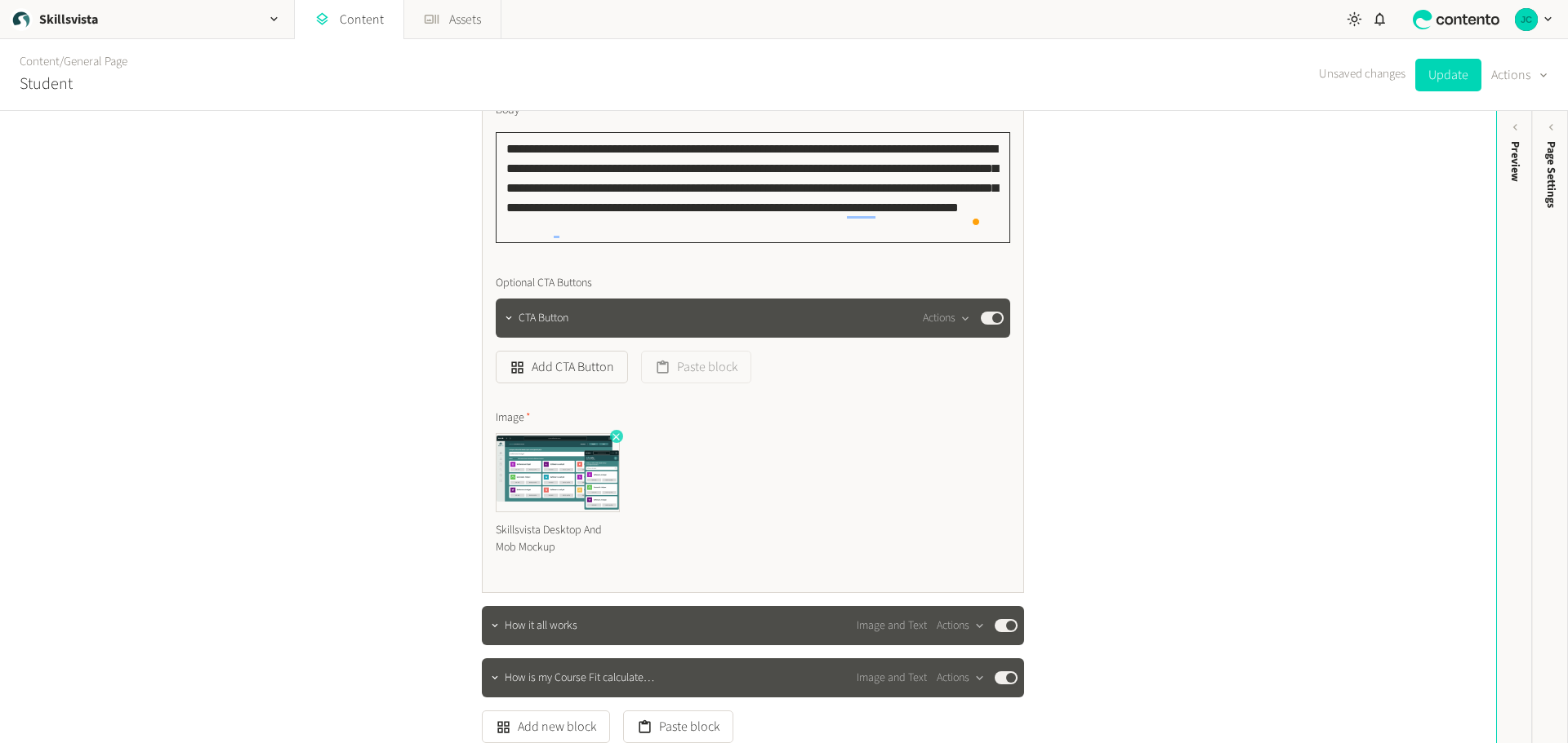
type textarea "**********"
click at [611, 434] on icon "button" at bounding box center [616, 437] width 12 height 12
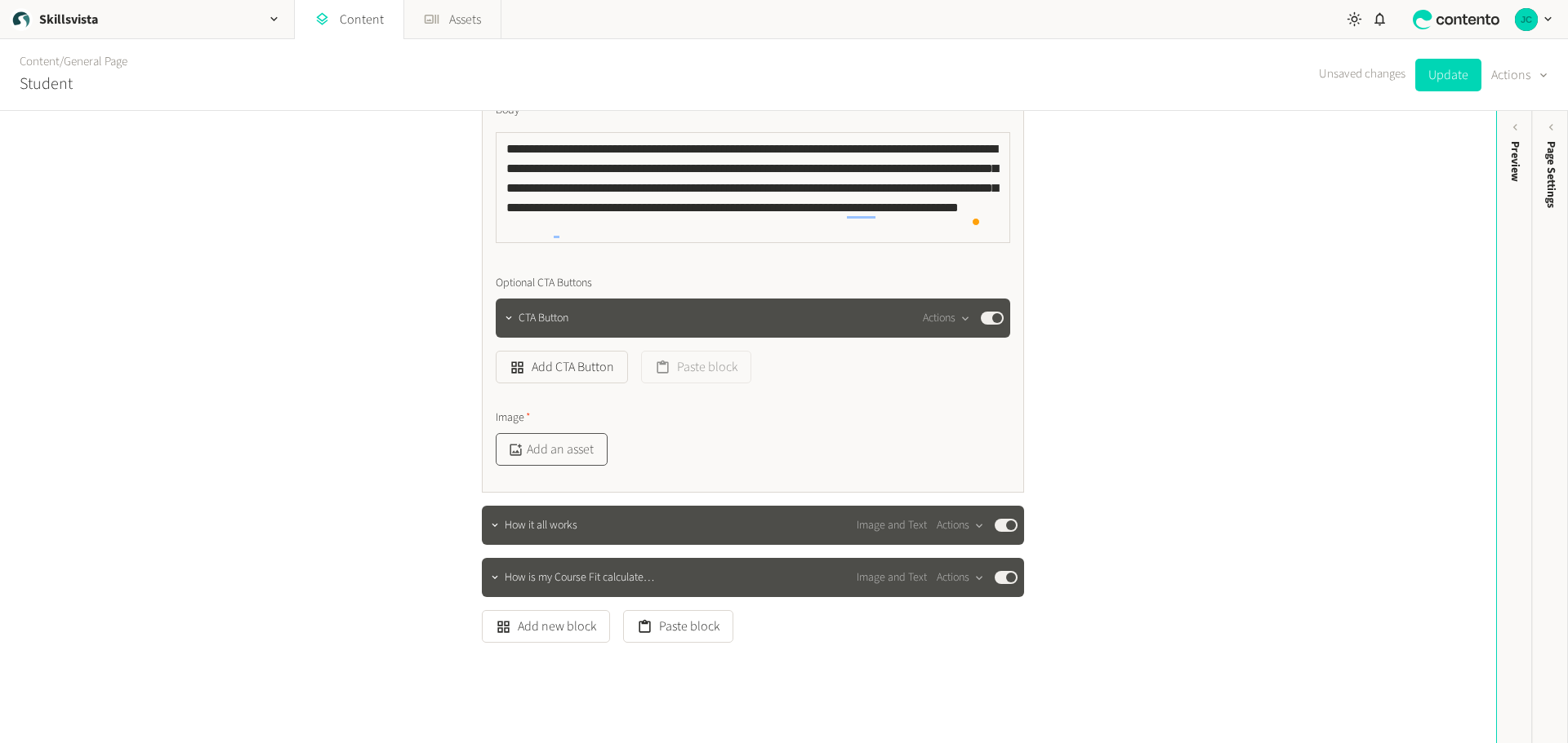
click at [566, 452] on button "Add an asset" at bounding box center [551, 449] width 112 height 32
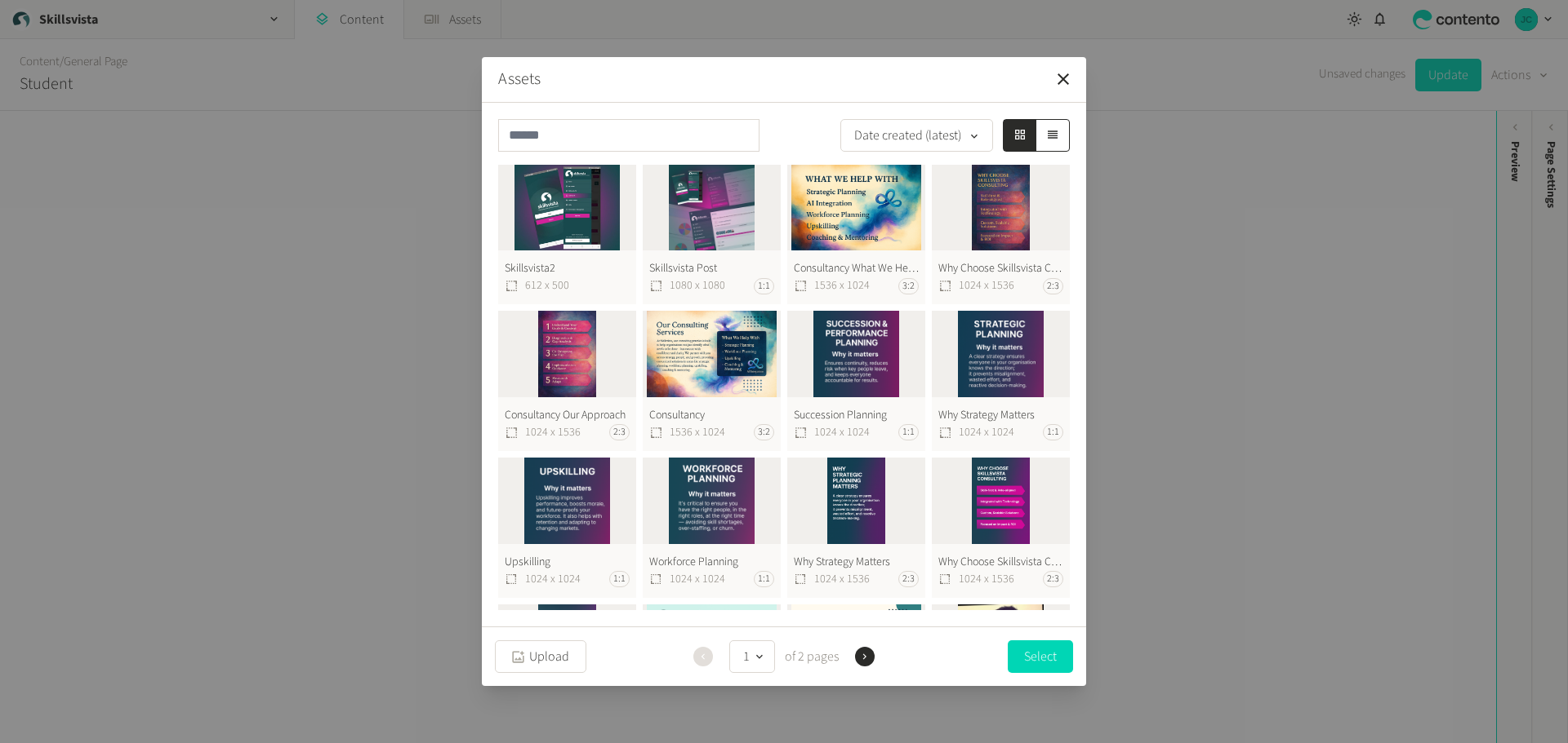
click at [699, 212] on button "Skillsvista Post 1080 x 1080 1:1" at bounding box center [711, 234] width 138 height 140
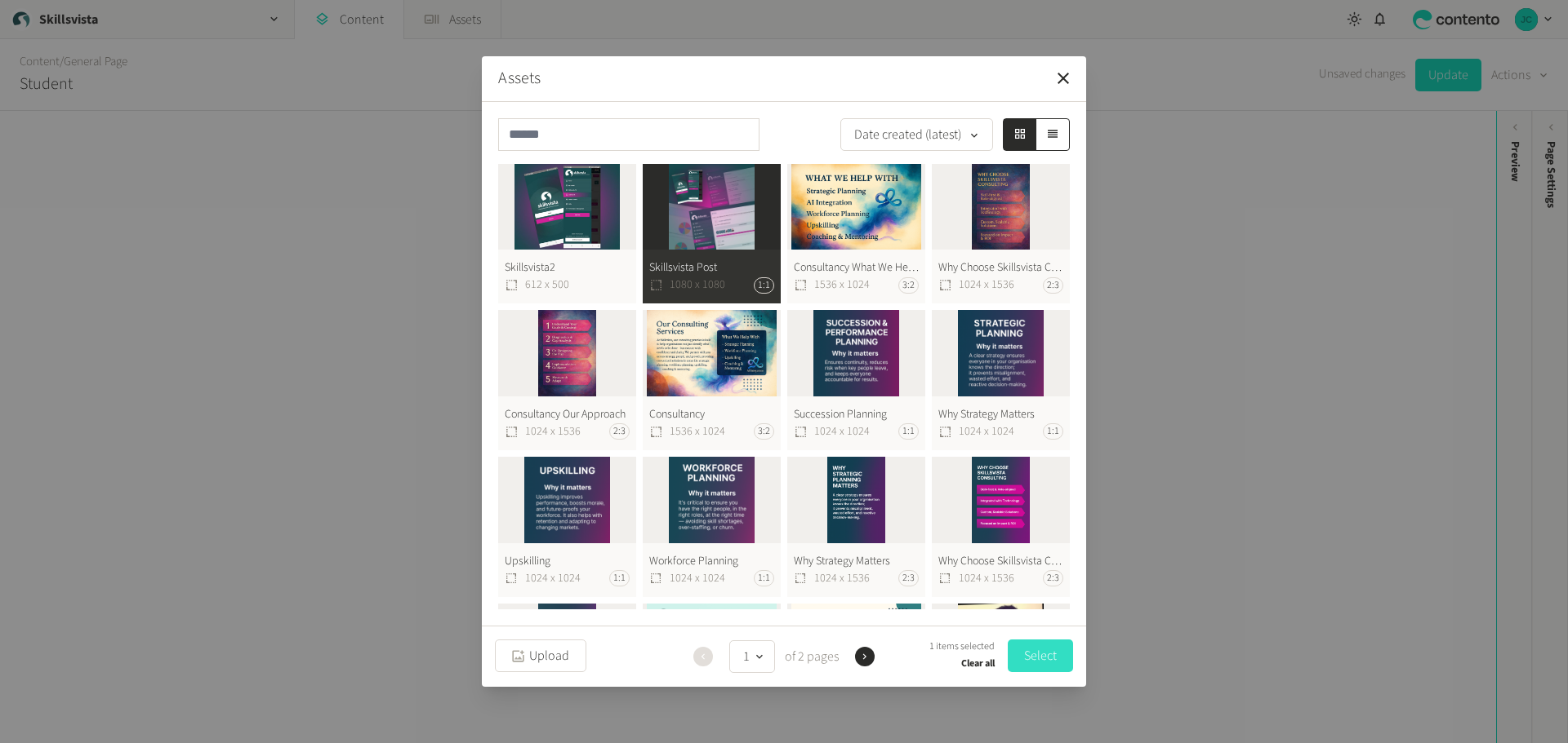
click at [1044, 658] on button "Select" at bounding box center [1040, 656] width 66 height 32
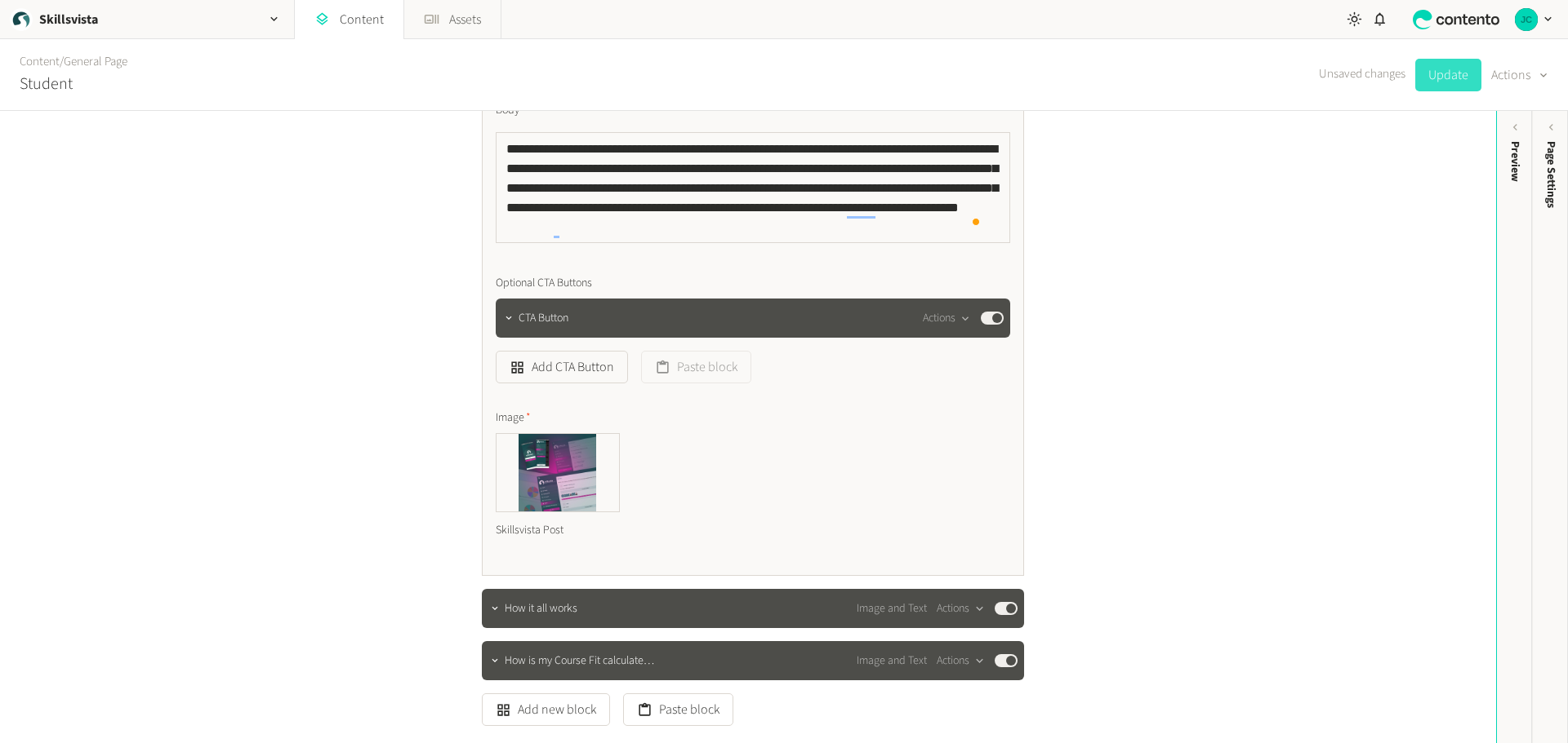
click at [1434, 72] on button "Update" at bounding box center [1449, 74] width 67 height 32
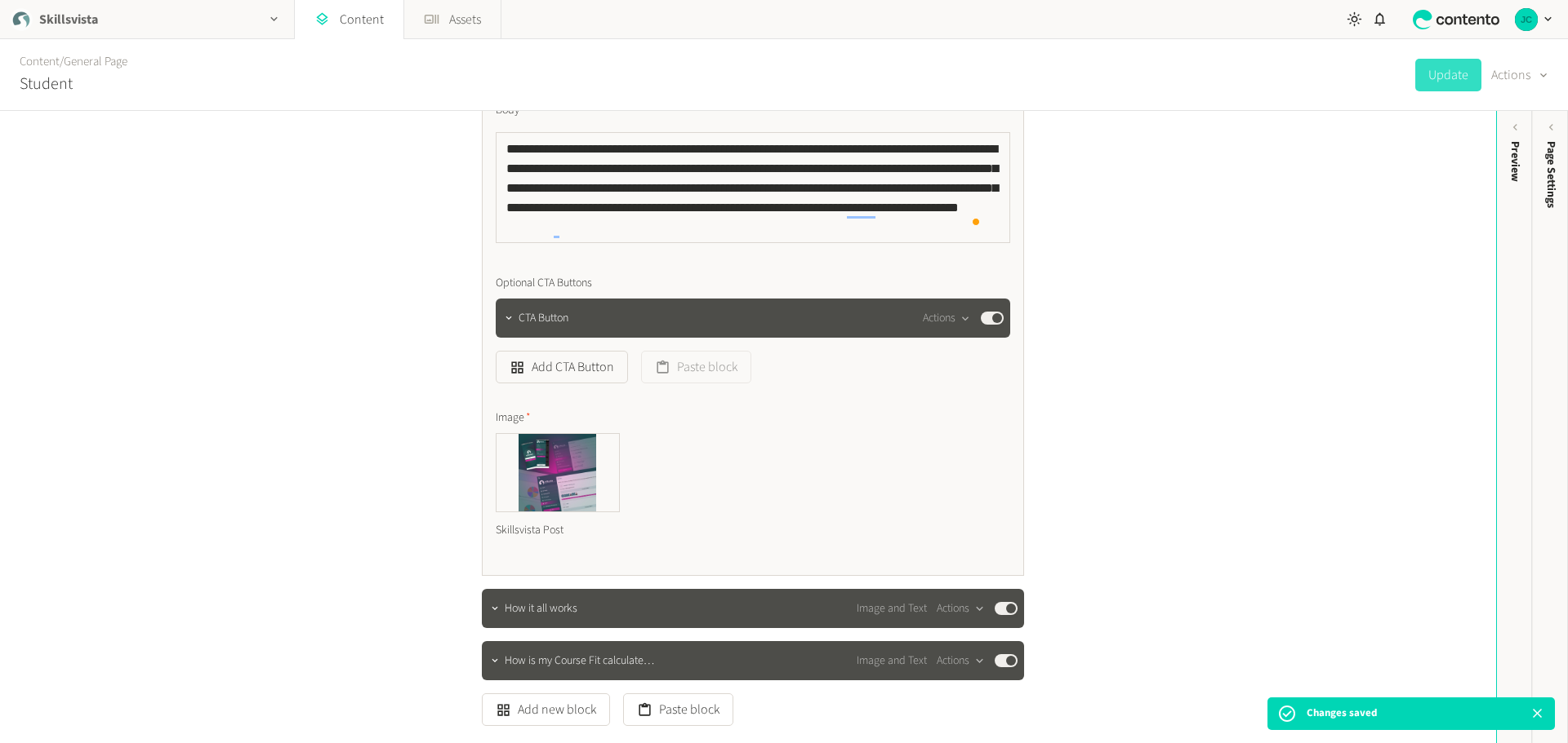
click at [276, 19] on icon "button" at bounding box center [273, 20] width 7 height 4
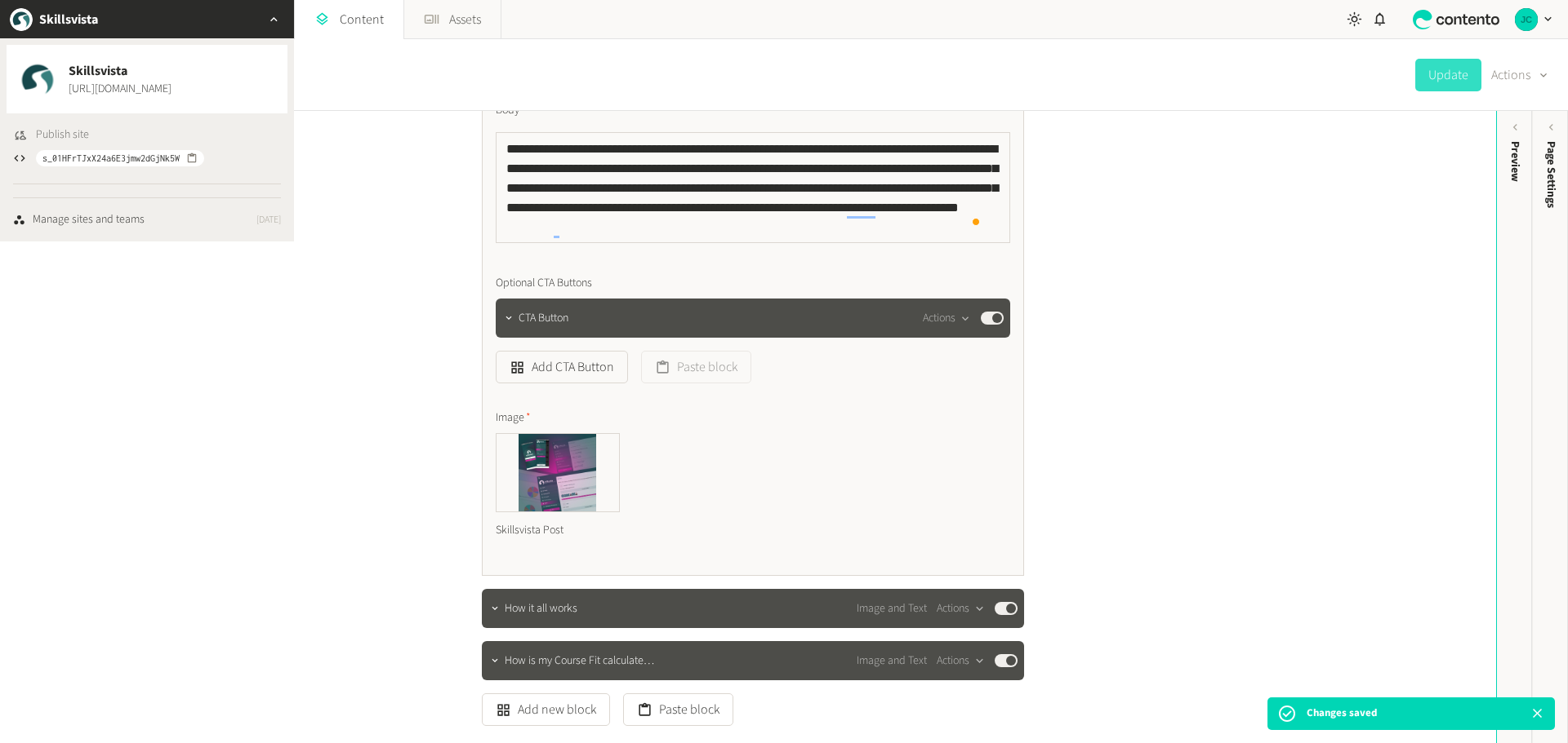
click at [74, 135] on span "Publish site" at bounding box center [63, 135] width 53 height 18
